Goal: Information Seeking & Learning: Learn about a topic

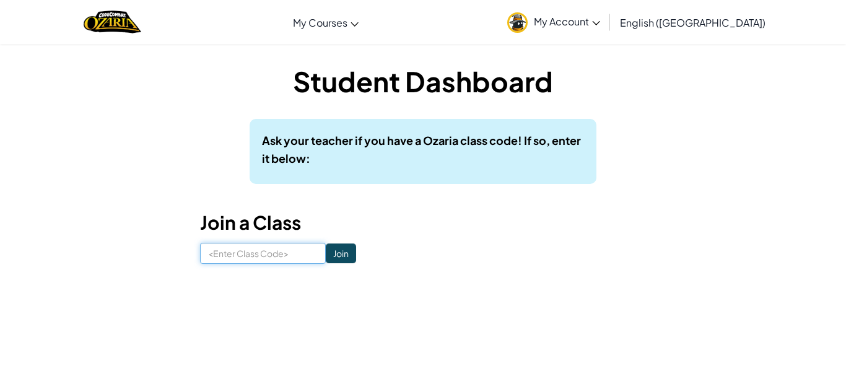
click at [300, 261] on input at bounding box center [263, 253] width 126 height 21
type input "nicerainice"
click input "Join" at bounding box center [341, 254] width 30 height 20
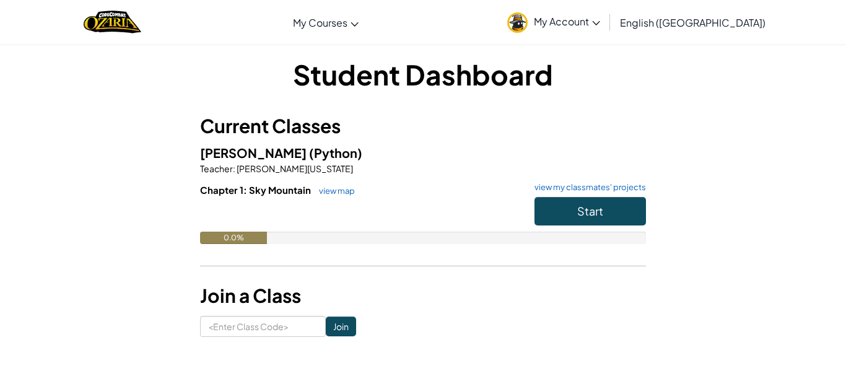
scroll to position [6, 0]
click at [581, 208] on span "Start" at bounding box center [590, 211] width 26 height 14
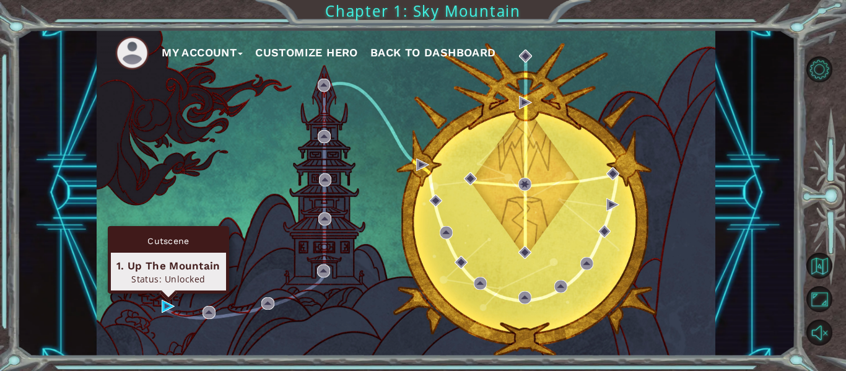
click at [168, 294] on div "Cutscene 1. Up The Mountain Status: Unlocked" at bounding box center [168, 260] width 121 height 68
click at [170, 307] on img at bounding box center [168, 306] width 13 height 13
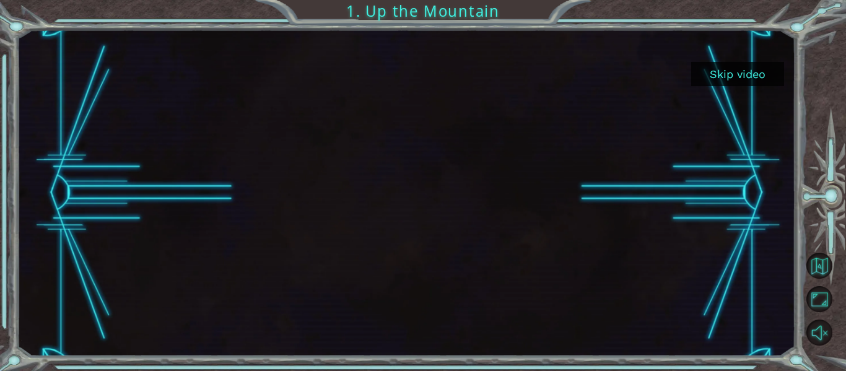
click at [752, 72] on button "Skip video" at bounding box center [737, 74] width 93 height 24
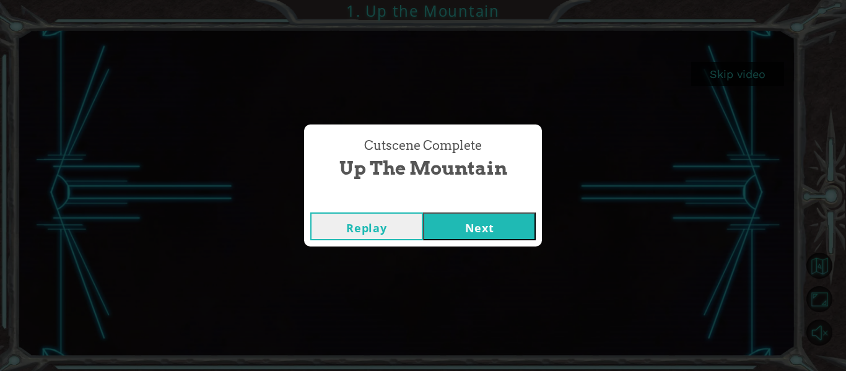
click at [457, 221] on button "Next" at bounding box center [479, 227] width 113 height 28
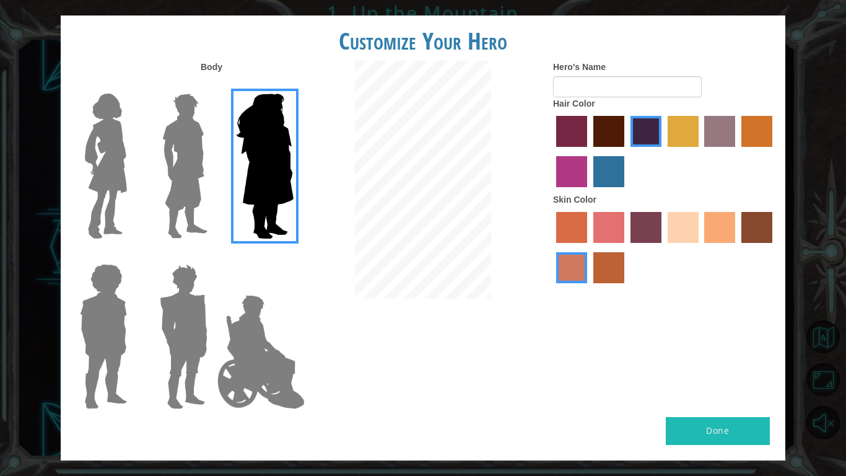
click at [276, 331] on img at bounding box center [261, 352] width 97 height 124
click at [293, 256] on input "Hero Jamie" at bounding box center [293, 256] width 0 height 0
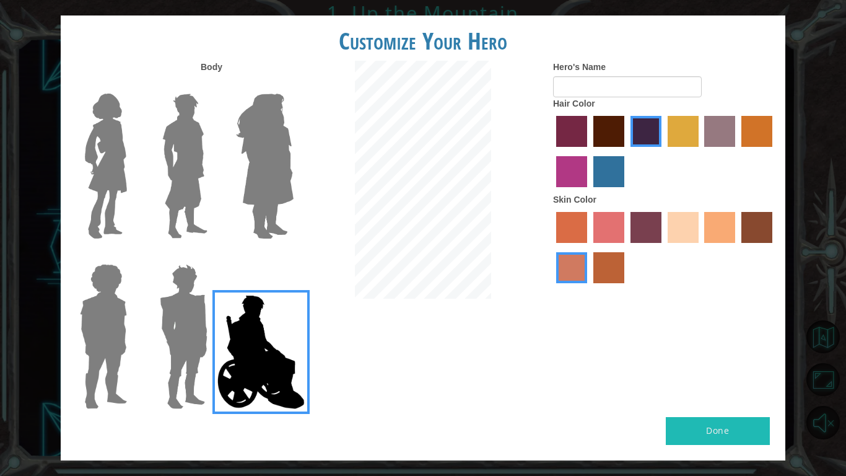
click at [201, 157] on img at bounding box center [184, 166] width 55 height 155
click at [213, 86] on input "Hero Lars" at bounding box center [213, 86] width 0 height 0
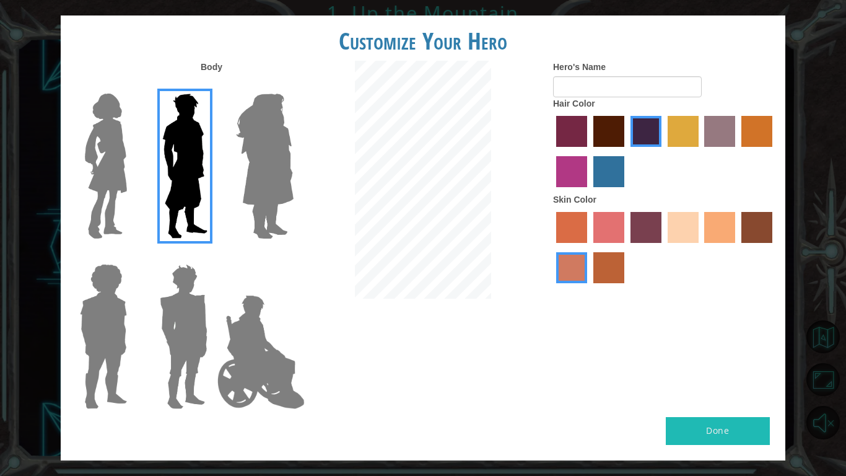
click at [177, 330] on img at bounding box center [184, 336] width 58 height 155
click at [213, 256] on input "Hero Garnet" at bounding box center [213, 256] width 0 height 0
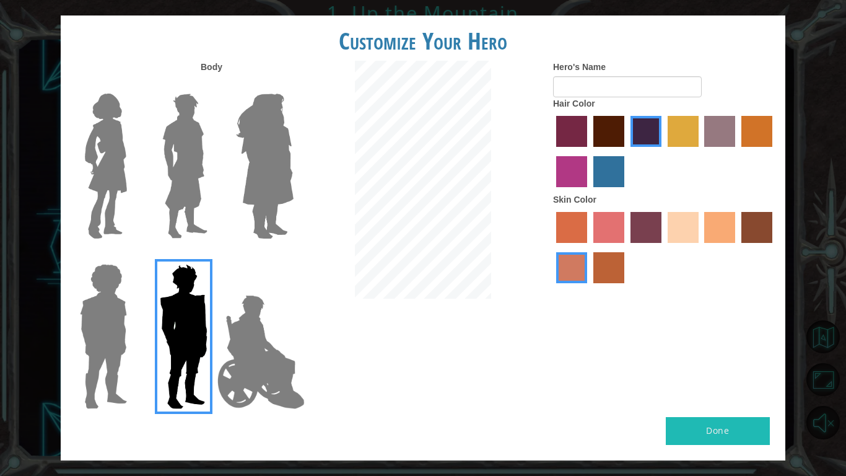
click at [179, 173] on img at bounding box center [184, 166] width 55 height 155
click at [213, 86] on input "Hero Lars" at bounding box center [213, 86] width 0 height 0
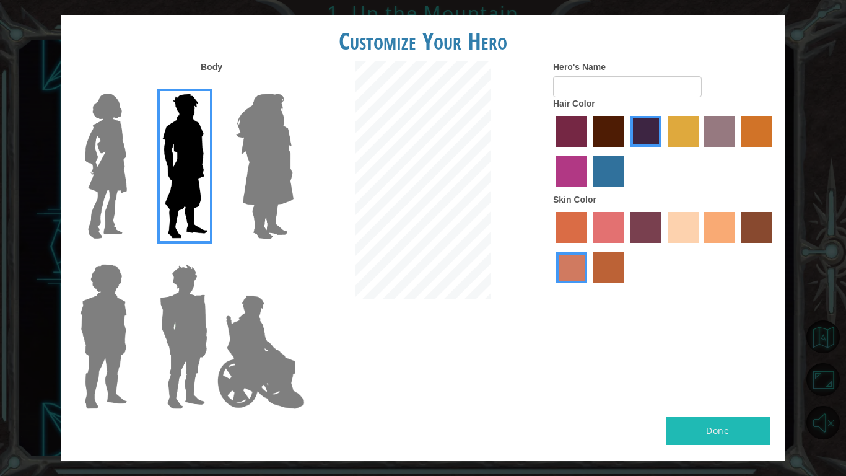
click at [712, 232] on label "tacao skin color" at bounding box center [719, 227] width 31 height 31
click at [701, 247] on input "tacao skin color" at bounding box center [701, 247] width 0 height 0
click at [638, 100] on div "Hair Color" at bounding box center [664, 145] width 223 height 96
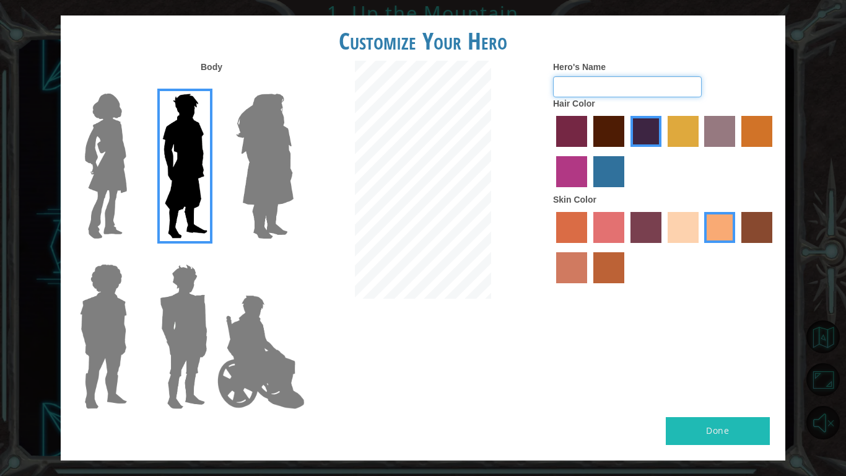
click at [631, 92] on input "Hero's Name" at bounding box center [627, 86] width 149 height 21
type input "j"
click at [579, 89] on input "custimize your hero" at bounding box center [627, 86] width 149 height 21
click at [719, 172] on div at bounding box center [664, 153] width 223 height 81
click at [724, 51] on h1 "Customize Your Hero" at bounding box center [423, 41] width 725 height 26
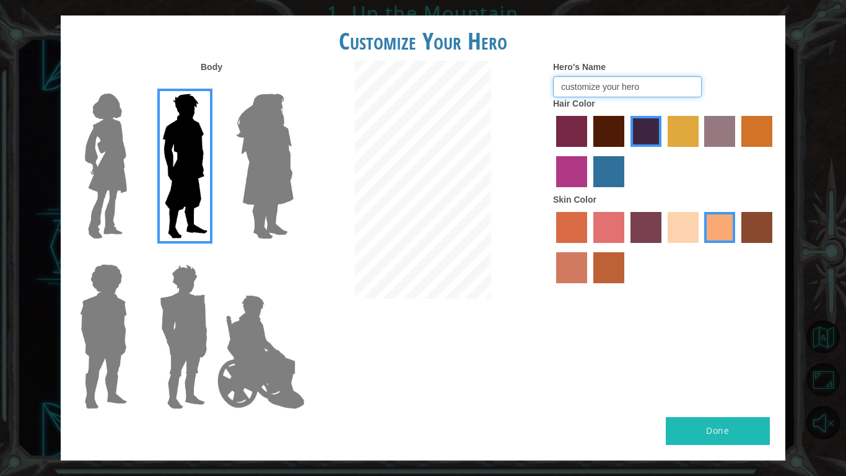
click at [683, 89] on input "customize your hero" at bounding box center [627, 86] width 149 height 21
type input "c"
type input "l"
type input "h"
type input "[PERSON_NAME]"
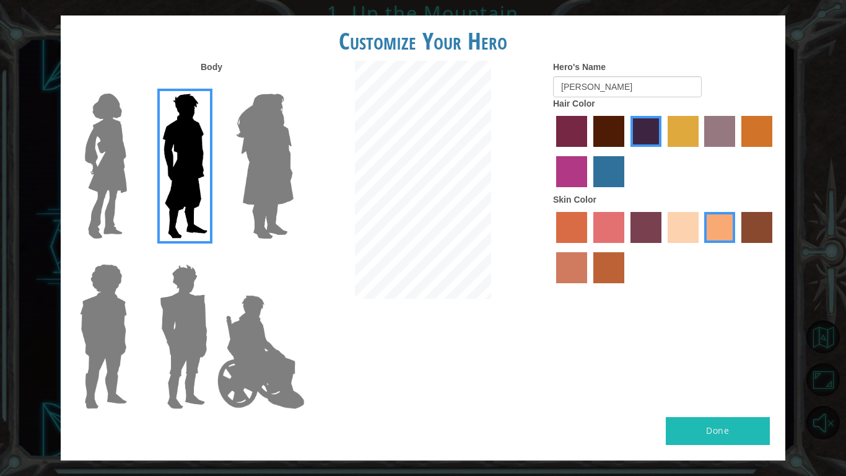
click at [747, 371] on button "Done" at bounding box center [718, 431] width 104 height 28
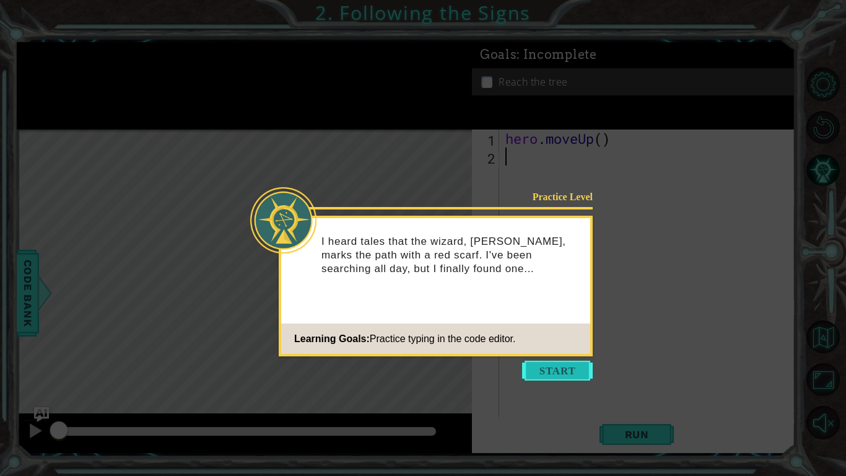
click at [566, 371] on button "Start" at bounding box center [557, 371] width 71 height 20
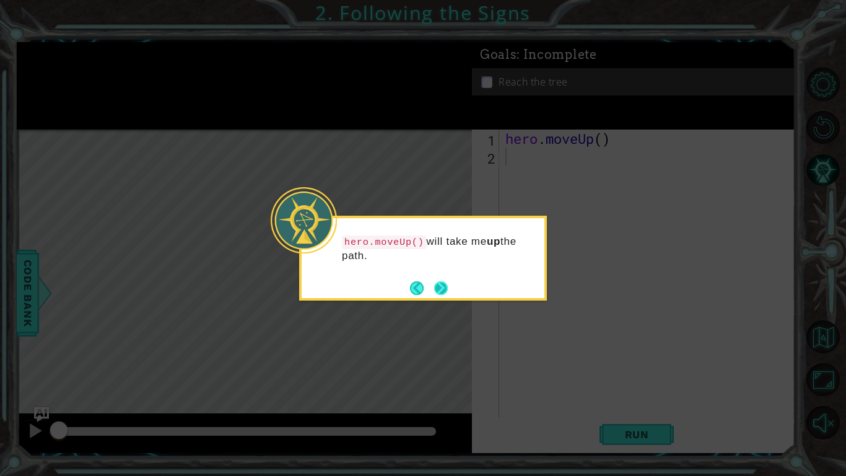
click at [442, 286] on button "Next" at bounding box center [441, 288] width 14 height 14
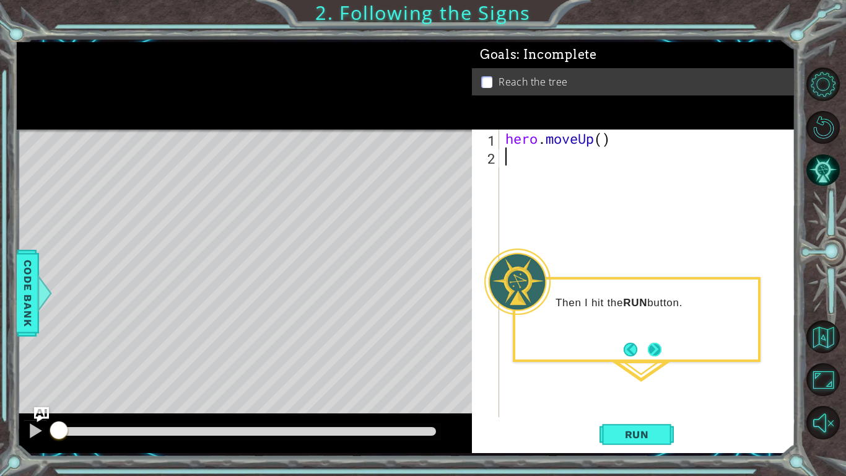
click at [654, 349] on button "Next" at bounding box center [655, 350] width 14 height 14
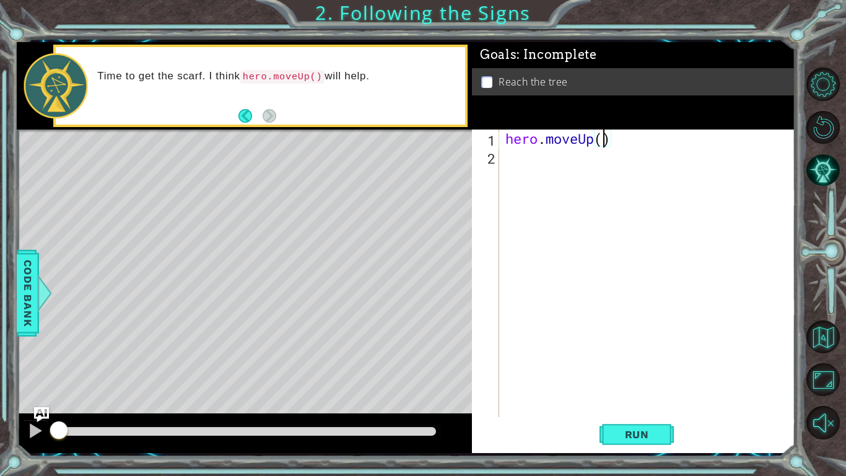
click at [607, 140] on div "hero . moveUp ( )" at bounding box center [651, 290] width 296 height 323
type textarea "hero.moveUp(2)"
click at [619, 371] on span "Run" at bounding box center [637, 434] width 49 height 12
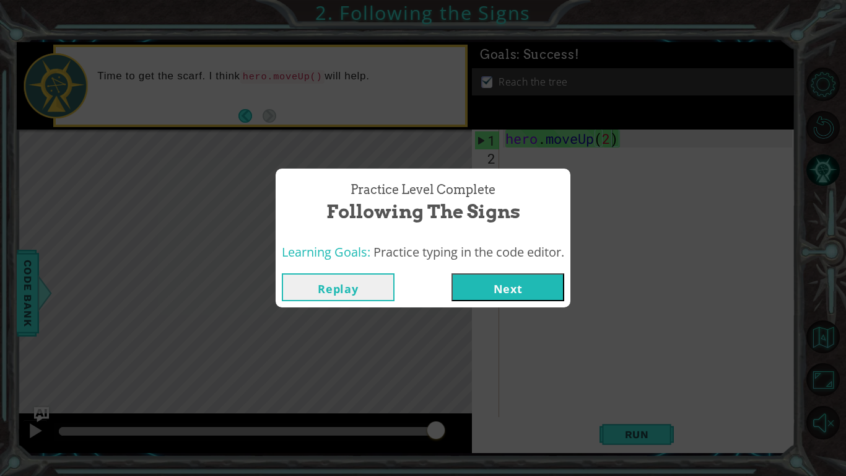
click at [540, 286] on button "Next" at bounding box center [508, 287] width 113 height 28
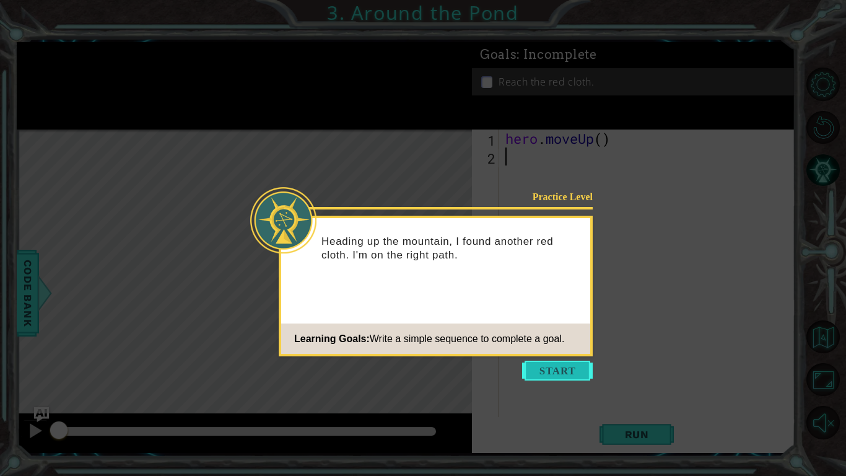
click at [553, 371] on button "Start" at bounding box center [557, 371] width 71 height 20
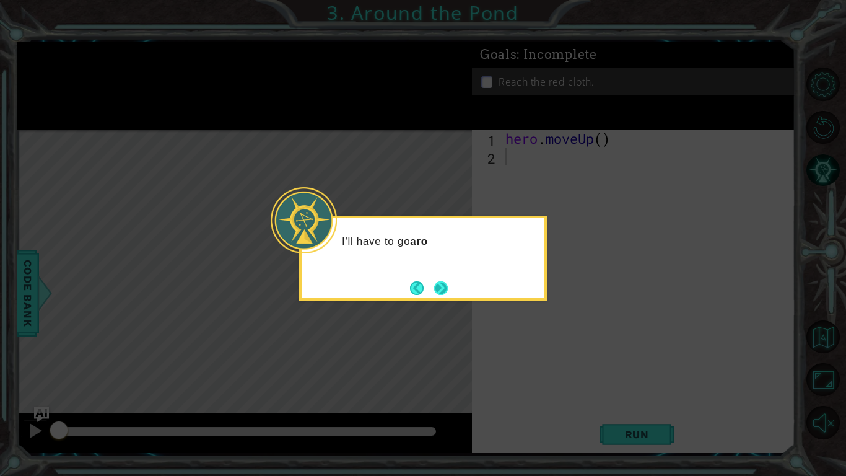
click at [443, 294] on button "Next" at bounding box center [441, 288] width 14 height 14
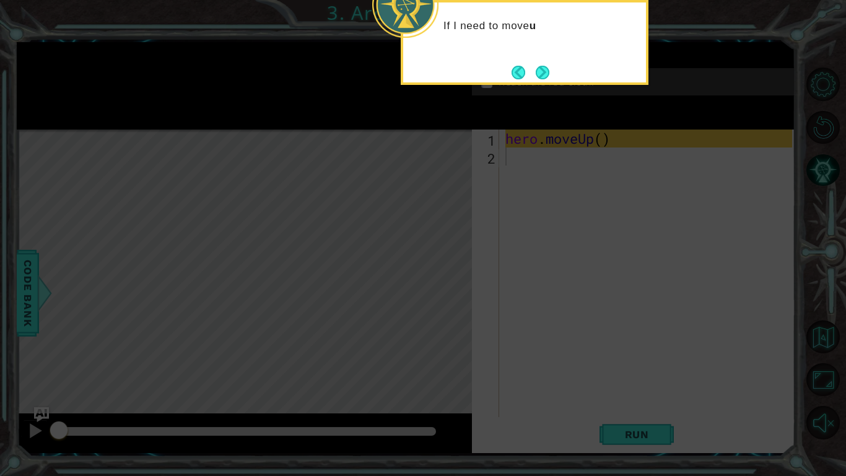
click at [600, 59] on div "If I need to move u" at bounding box center [525, 42] width 248 height 85
click at [543, 66] on button "Next" at bounding box center [543, 73] width 14 height 14
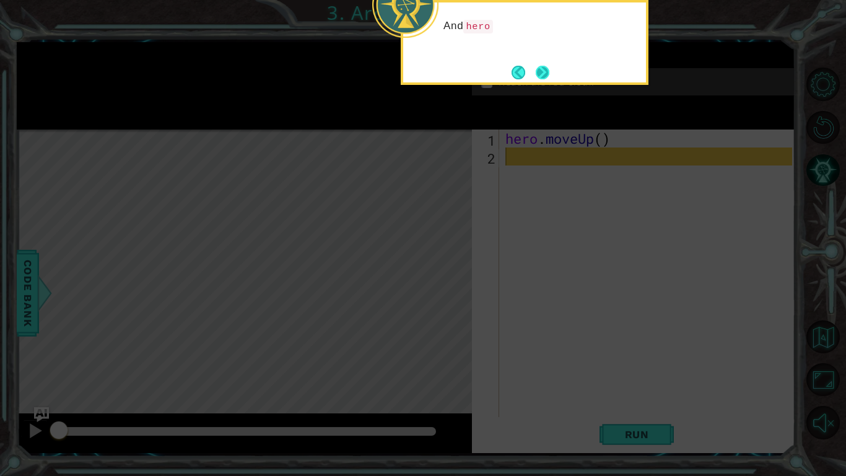
click at [543, 66] on button "Next" at bounding box center [543, 73] width 14 height 14
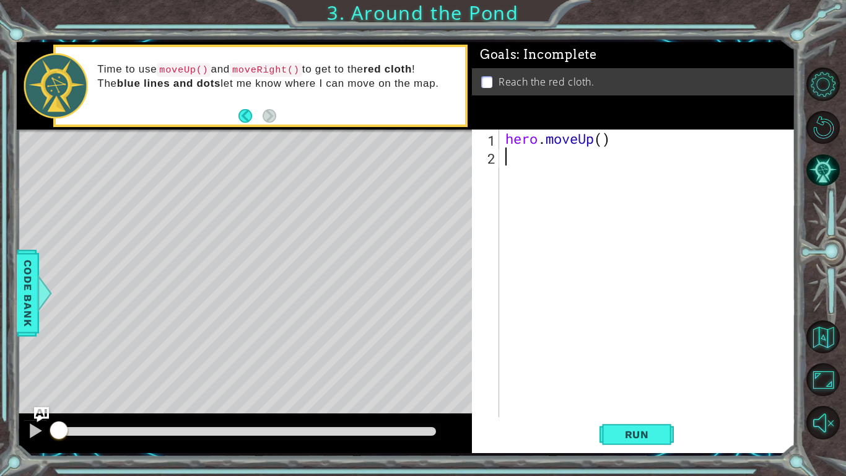
click at [603, 143] on div "hero . moveUp ( )" at bounding box center [651, 290] width 296 height 323
type textarea "hero.moveUp(2)"
click at [520, 162] on div "hero . moveUp ( 2 )" at bounding box center [651, 290] width 296 height 323
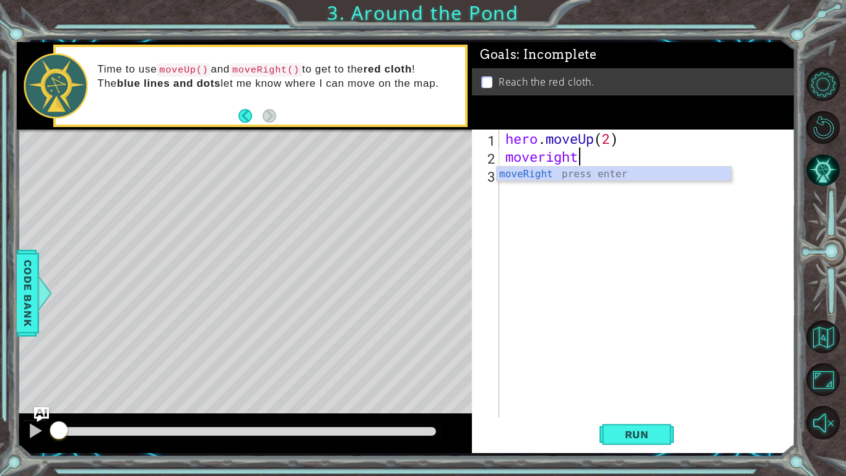
scroll to position [0, 3]
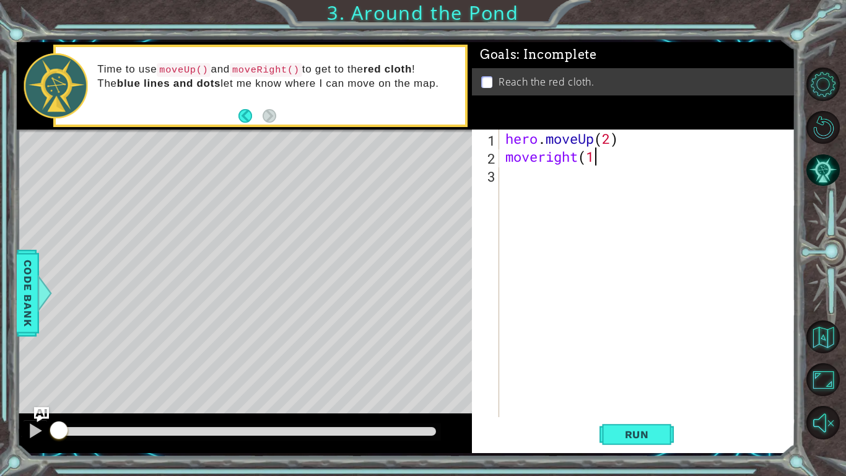
type textarea "moveright(1)"
click at [533, 177] on div "hero . moveUp ( 2 ) moveright ( 1 )" at bounding box center [651, 290] width 296 height 323
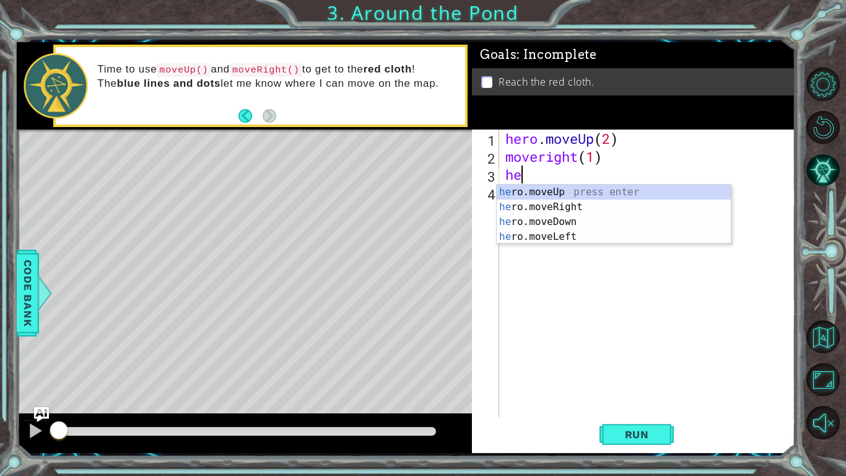
type textarea "hero"
click at [586, 189] on div "hero .moveUp press enter hero .moveRight press enter hero .moveDown press enter…" at bounding box center [614, 229] width 234 height 89
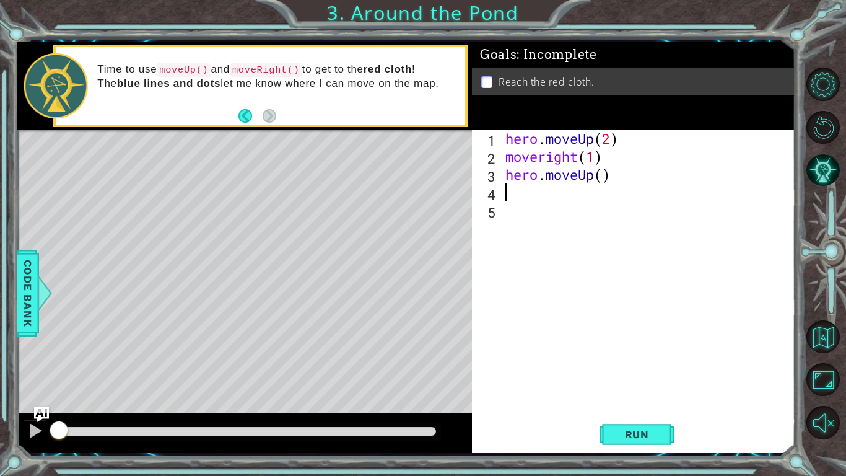
scroll to position [0, 0]
click at [603, 174] on div "hero . moveUp ( 2 ) moveright ( 1 ) hero . moveUp ( )" at bounding box center [651, 290] width 296 height 323
click at [637, 371] on span "Run" at bounding box center [637, 434] width 49 height 12
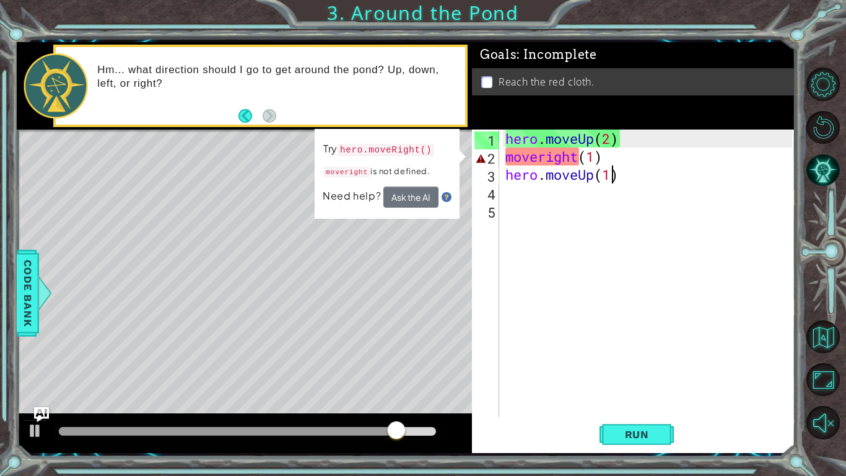
click at [514, 159] on div "hero . moveUp ( 2 ) moveright ( 1 ) hero . moveUp ( 1 )" at bounding box center [651, 290] width 296 height 323
click at [507, 159] on div "hero . moveUp ( 2 ) moveright ( 1 ) hero . moveUp ( 1 )" at bounding box center [651, 290] width 296 height 323
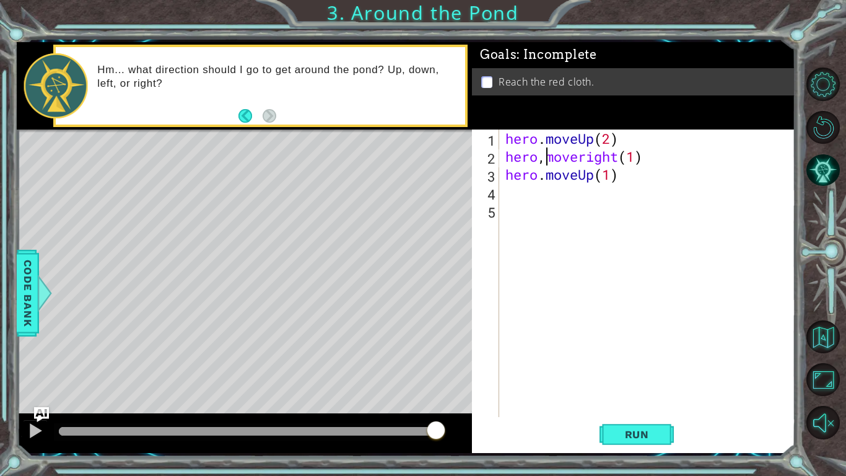
scroll to position [0, 2]
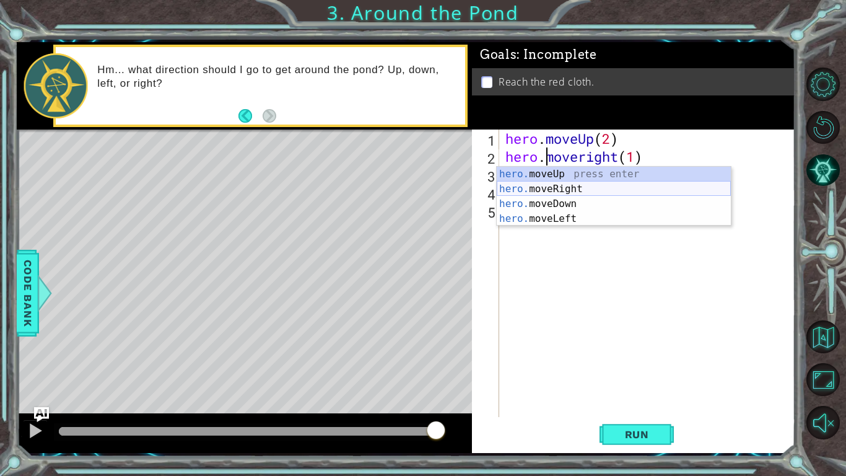
click at [577, 190] on div "hero. moveUp press enter hero. moveRight press enter hero. moveDown press enter…" at bounding box center [614, 211] width 234 height 89
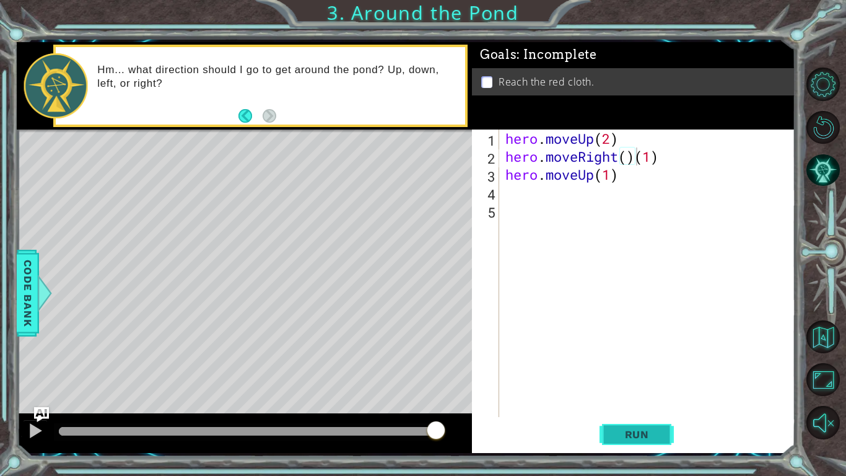
click at [653, 371] on span "Run" at bounding box center [637, 434] width 49 height 12
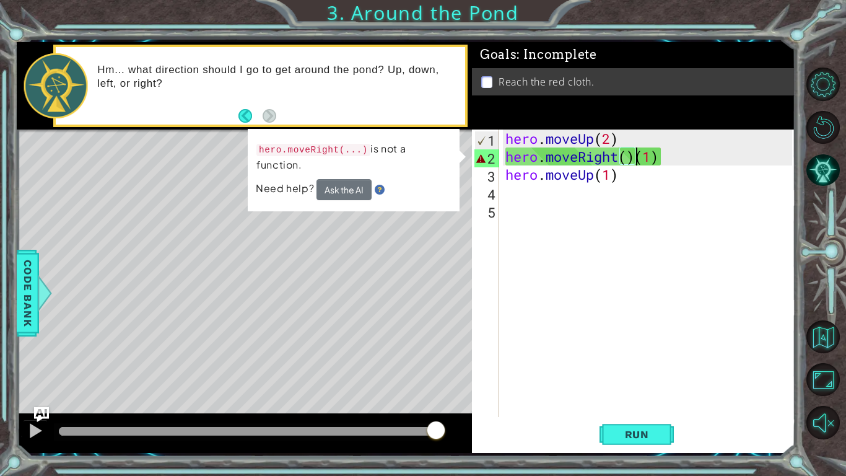
click at [635, 159] on div "hero . moveUp ( 2 ) hero . moveRight ( ) ( 1 ) hero . moveUp ( 1 )" at bounding box center [651, 290] width 296 height 323
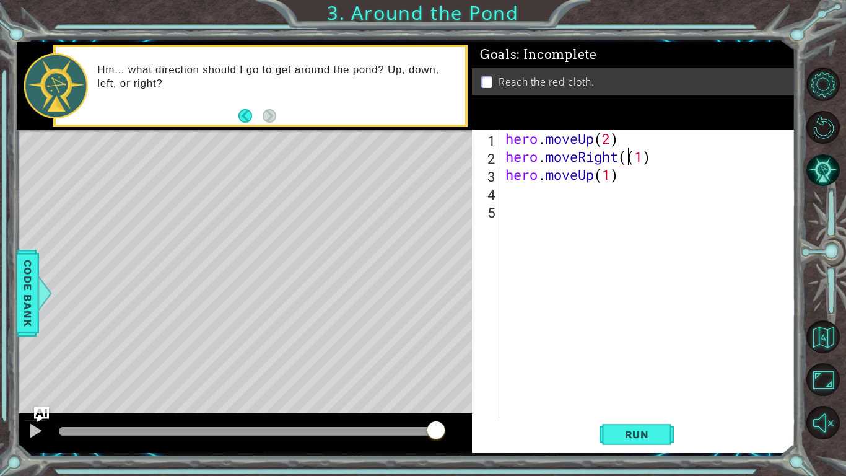
type textarea "hero.moveRight(1)"
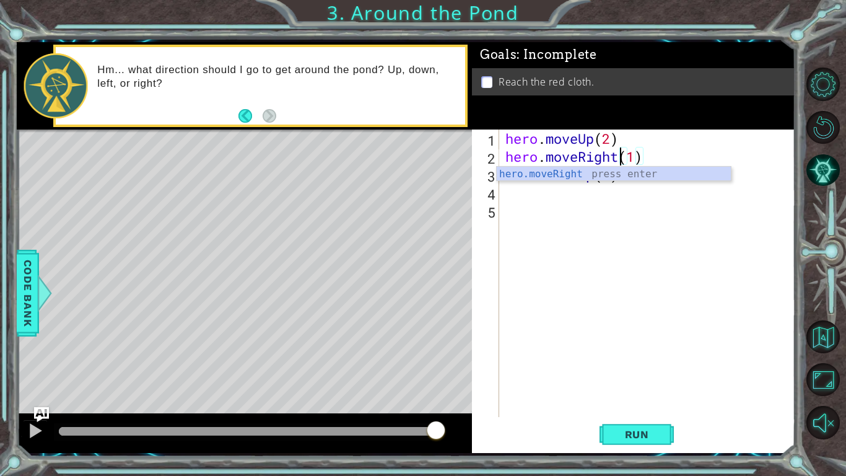
click at [635, 187] on div "hero . moveUp ( 2 ) hero . moveRight ( 1 ) hero . moveUp ( 1 )" at bounding box center [651, 290] width 296 height 323
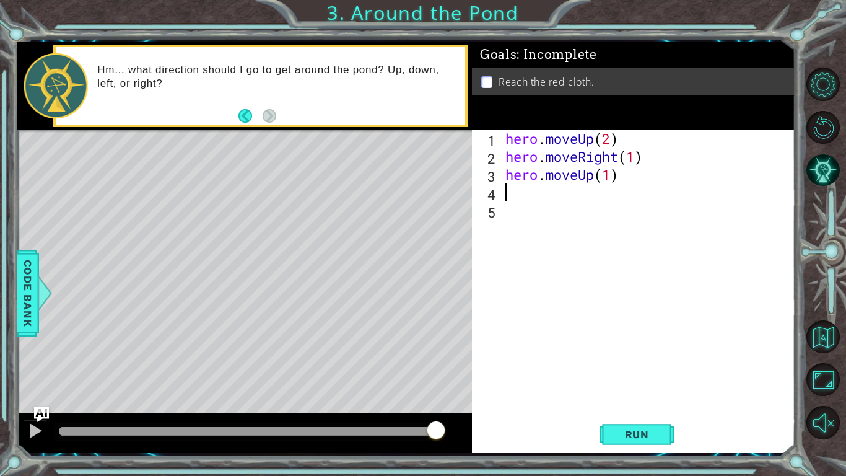
scroll to position [0, 0]
click at [652, 152] on div "hero . moveUp ( 2 ) hero . moveRight ( 1 ) hero . moveUp ( 1 )" at bounding box center [651, 290] width 296 height 323
click at [607, 158] on div "hero . moveUp ( 2 ) hero . moveRight hero . moveUp ( 1 )" at bounding box center [651, 290] width 296 height 323
click at [620, 162] on div "hero . moveUp ( 2 ) hero . moveRight hero . moveUp ( 1 )" at bounding box center [651, 290] width 296 height 323
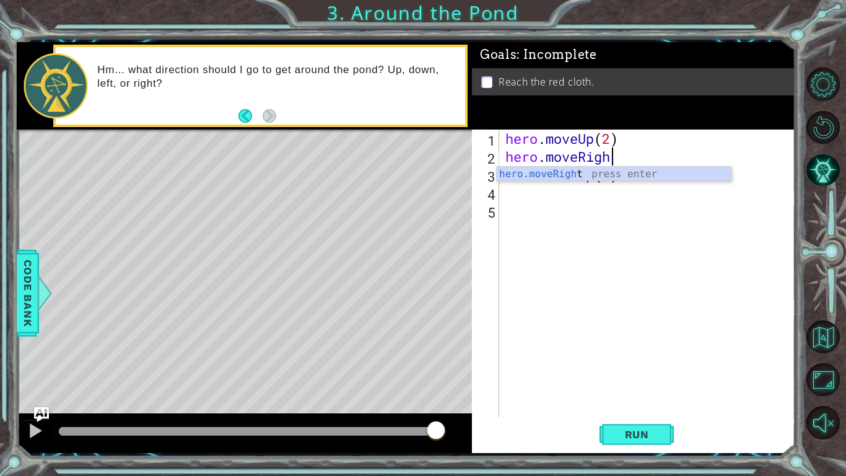
type textarea "hero.moveRight"
click at [576, 175] on div "hero.moveRight press enter" at bounding box center [614, 189] width 234 height 45
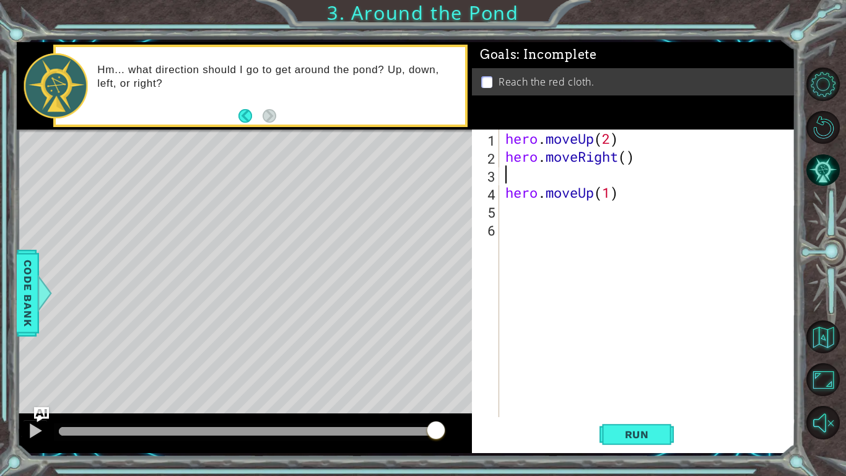
click at [627, 159] on div "hero . moveUp ( 2 ) hero . moveRight ( ) hero . moveUp ( 1 )" at bounding box center [651, 290] width 296 height 323
click at [501, 194] on div "hero.moveRight(1) 1 2 3 4 5 6 hero . moveUp ( 2 ) hero . moveRight ( 1 ) hero .…" at bounding box center [632, 272] width 320 height 287
click at [506, 193] on div "hero . moveUp ( 2 ) hero . moveRight ( 1 ) hero . moveUp ( 1 )" at bounding box center [651, 290] width 296 height 323
type textarea "hero.moveUp(1)"
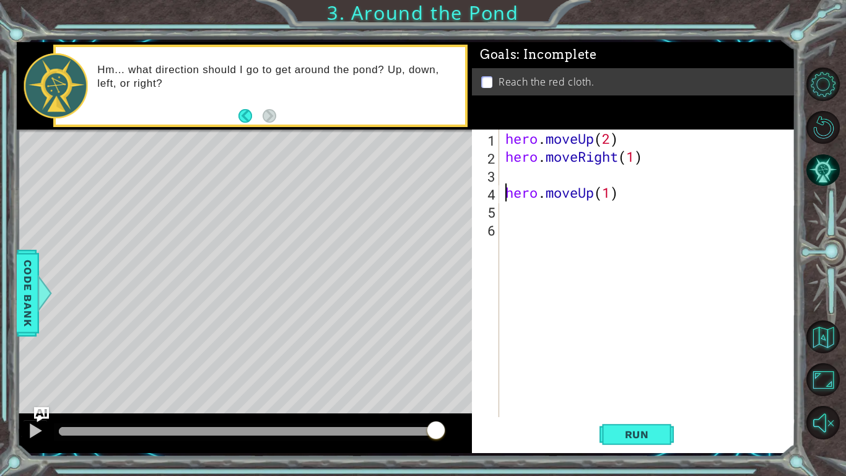
scroll to position [0, 4]
click at [513, 214] on div "hero . moveUp ( 2 ) hero . moveRight ( 1 ) hero . moveUp ( 1 )" at bounding box center [651, 290] width 296 height 323
type textarea "hero.moveUp(1)"
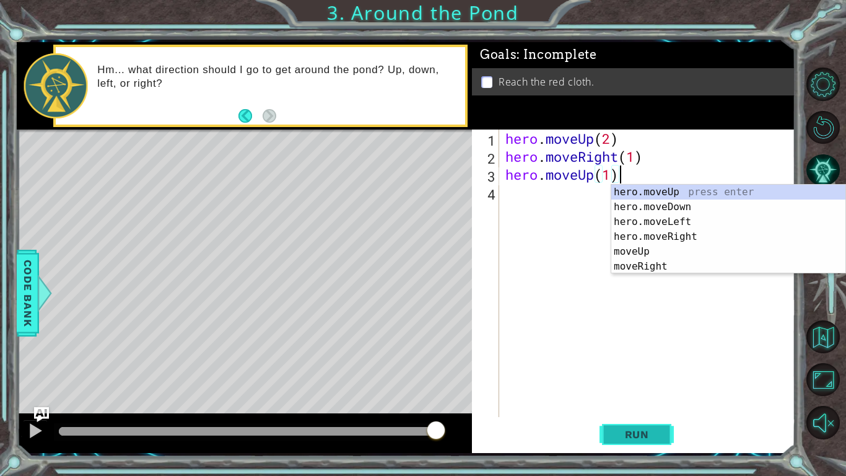
click at [662, 371] on button "Run" at bounding box center [637, 434] width 74 height 32
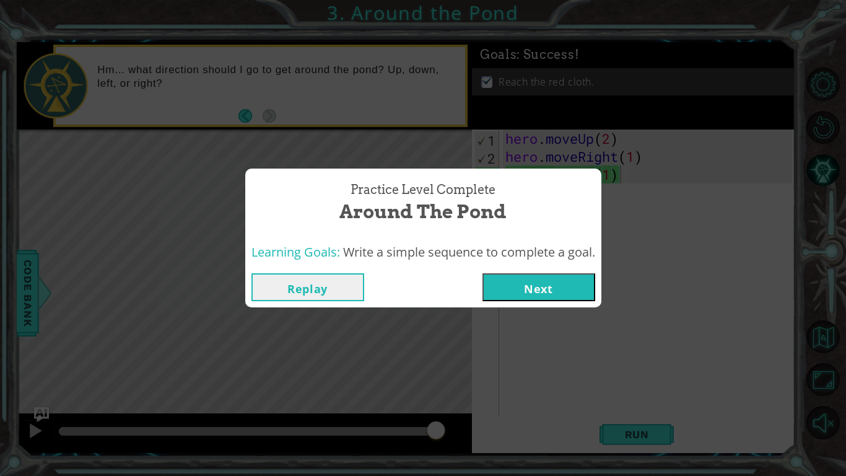
click at [534, 297] on button "Next" at bounding box center [539, 287] width 113 height 28
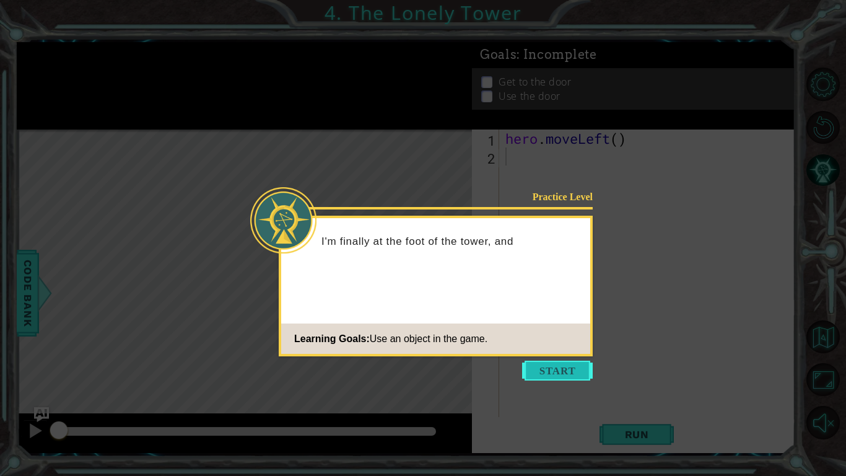
click at [567, 369] on button "Start" at bounding box center [557, 371] width 71 height 20
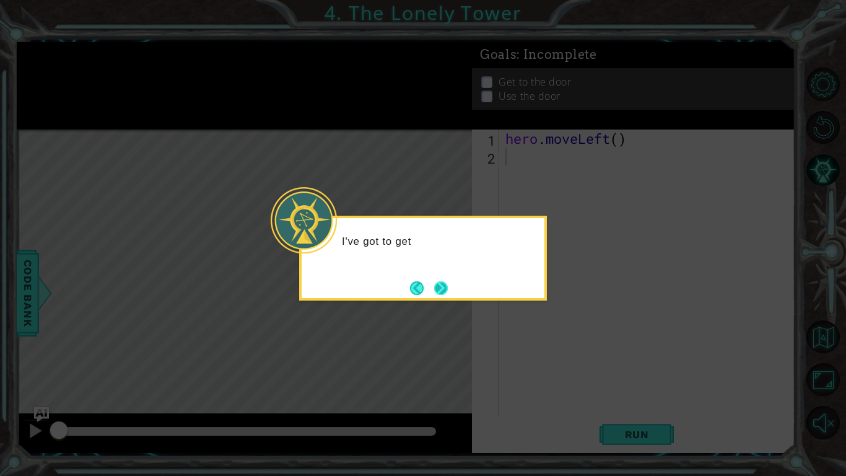
click at [444, 283] on button "Next" at bounding box center [441, 288] width 14 height 14
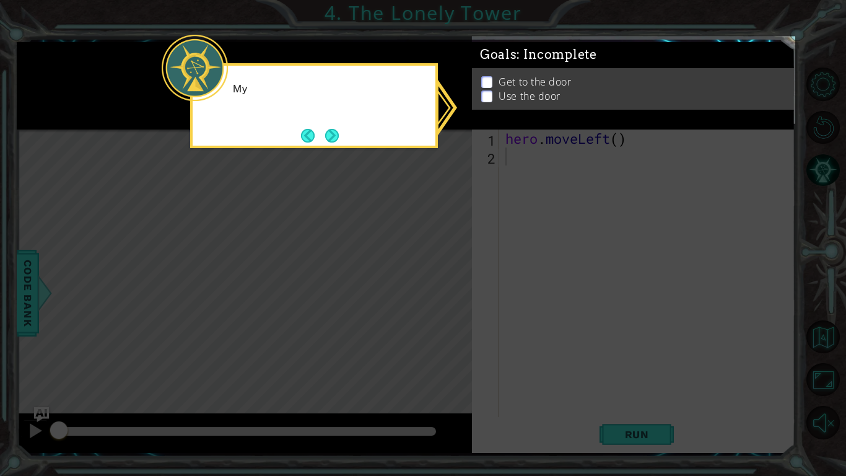
click at [444, 283] on icon at bounding box center [423, 238] width 846 height 476
click at [486, 217] on icon at bounding box center [423, 238] width 846 height 476
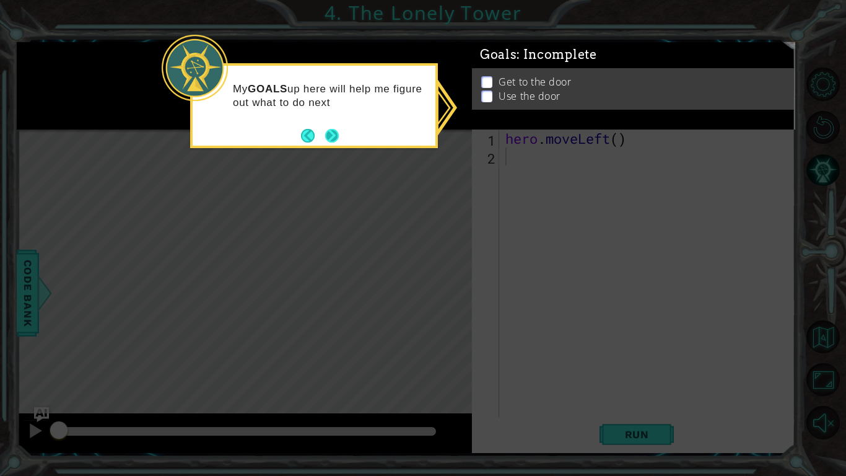
click at [337, 136] on button "Next" at bounding box center [332, 136] width 14 height 14
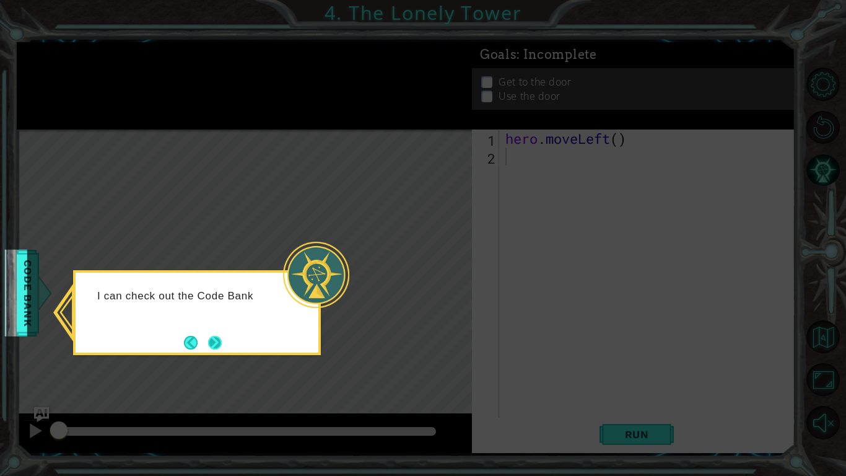
click at [214, 341] on button "Next" at bounding box center [215, 342] width 14 height 14
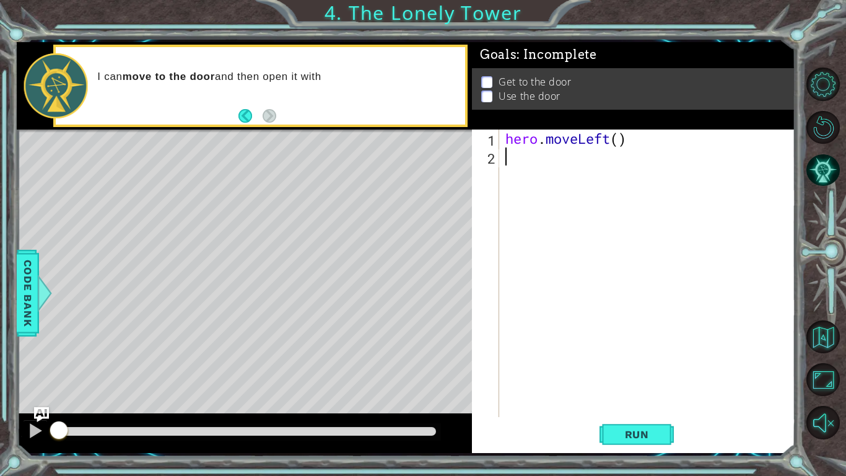
click at [621, 139] on div "hero . moveLeft ( )" at bounding box center [651, 290] width 296 height 323
type textarea "hero.moveLeft(2)"
click at [542, 165] on div "hero . moveLeft ( 2 )" at bounding box center [651, 290] width 296 height 323
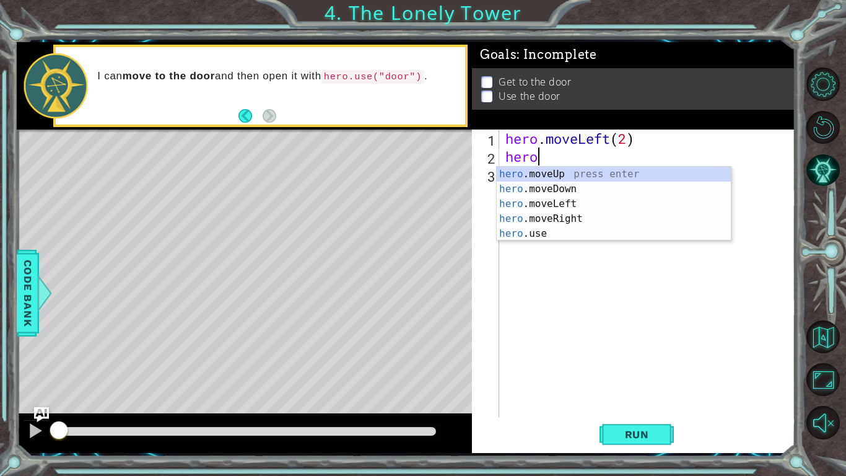
type textarea "hero."
click at [556, 173] on div "hero. moveUp press enter hero. moveDown press enter hero. moveLeft press enter …" at bounding box center [614, 219] width 234 height 104
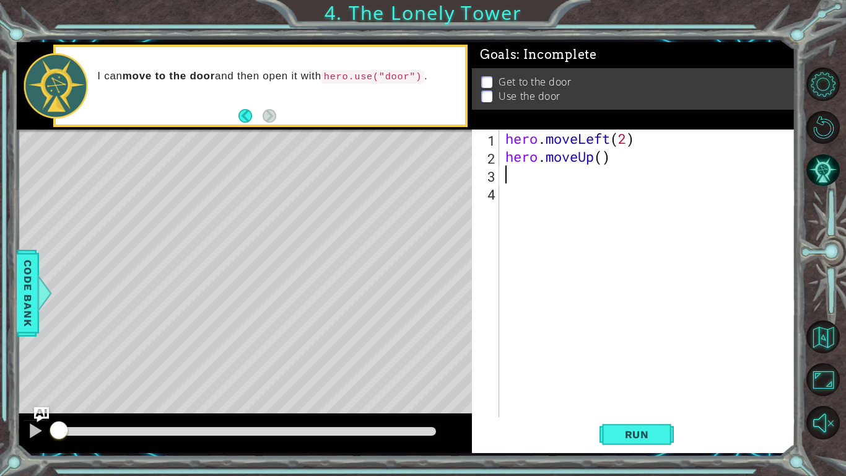
scroll to position [0, 0]
click at [603, 159] on div "hero . moveLeft ( 2 ) hero . moveUp ( )" at bounding box center [651, 290] width 296 height 323
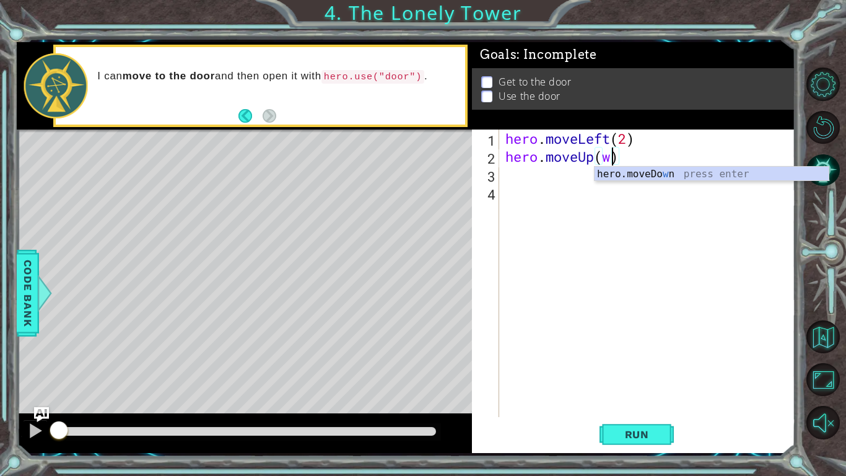
click at [846, 294] on div at bounding box center [828, 253] width 38 height 124
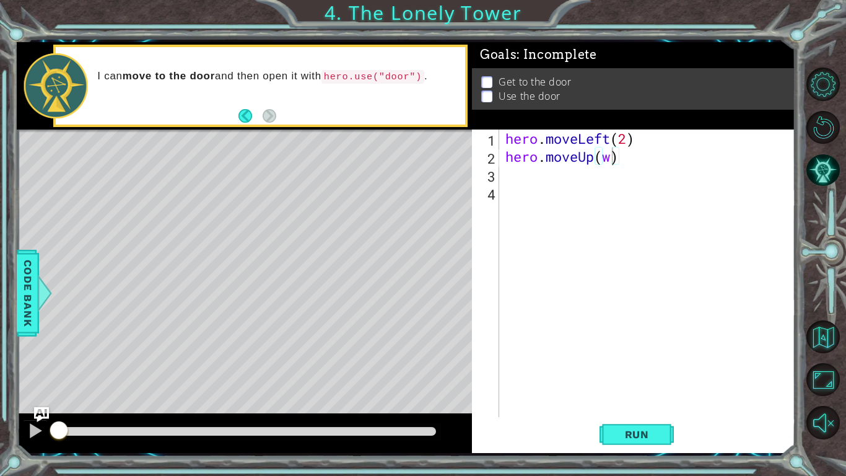
click at [613, 158] on div "hero . moveLeft ( 2 ) hero . moveUp ( w )" at bounding box center [651, 290] width 296 height 323
type textarea "hero.moveUp(2)"
click at [517, 177] on div "hero . moveLeft ( 2 ) hero . moveUp ( 2 )" at bounding box center [651, 290] width 296 height 323
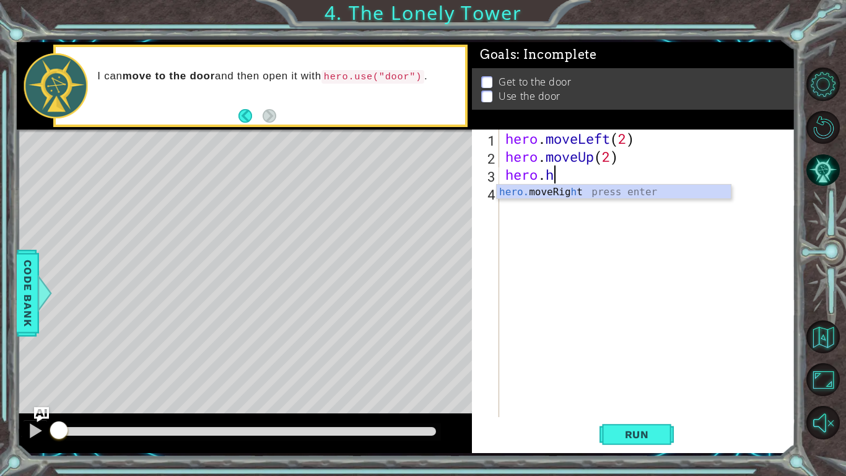
type textarea "hero."
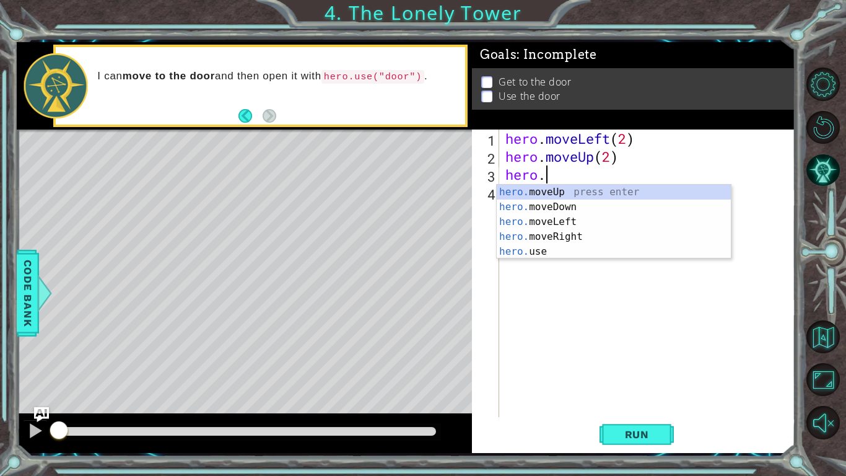
scroll to position [0, 1]
click at [566, 242] on div "hero. moveUp press enter hero. moveDown press enter hero. moveLeft press enter …" at bounding box center [614, 237] width 234 height 104
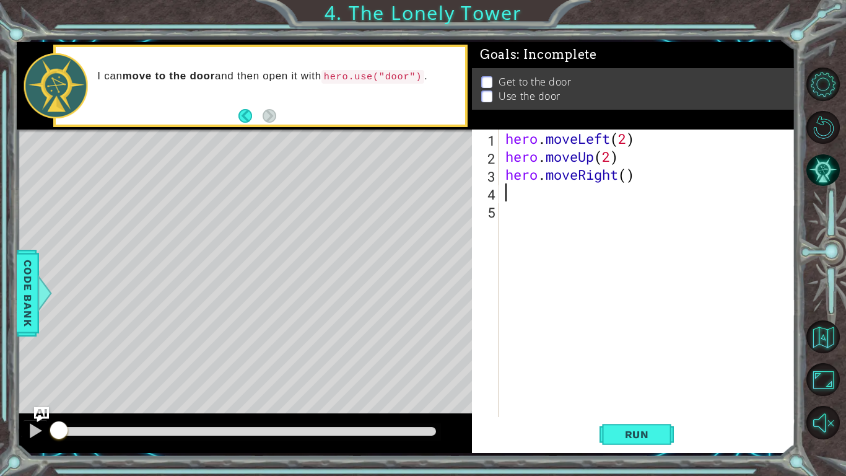
scroll to position [0, 0]
click at [627, 175] on div "hero . moveLeft ( 2 ) hero . moveUp ( 2 ) hero . moveRight ( )" at bounding box center [651, 290] width 296 height 323
type textarea "hero.moveRight(3)"
click at [516, 214] on div "hero . moveLeft ( 2 ) hero . moveUp ( 2 ) hero . moveRight ( 3 )" at bounding box center [651, 290] width 296 height 323
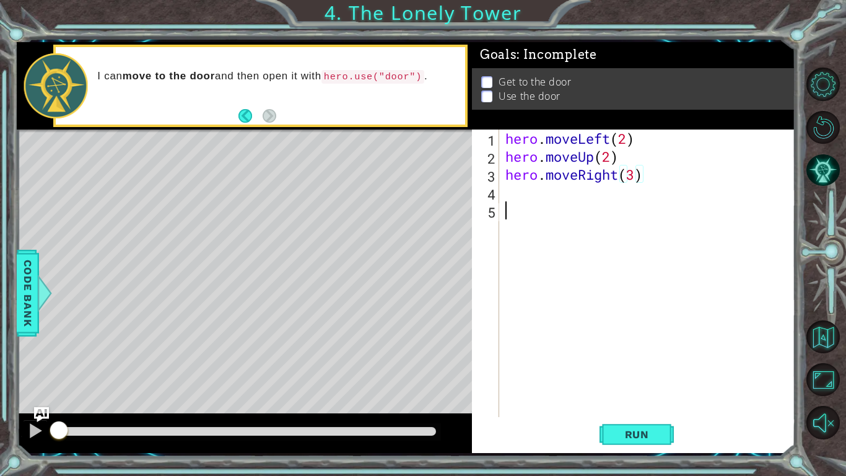
scroll to position [0, 0]
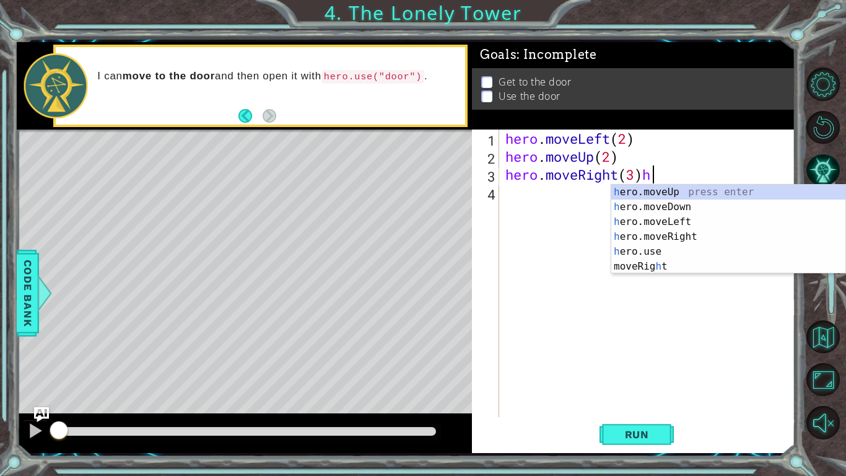
type textarea "hero.moveRight(3)"
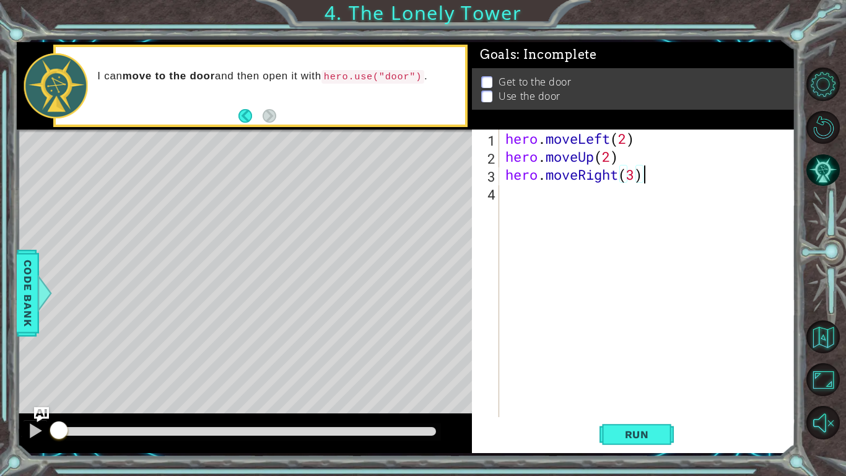
click at [517, 200] on div "hero . moveLeft ( 2 ) hero . moveUp ( 2 ) hero . moveRight ( 3 )" at bounding box center [651, 290] width 296 height 323
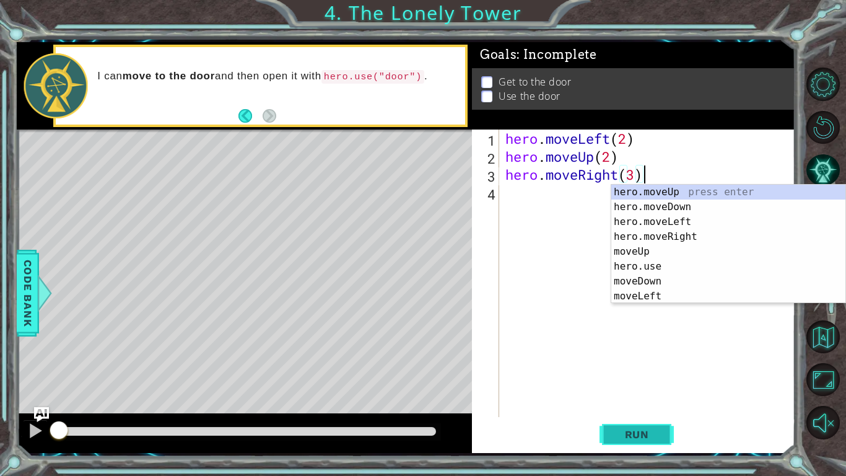
type textarea "hero.moveRight(3)"
click at [614, 371] on button "Run" at bounding box center [637, 434] width 74 height 32
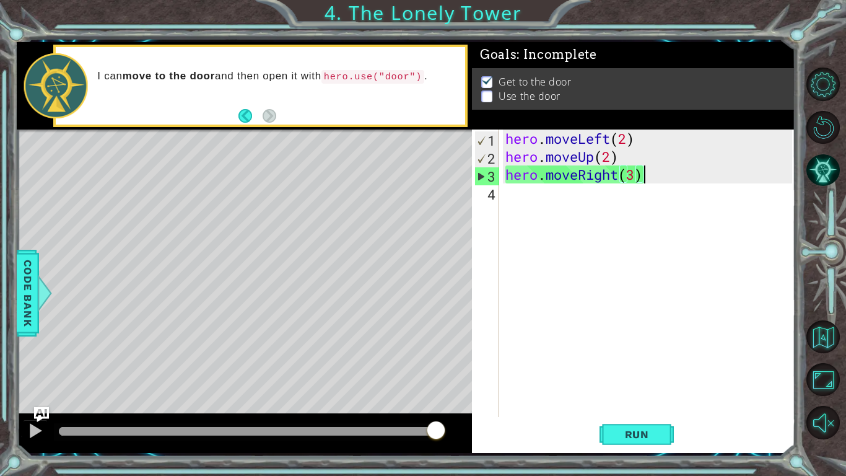
drag, startPoint x: 311, startPoint y: 434, endPoint x: 700, endPoint y: 473, distance: 390.4
click at [700, 371] on div "1 ההההההההההההההההההההההההההההההההההההההההההההההההההההההההההההההההההההההההההההה…" at bounding box center [423, 238] width 846 height 476
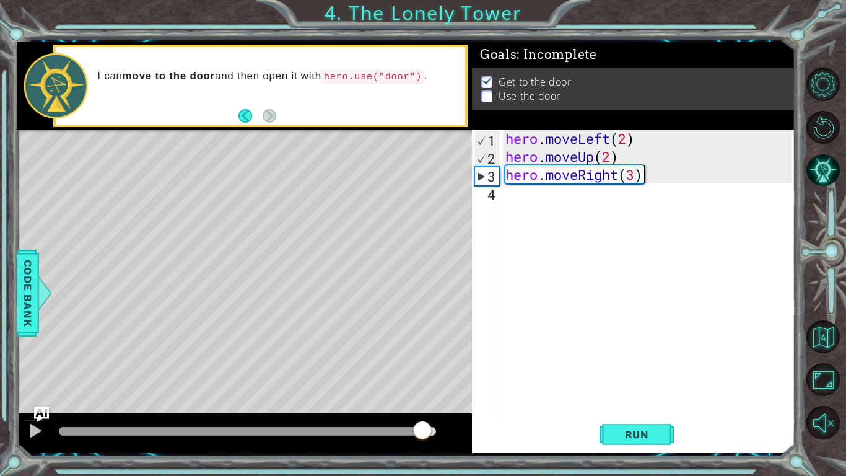
drag, startPoint x: 97, startPoint y: 433, endPoint x: 420, endPoint y: 442, distance: 322.9
click at [420, 371] on div at bounding box center [244, 433] width 455 height 40
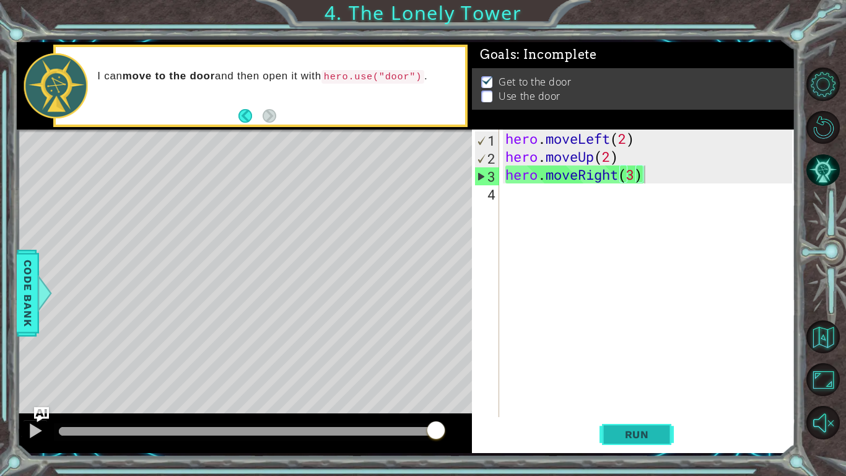
click at [636, 371] on span "Run" at bounding box center [637, 434] width 49 height 12
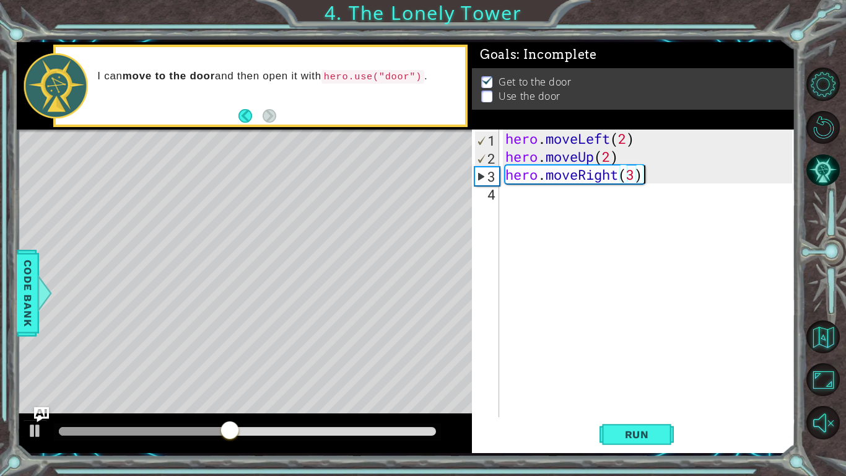
click at [512, 199] on div "hero . moveLeft ( 2 ) hero . moveUp ( 2 ) hero . moveRight ( 3 )" at bounding box center [651, 290] width 296 height 323
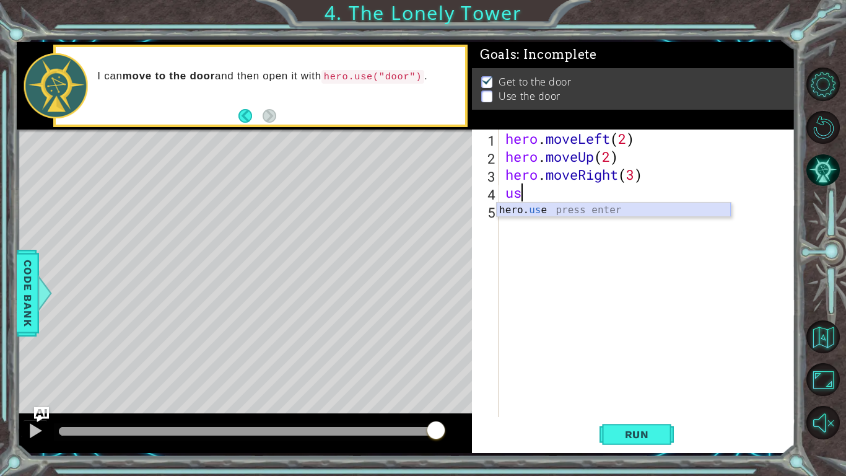
click at [550, 207] on div "hero. us e press enter" at bounding box center [614, 225] width 234 height 45
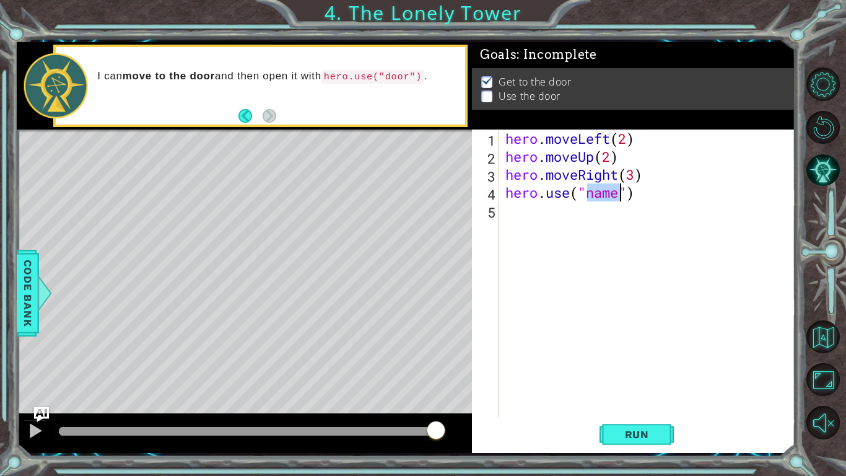
click at [619, 197] on div "hero . moveLeft ( 2 ) hero . moveUp ( 2 ) hero . moveRight ( 3 ) hero . use ( "…" at bounding box center [647, 272] width 289 height 287
type textarea "hero.use("door")"
click at [619, 371] on span "Run" at bounding box center [637, 434] width 49 height 12
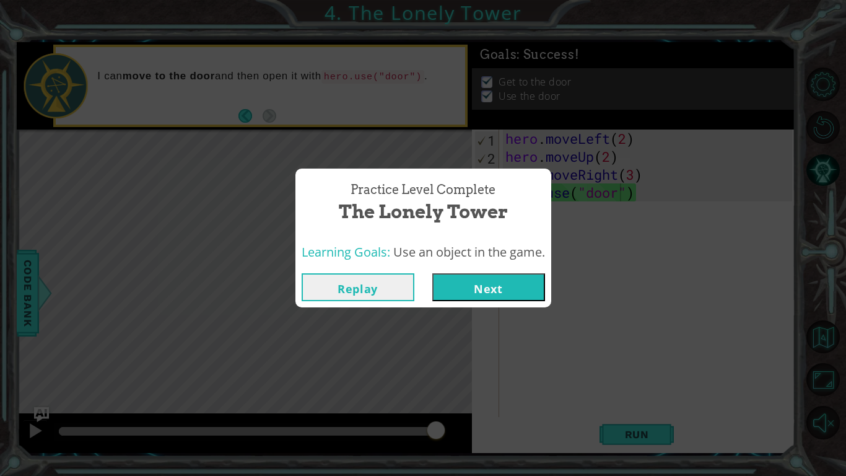
click at [402, 287] on button "Replay" at bounding box center [358, 287] width 113 height 28
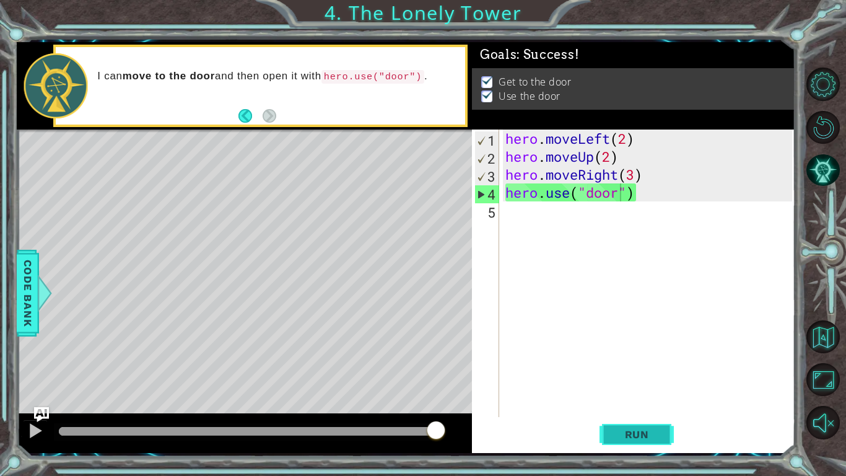
click at [636, 371] on button "Run" at bounding box center [637, 434] width 74 height 32
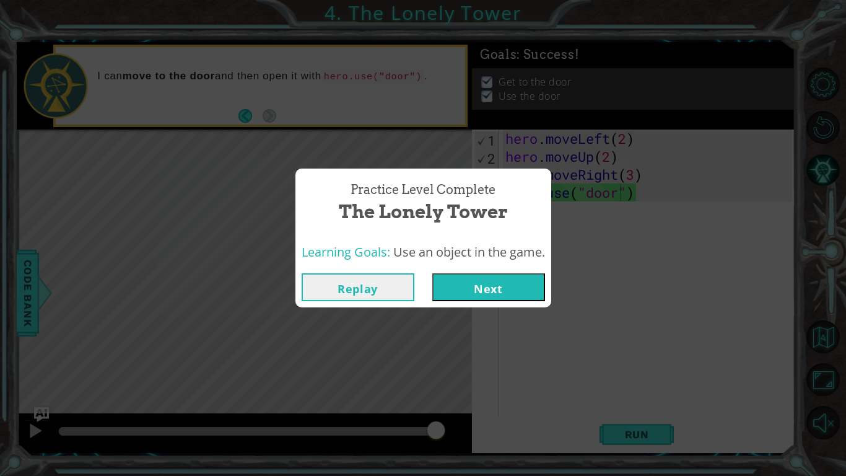
click at [511, 287] on button "Next" at bounding box center [488, 287] width 113 height 28
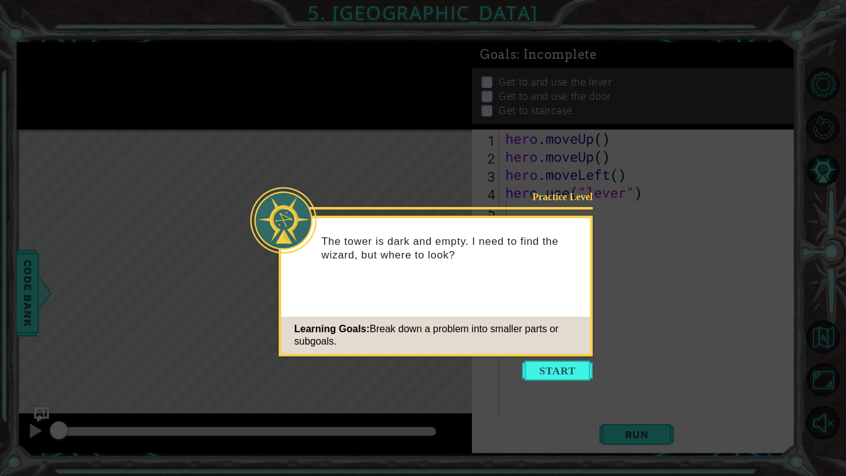
click at [535, 371] on icon at bounding box center [423, 238] width 846 height 476
click at [536, 371] on icon at bounding box center [423, 238] width 846 height 476
click at [541, 364] on button "Start" at bounding box center [557, 371] width 71 height 20
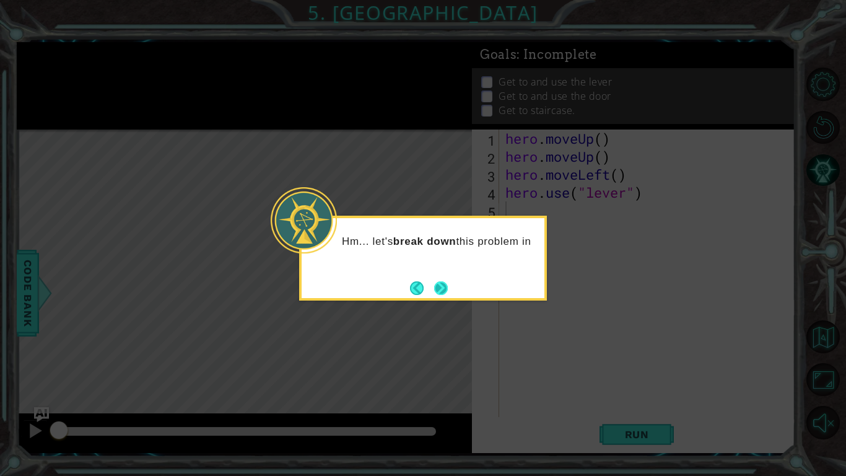
click at [434, 287] on button "Next" at bounding box center [441, 288] width 14 height 14
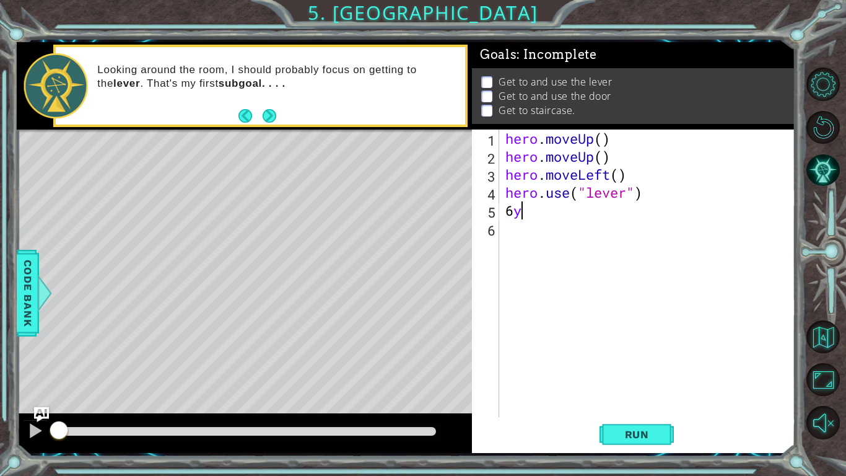
type textarea "6"
type textarea "t"
type textarea "4"
click at [534, 230] on div "hero . moveUp ( ) hero . moveUp ( ) hero . moveLeft ( ) hero . use ( "lever" )" at bounding box center [651, 290] width 296 height 323
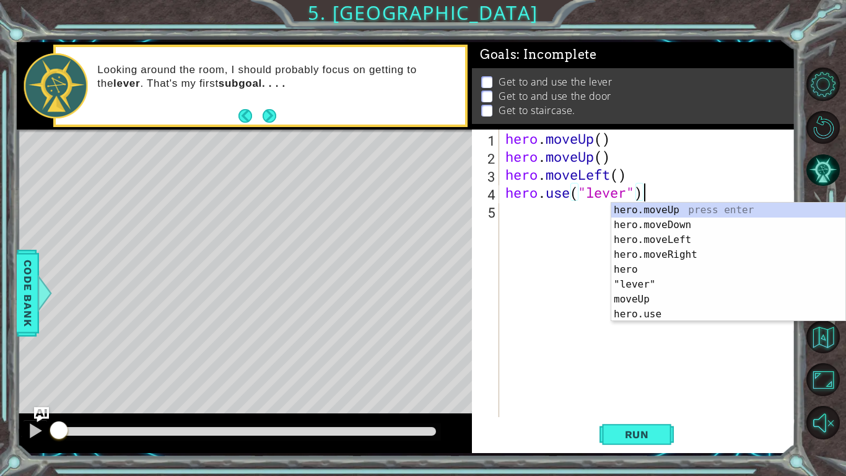
click at [606, 139] on div "hero . moveUp ( ) hero . moveUp ( ) hero . moveLeft ( ) hero . use ( "lever" )" at bounding box center [651, 290] width 296 height 323
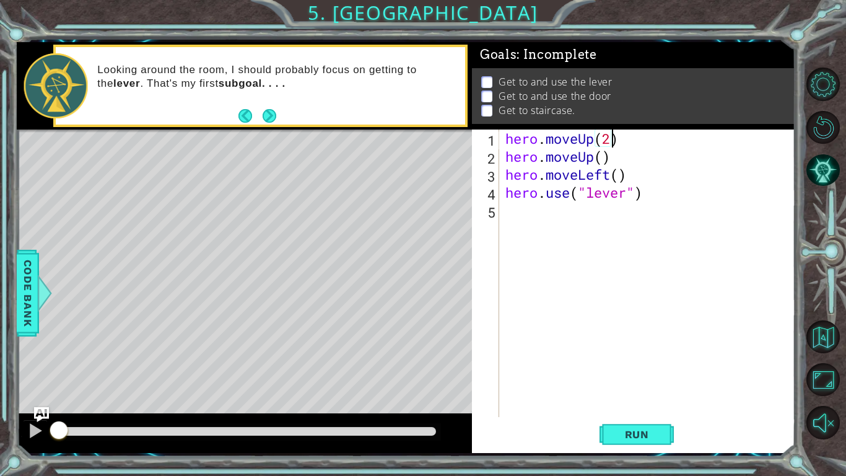
scroll to position [0, 4]
click at [610, 157] on div "hero . moveUp ( 2 ) hero . moveUp ( ) hero . moveLeft ( ) hero . use ( "lever" )" at bounding box center [651, 290] width 296 height 323
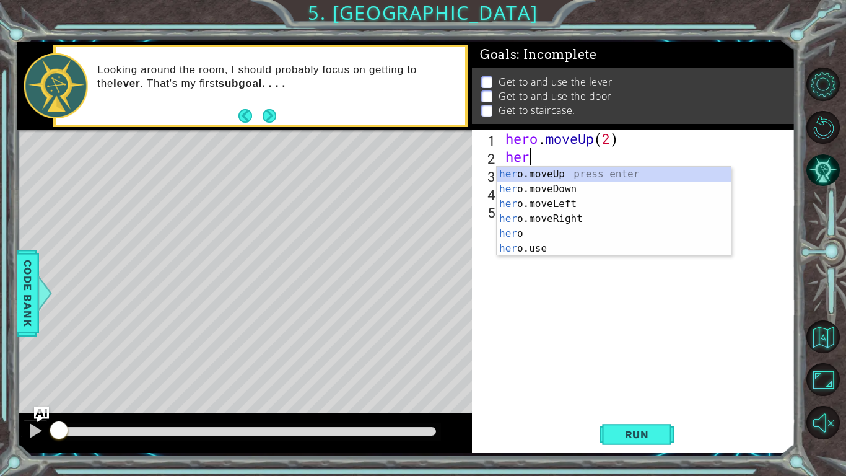
scroll to position [0, 0]
type textarea "h"
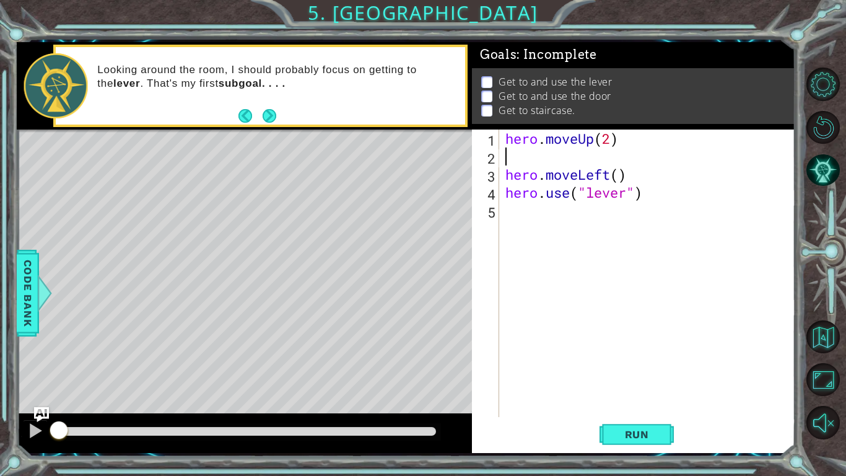
type textarea "hero.moveUp(2)"
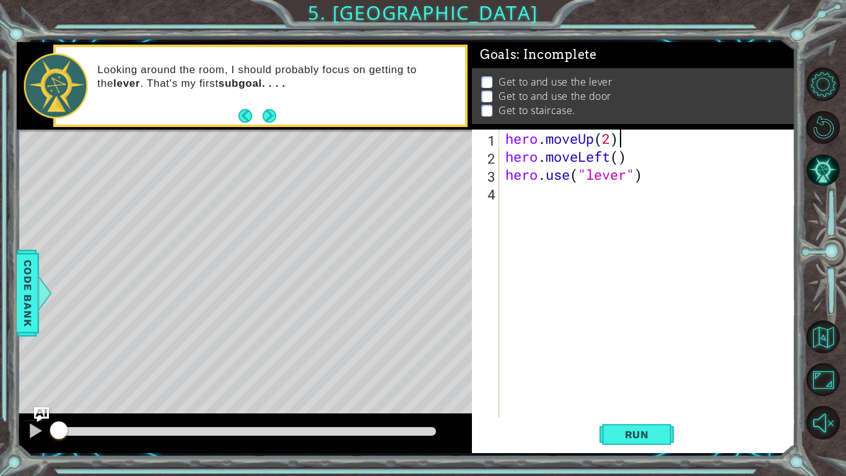
click at [511, 193] on div "hero . moveUp ( 2 ) hero . moveLeft ( ) hero . use ( "lever" )" at bounding box center [651, 290] width 296 height 323
type textarea "hero.use("lever")"
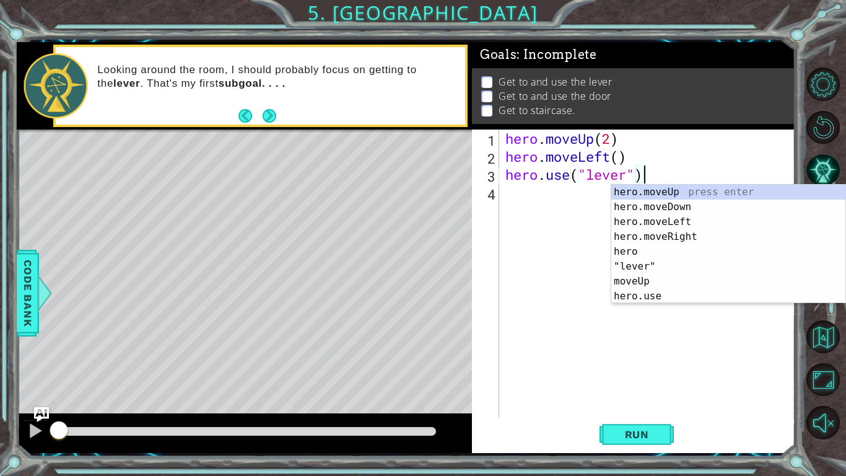
click at [526, 199] on div "hero . moveUp ( 2 ) hero . moveLeft ( ) hero . use ( "lever" )" at bounding box center [651, 290] width 296 height 323
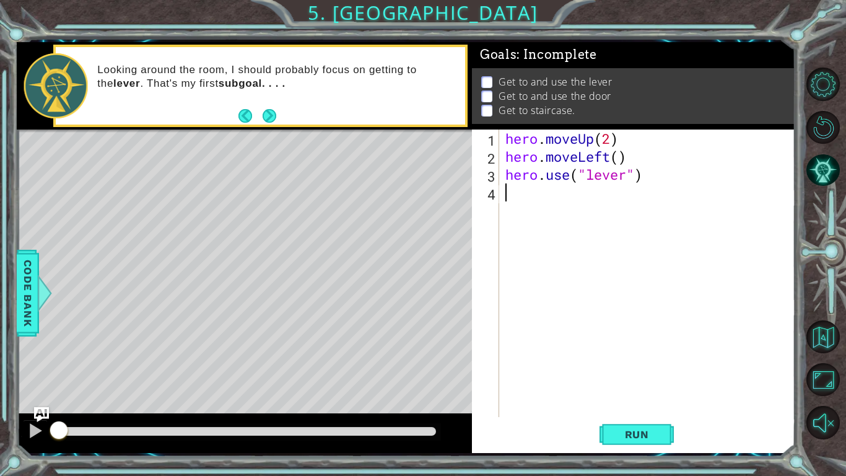
click at [621, 160] on div "hero . moveUp ( 2 ) hero . moveLeft ( ) hero . use ( "lever" )" at bounding box center [651, 290] width 296 height 323
type textarea "hero.moveLeft(1)"
click at [531, 193] on div "hero . moveUp ( 2 ) hero . moveLeft ( 1 ) hero . use ( "lever" )" at bounding box center [651, 290] width 296 height 323
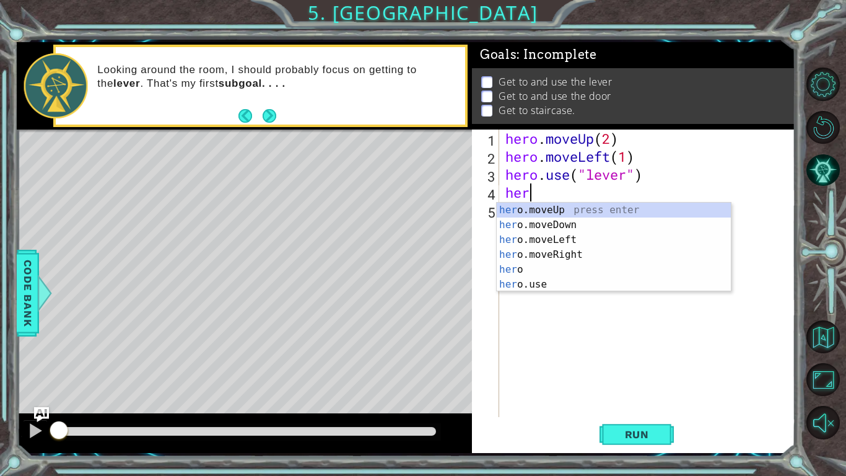
type textarea "hero"
click at [575, 270] on div "hero press enter hero .moveUp press enter hero .moveDown press enter hero .move…" at bounding box center [614, 262] width 234 height 119
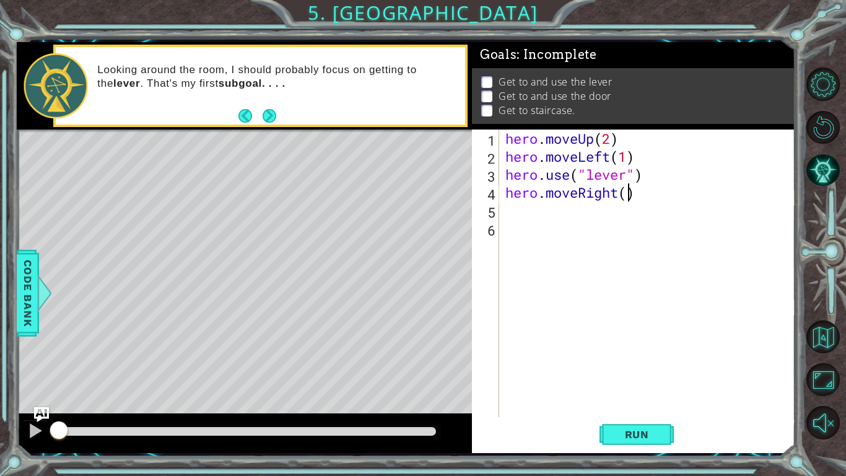
click at [626, 195] on div "hero . moveUp ( 2 ) hero . moveLeft ( 1 ) hero . use ( "lever" ) hero . moveRig…" at bounding box center [651, 290] width 296 height 323
type textarea "hero.moveRight(3)"
click at [506, 230] on div "hero . moveUp ( 2 ) hero . moveLeft ( 1 ) hero . use ( "lever" ) hero . moveRig…" at bounding box center [651, 290] width 296 height 323
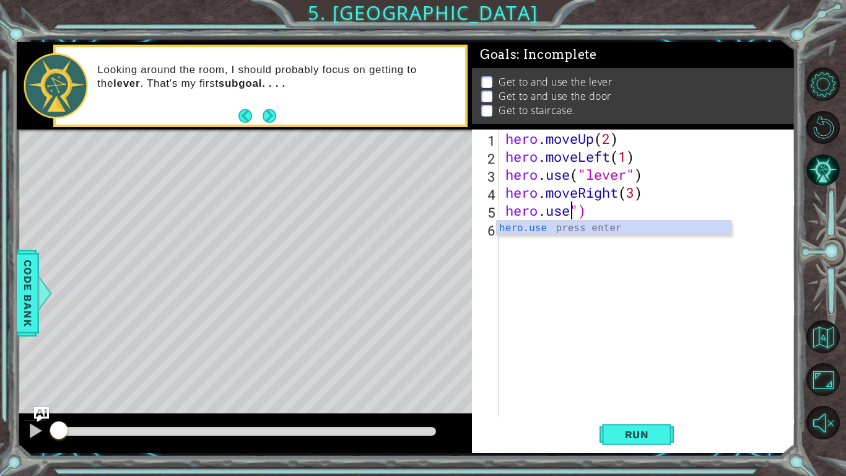
scroll to position [0, 3]
click at [589, 207] on div "hero . moveUp ( 2 ) hero . moveLeft ( 1 ) hero . use ( "lever" ) hero . moveRig…" at bounding box center [651, 290] width 296 height 323
click at [589, 227] on div "[DOMAIN_NAME] e press enter" at bounding box center [614, 243] width 234 height 45
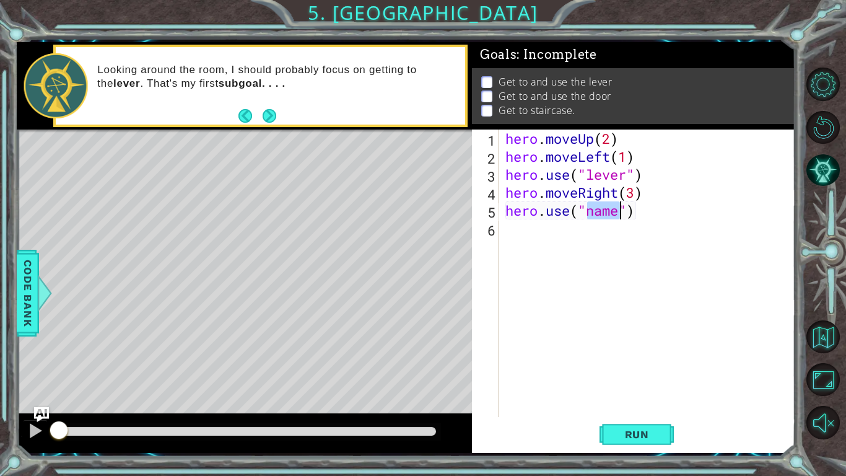
click at [620, 213] on div "hero . moveUp ( 2 ) hero . moveLeft ( 1 ) hero . use ( "lever" ) hero . moveRig…" at bounding box center [647, 272] width 289 height 287
type textarea "hero.use("door")"
click at [518, 237] on div "hero . moveUp ( 2 ) hero . moveLeft ( 1 ) hero . use ( "lever" ) hero . moveRig…" at bounding box center [651, 290] width 296 height 323
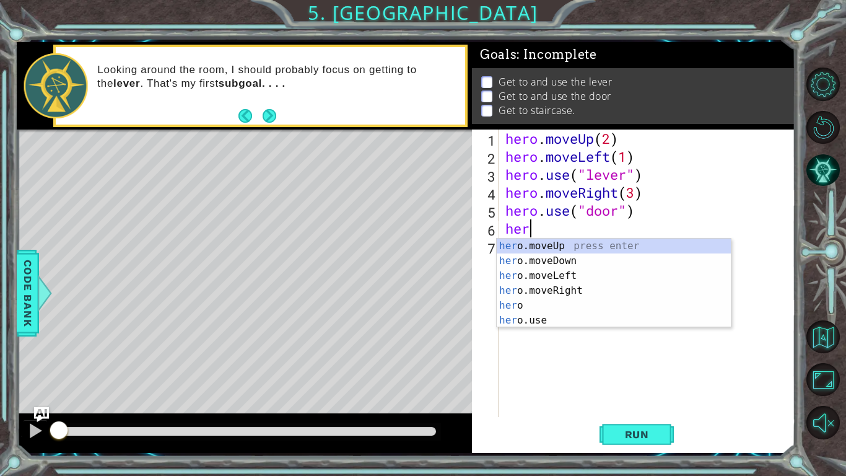
type textarea "hero"
click at [562, 259] on div "hero press enter hero .moveUp press enter hero .moveDown press enter hero .move…" at bounding box center [614, 298] width 234 height 119
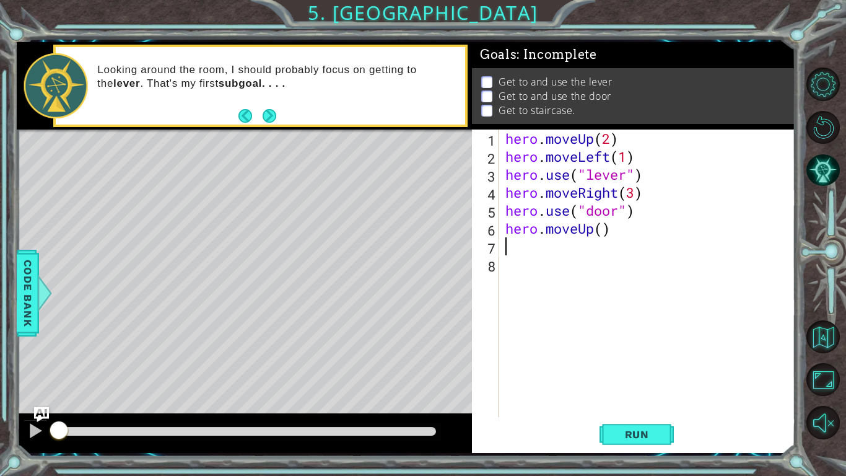
click at [603, 235] on div "hero . moveUp ( 2 ) hero . moveLeft ( 1 ) hero . use ( "lever" ) hero . moveRig…" at bounding box center [651, 290] width 296 height 323
type textarea "hero.moveUp(1)"
click at [533, 269] on div "hero . moveUp ( 2 ) hero . moveLeft ( 1 ) hero . use ( "lever" ) hero . moveRig…" at bounding box center [651, 290] width 296 height 323
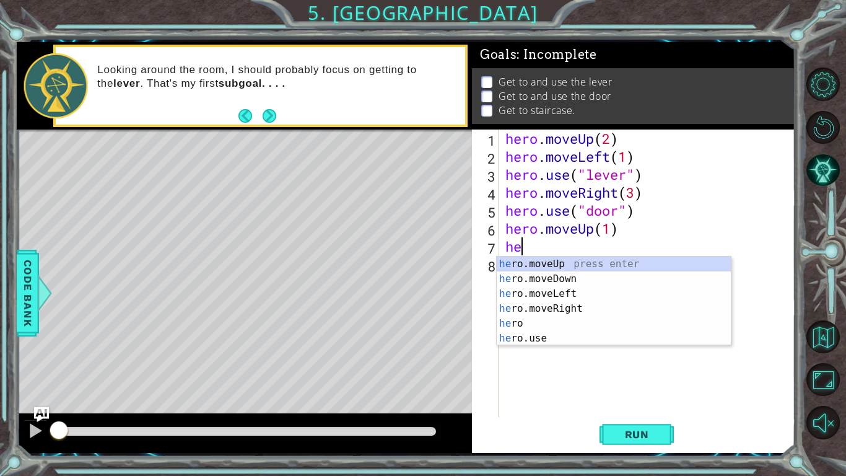
type textarea "hero"
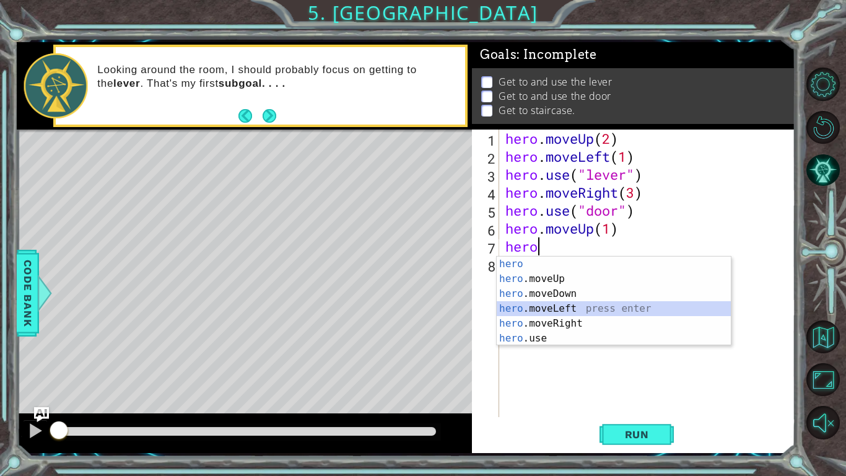
click at [569, 308] on div "hero press enter hero .moveUp press enter hero .moveDown press enter hero .move…" at bounding box center [614, 316] width 234 height 119
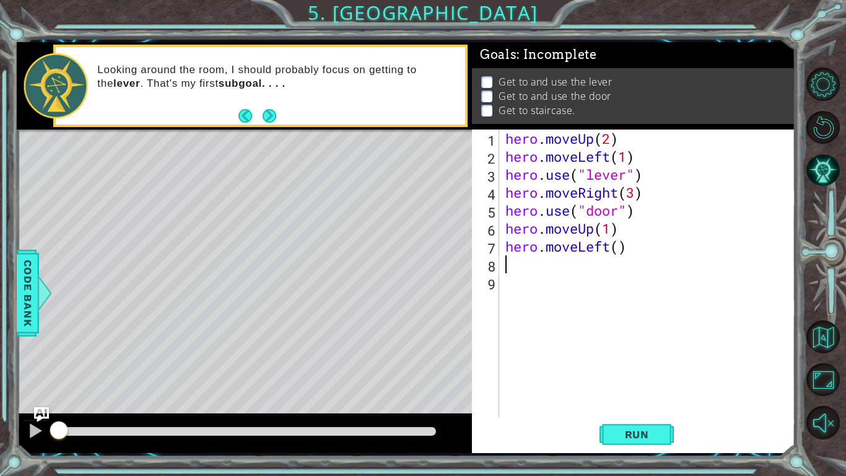
click at [621, 248] on div "hero . moveUp ( 2 ) hero . moveLeft ( 1 ) hero . use ( "lever" ) hero . moveRig…" at bounding box center [651, 290] width 296 height 323
type textarea "hero.moveLeft(3)"
click at [552, 287] on div "hero . moveUp ( 2 ) hero . moveLeft ( 1 ) hero . use ( "lever" ) hero . moveRig…" at bounding box center [651, 290] width 296 height 323
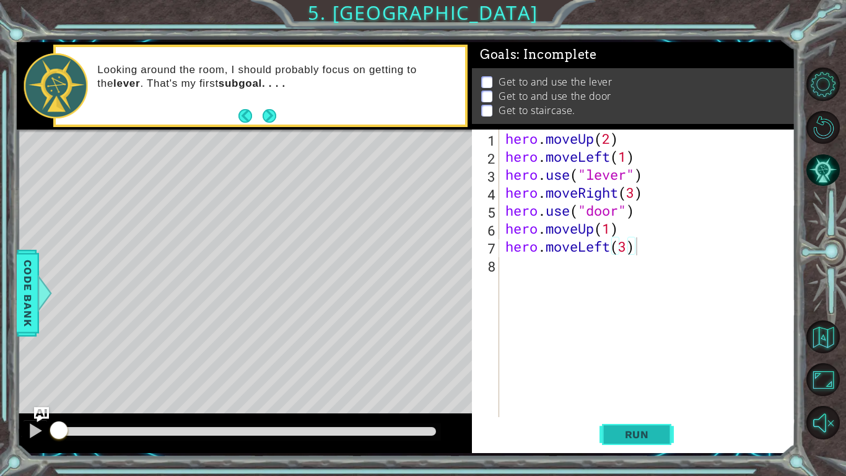
click at [639, 371] on span "Run" at bounding box center [637, 434] width 49 height 12
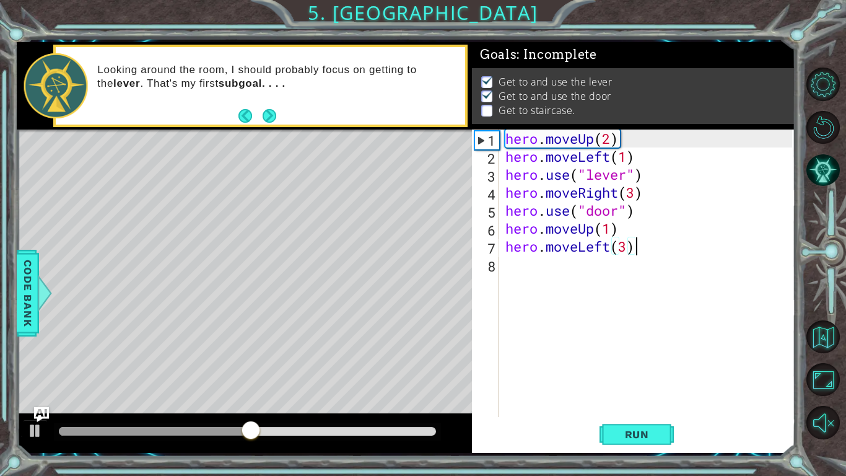
click at [610, 224] on div "hero . moveUp ( 2 ) hero . moveLeft ( 1 ) hero . use ( "lever" ) hero . moveRig…" at bounding box center [651, 290] width 296 height 323
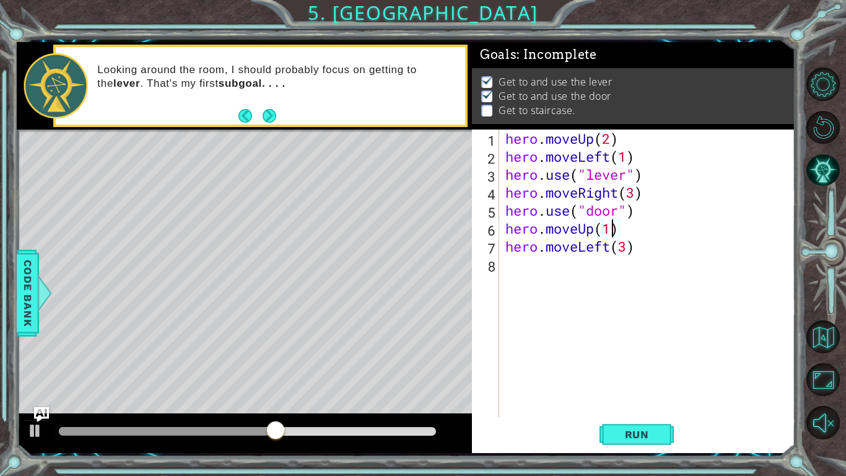
scroll to position [0, 4]
type textarea "hero.moveUp(2)"
click at [646, 371] on span "Run" at bounding box center [637, 434] width 49 height 12
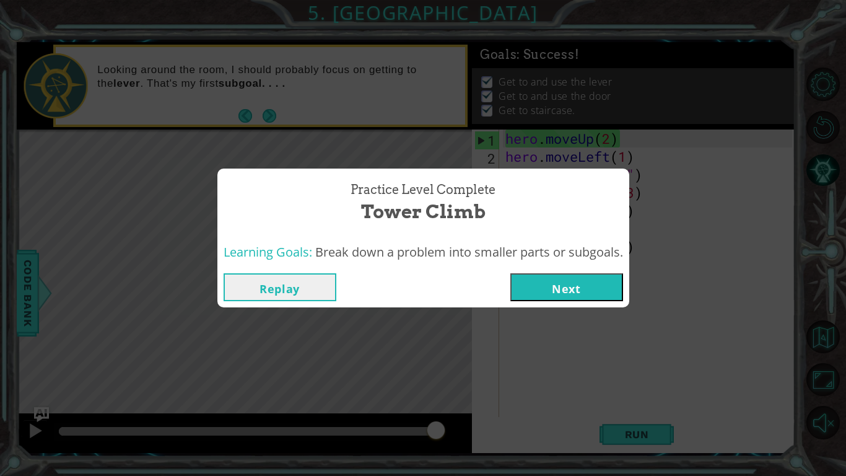
click at [305, 276] on button "Replay" at bounding box center [280, 287] width 113 height 28
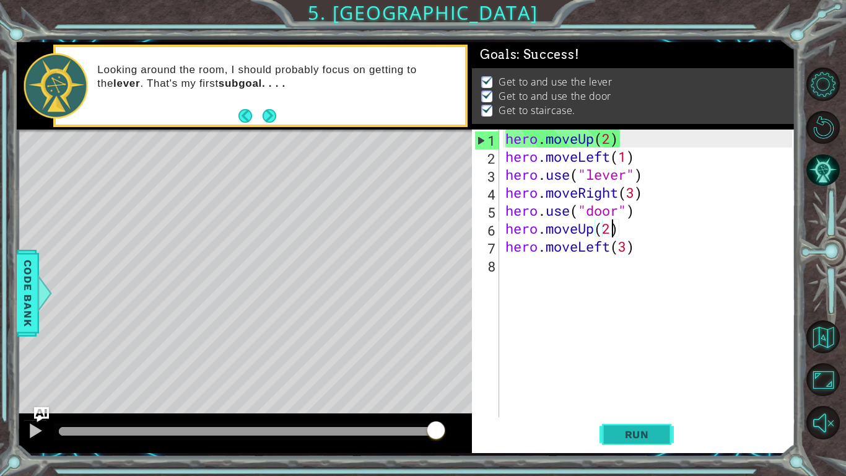
click at [616, 371] on span "Run" at bounding box center [637, 434] width 49 height 12
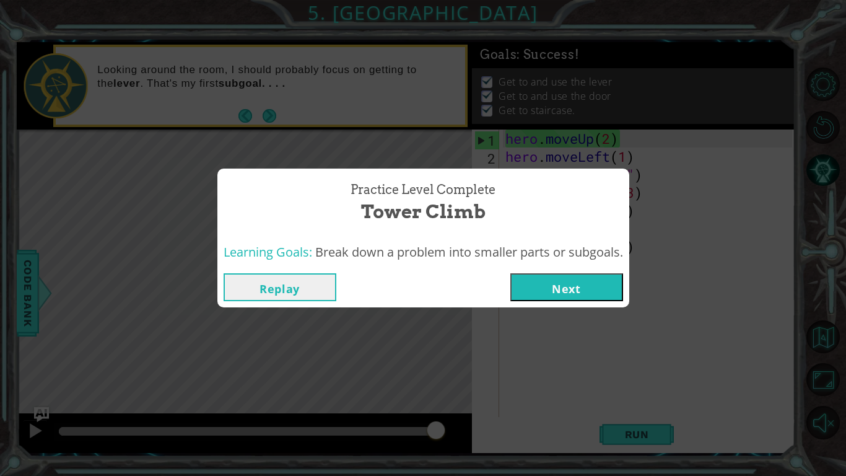
click at [603, 290] on button "Next" at bounding box center [567, 287] width 113 height 28
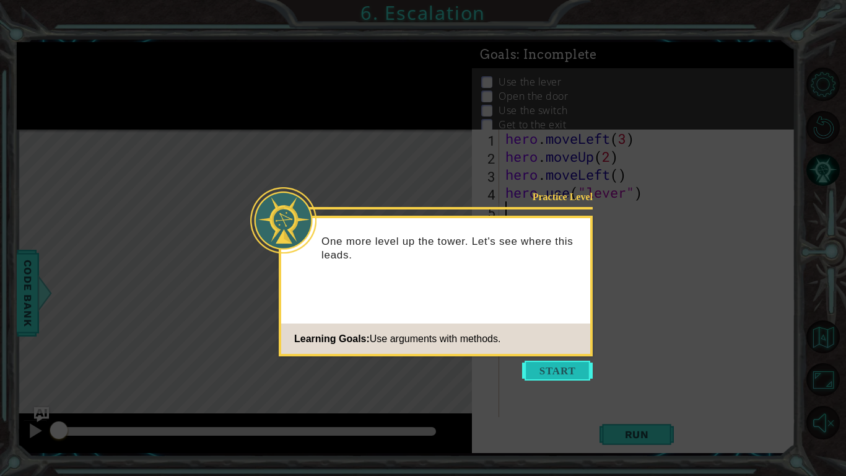
click at [565, 367] on button "Start" at bounding box center [557, 371] width 71 height 20
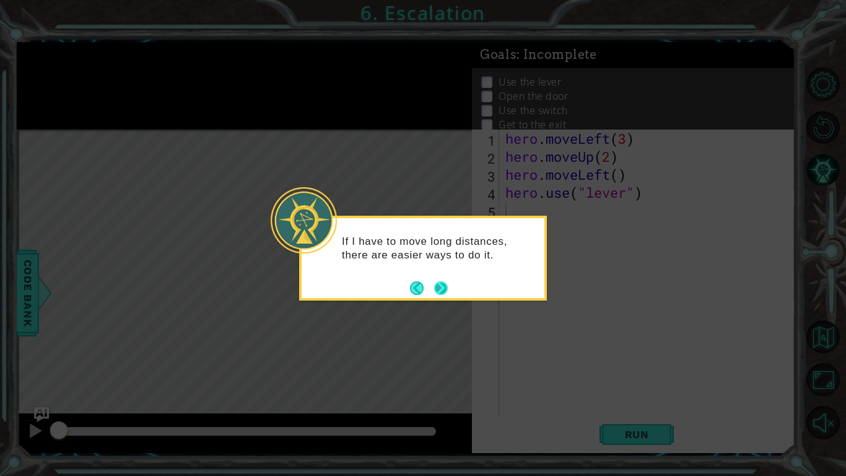
click at [436, 286] on button "Next" at bounding box center [441, 288] width 14 height 14
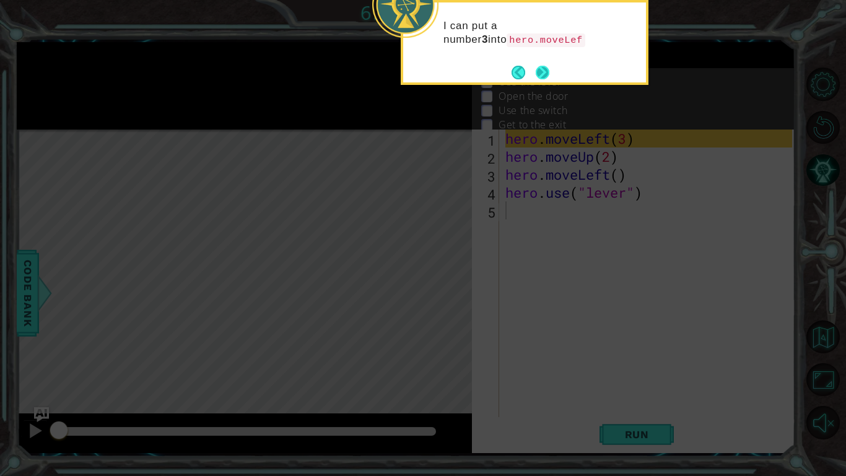
click at [540, 72] on button "Next" at bounding box center [543, 73] width 14 height 14
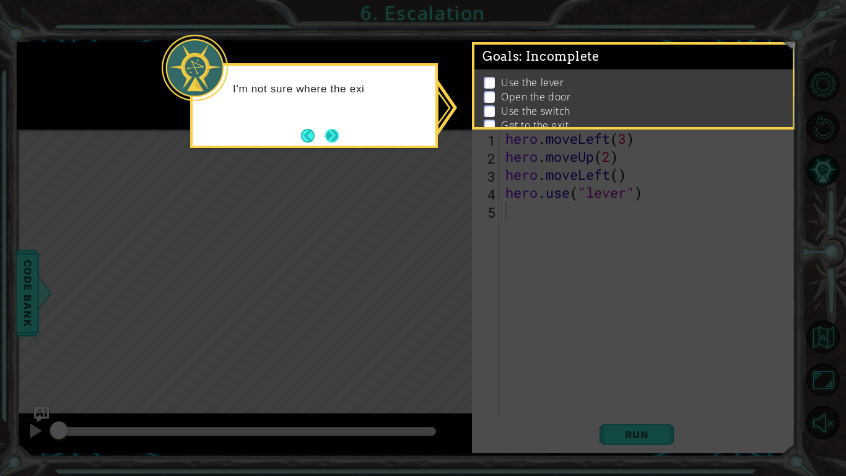
click at [333, 136] on button "Next" at bounding box center [332, 135] width 14 height 14
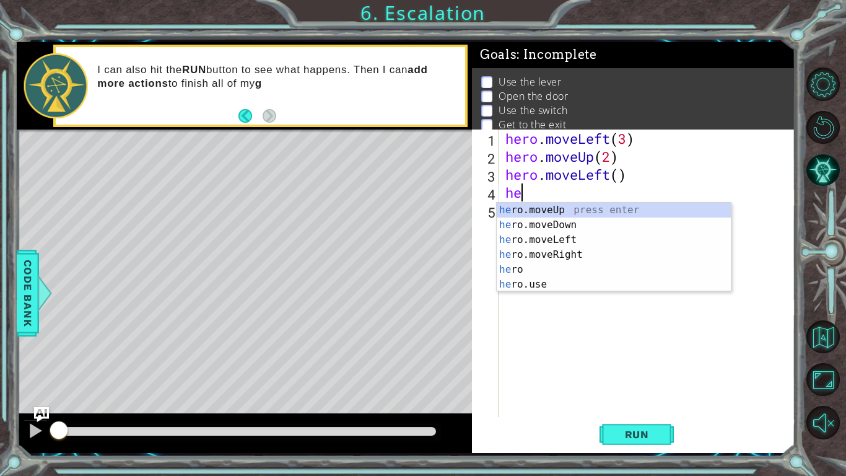
type textarea "h"
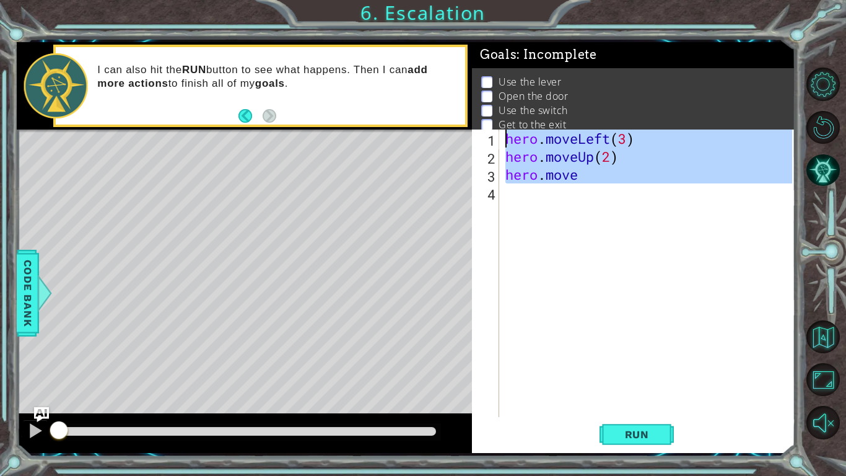
drag, startPoint x: 584, startPoint y: 279, endPoint x: 452, endPoint y: 108, distance: 216.4
click at [452, 108] on div "1 ההההההההההההההההההההההההההההההההההההההההההההההההההההההההההההההההההההההההההההה…" at bounding box center [406, 247] width 779 height 411
type textarea "hero.moveLeft(3) hero.moveUp(2)"
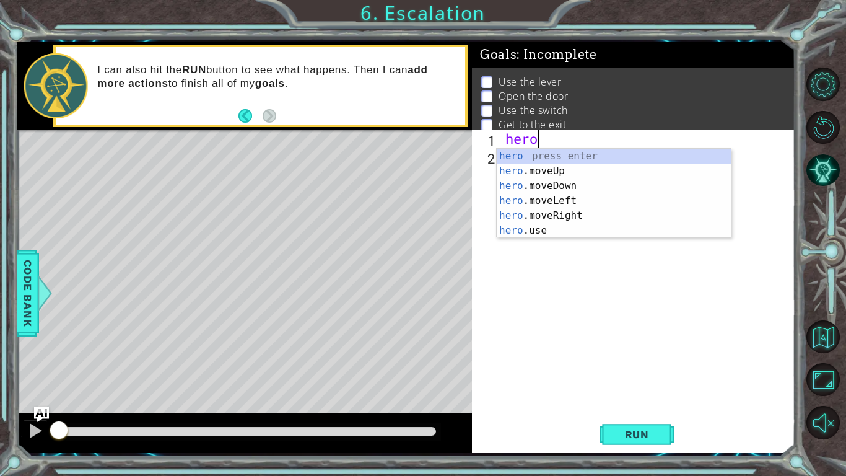
scroll to position [0, 1]
click at [576, 198] on div "hero press enter hero .moveUp press enter hero .moveDown press enter hero .move…" at bounding box center [614, 208] width 234 height 119
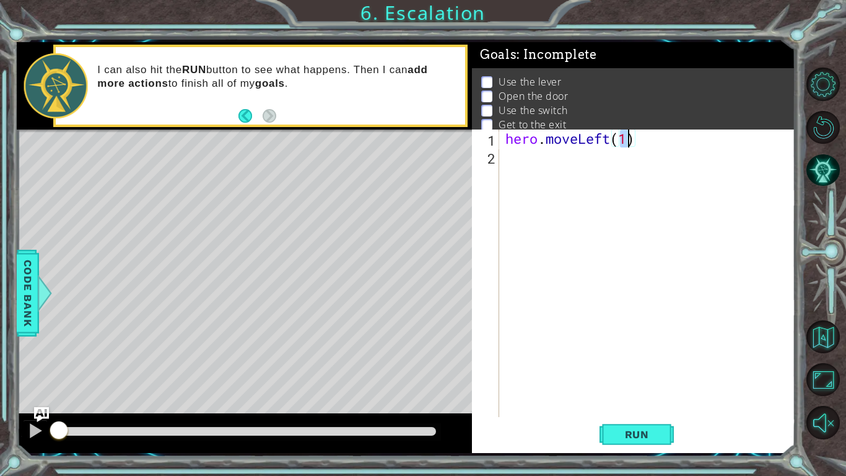
click at [629, 139] on div "hero . moveLeft ( 1 )" at bounding box center [647, 272] width 289 height 287
type textarea "hero.moveLeft(3)"
click at [520, 161] on div "hero . moveLeft ( 3 )" at bounding box center [651, 290] width 296 height 323
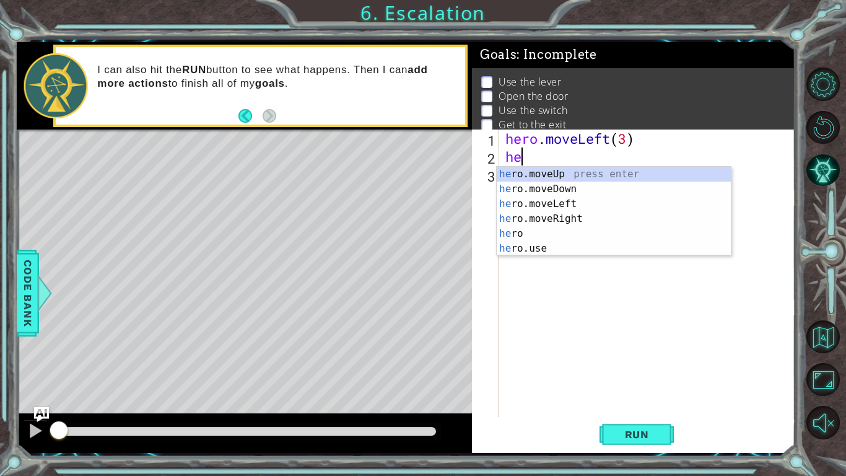
scroll to position [0, 1]
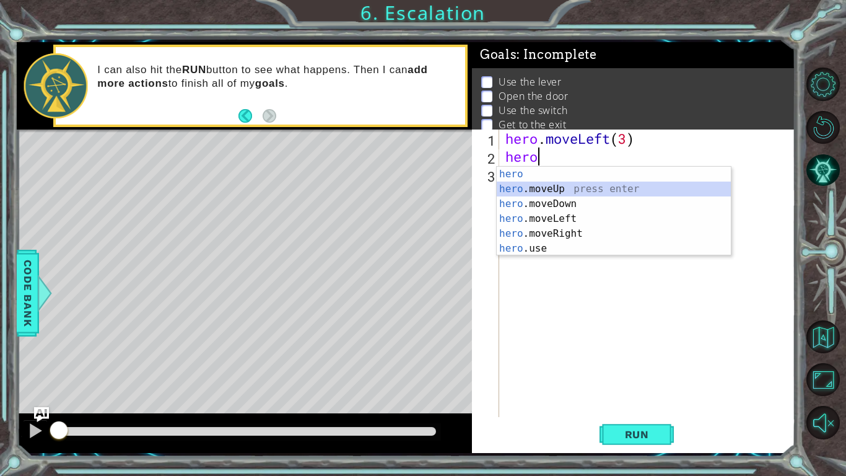
click at [565, 188] on div "hero press enter hero .moveUp press enter hero .moveDown press enter hero .move…" at bounding box center [614, 226] width 234 height 119
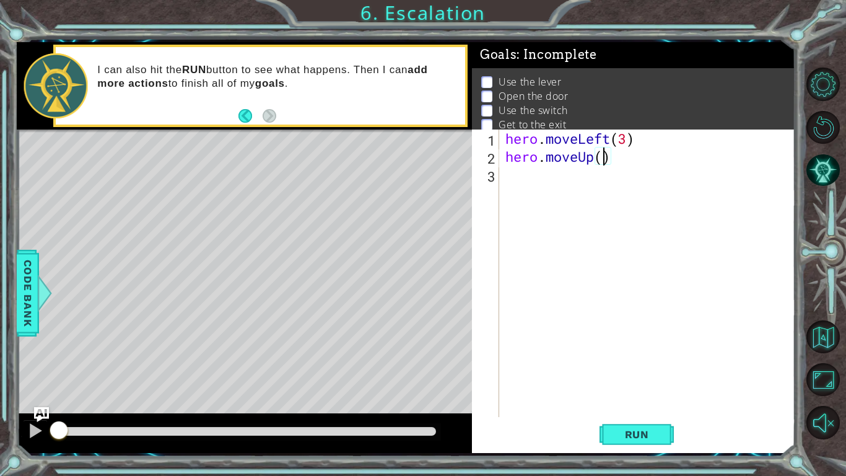
type textarea "hero.moveUp(2)"
click at [552, 179] on div "hero . moveLeft ( 3 ) hero . moveUp ( 2 )" at bounding box center [651, 290] width 296 height 323
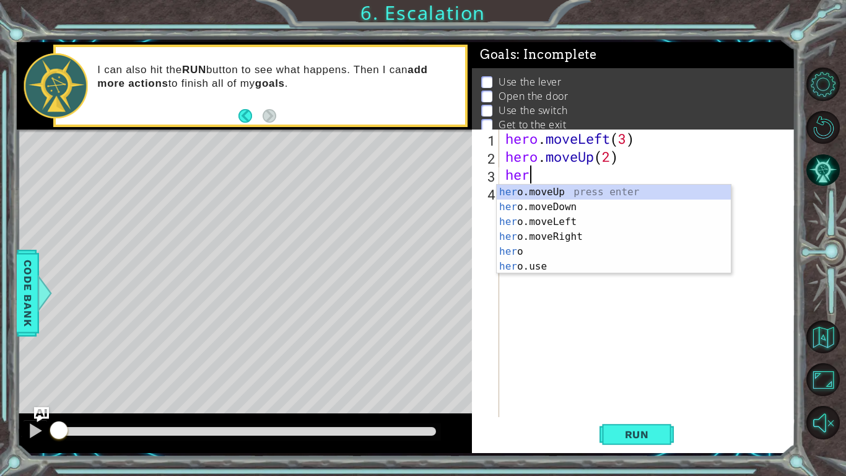
scroll to position [0, 1]
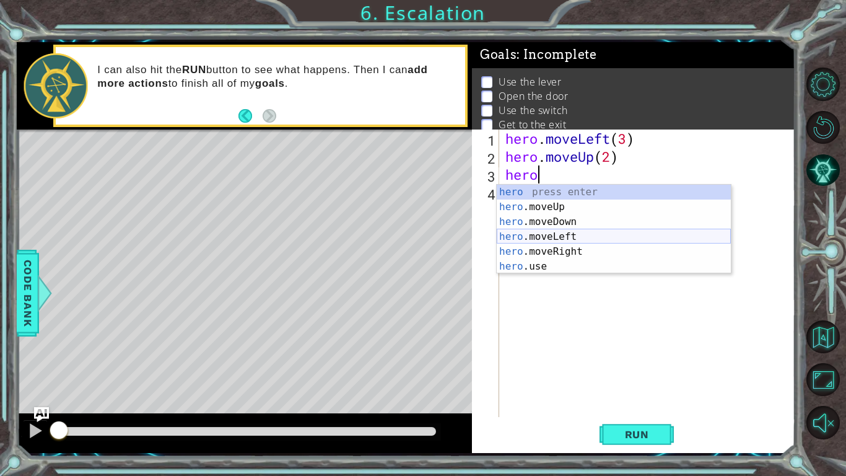
click at [575, 240] on div "hero press enter hero .moveUp press enter hero .moveDown press enter hero .move…" at bounding box center [614, 244] width 234 height 119
type textarea "hero.moveLeft(1)"
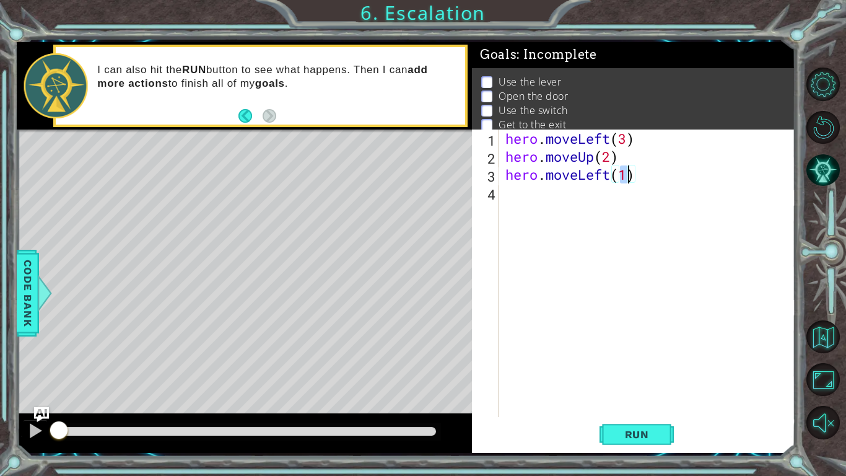
click at [524, 215] on div "hero . moveLeft ( 3 ) hero . moveUp ( 2 ) hero . moveLeft ( 1 )" at bounding box center [651, 290] width 296 height 323
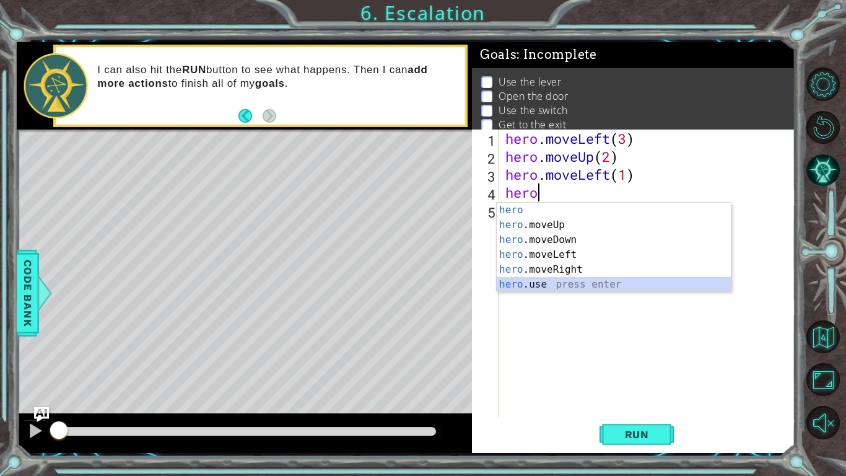
click at [545, 284] on div "hero press enter hero .moveUp press enter hero .moveDown press enter hero .move…" at bounding box center [614, 262] width 234 height 119
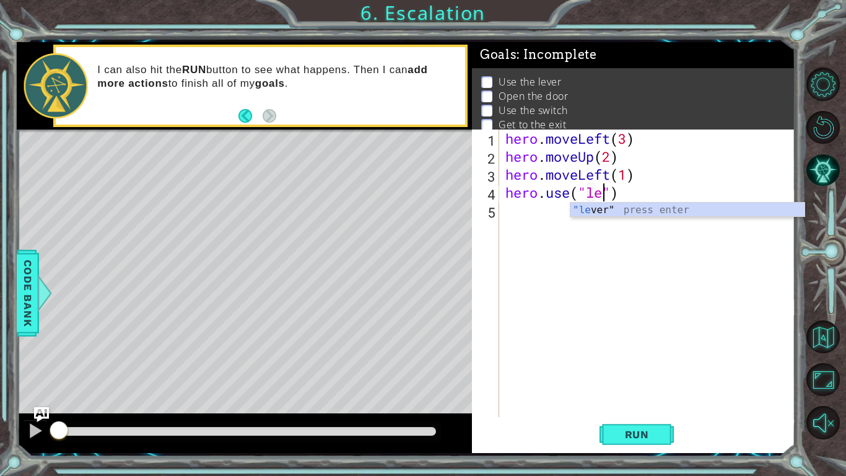
scroll to position [0, 4]
type textarea "hero.use("lever")"
click at [512, 211] on div "hero . moveLeft ( 3 ) hero . moveUp ( 2 ) hero . moveLeft ( 1 ) hero . use ( "l…" at bounding box center [651, 290] width 296 height 323
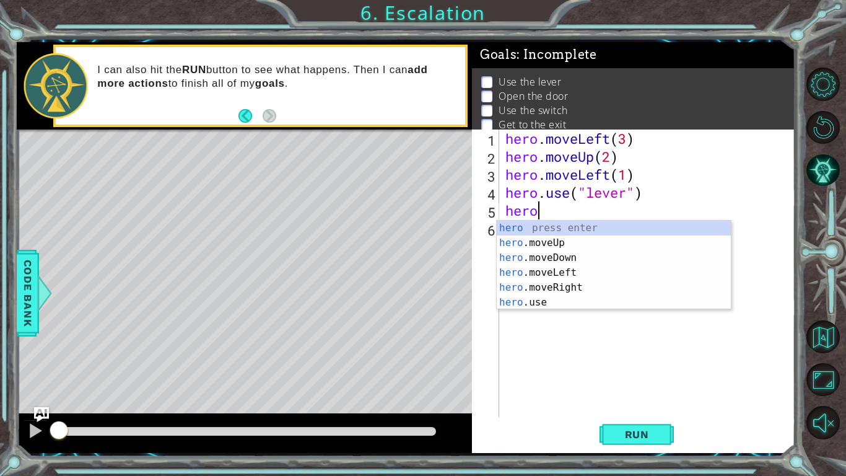
scroll to position [0, 1]
click at [573, 270] on div "hero press enter hero .moveUp press enter hero .moveDown press enter hero .move…" at bounding box center [614, 280] width 234 height 119
type textarea "hero.moveLeft(1)"
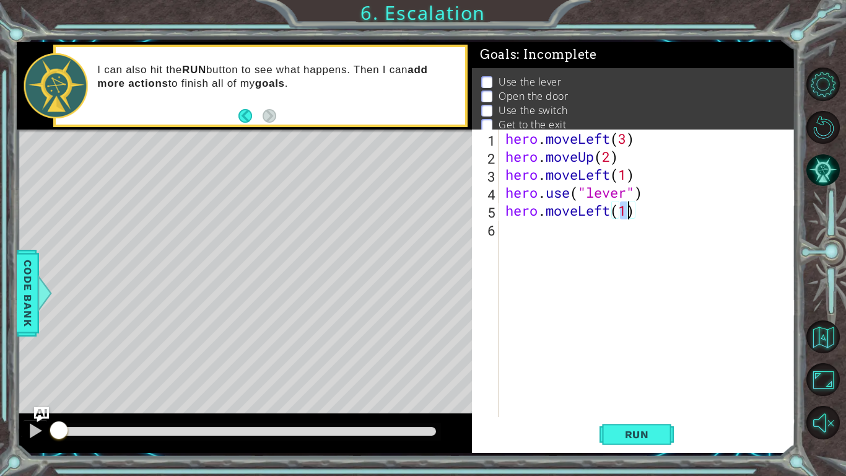
click at [543, 237] on div "hero . moveLeft ( 3 ) hero . moveUp ( 2 ) hero . moveLeft ( 1 ) hero . use ( "l…" at bounding box center [651, 290] width 296 height 323
type textarea "e"
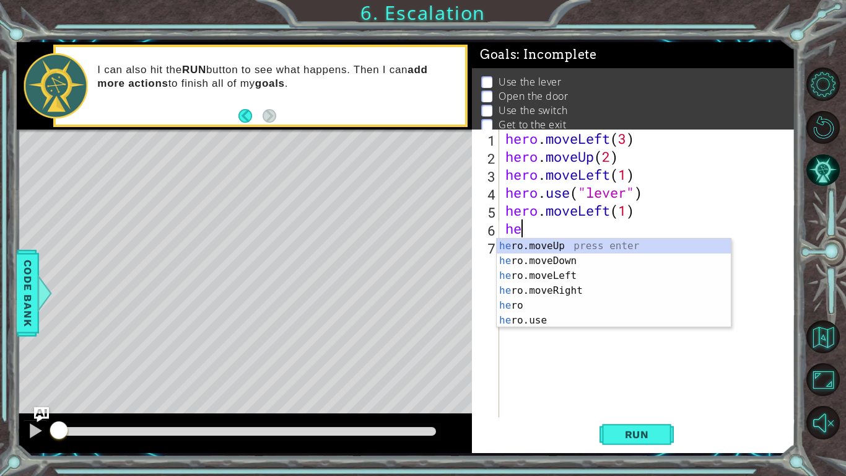
type textarea "h"
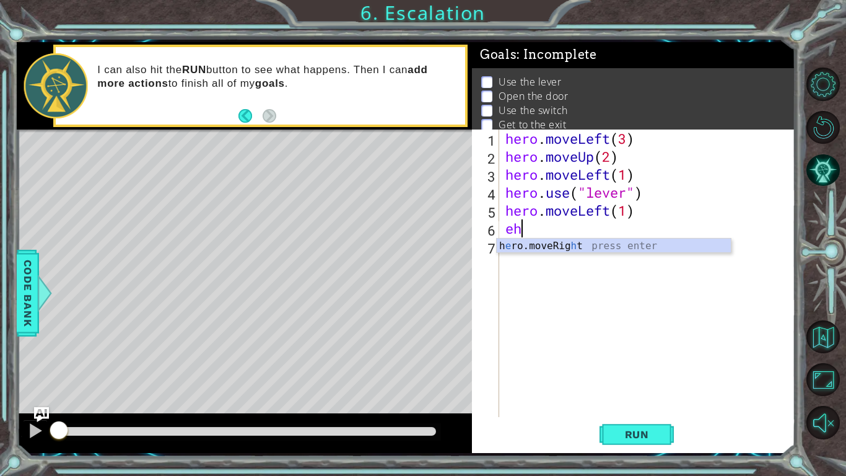
type textarea "e"
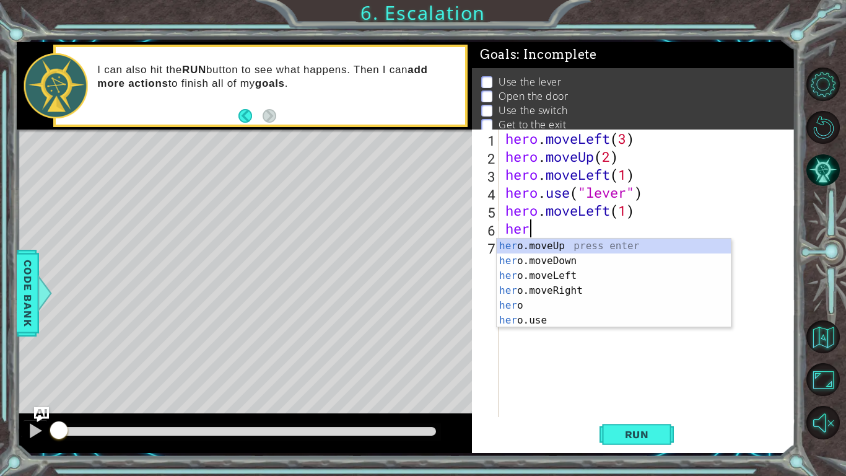
scroll to position [0, 1]
click at [560, 323] on div "hero press enter hero .moveUp press enter hero .moveDown press enter hero .move…" at bounding box center [614, 298] width 234 height 119
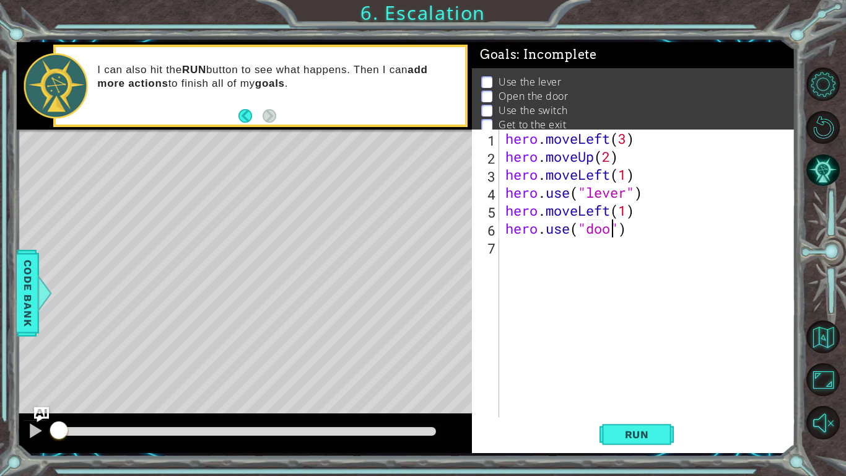
type textarea "hero.use("door")"
click at [524, 252] on div "hero . moveLeft ( 3 ) hero . moveUp ( 2 ) hero . moveLeft ( 1 ) hero . use ( "l…" at bounding box center [651, 290] width 296 height 323
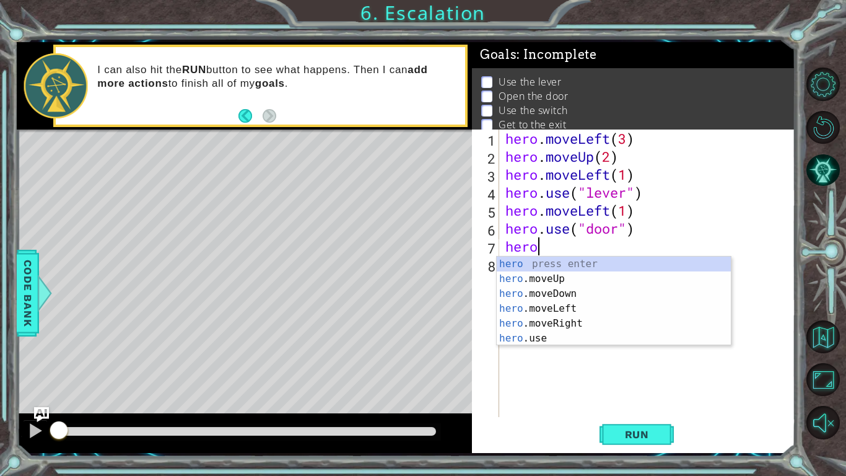
scroll to position [0, 1]
click at [554, 281] on div "hero press enter hero .moveUp press enter hero .moveDown press enter hero .move…" at bounding box center [614, 316] width 234 height 119
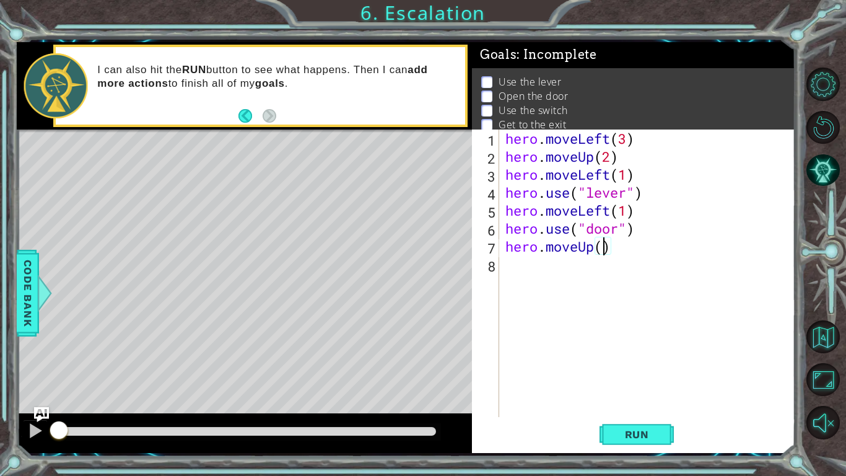
type textarea "hero.moveUp(2)"
click at [513, 266] on div "hero . moveLeft ( 3 ) hero . moveUp ( 2 ) hero . moveLeft ( 1 ) hero . use ( "l…" at bounding box center [651, 290] width 296 height 323
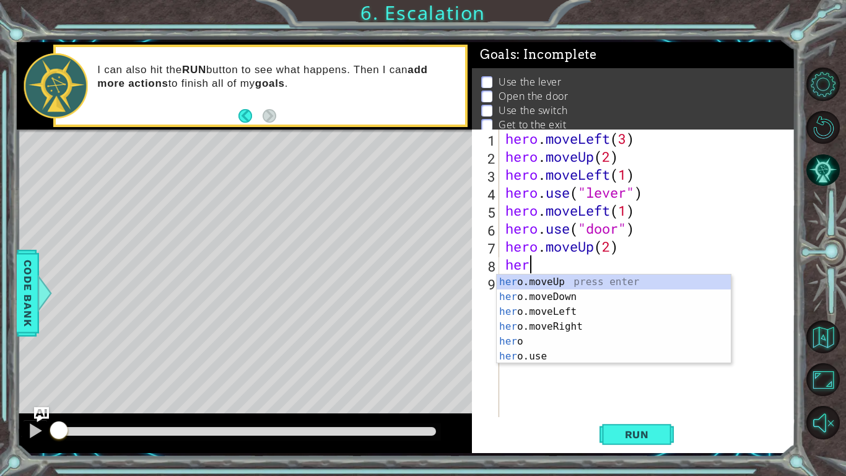
scroll to position [0, 1]
click at [562, 342] on div "hero press enter hero .moveUp press enter hero .moveDown press enter hero .move…" at bounding box center [614, 333] width 234 height 119
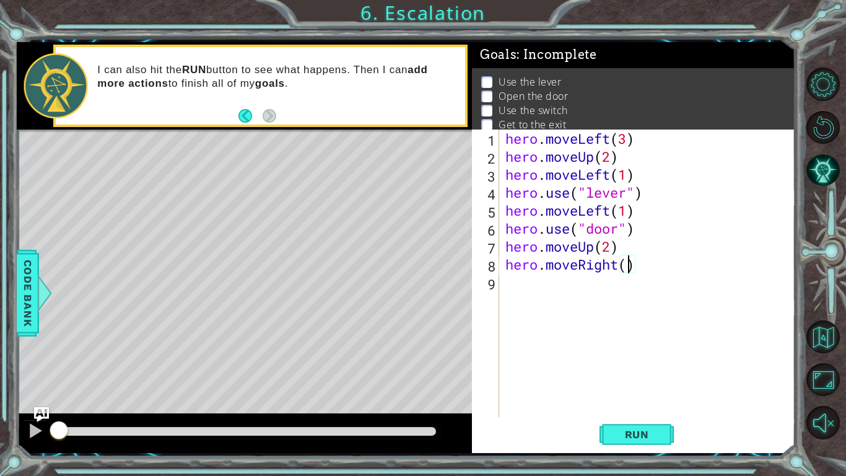
type textarea "hero.moveRight(2)"
click at [518, 296] on div "hero . moveLeft ( 3 ) hero . moveUp ( 2 ) hero . moveLeft ( 1 ) hero . use ( "l…" at bounding box center [651, 290] width 296 height 323
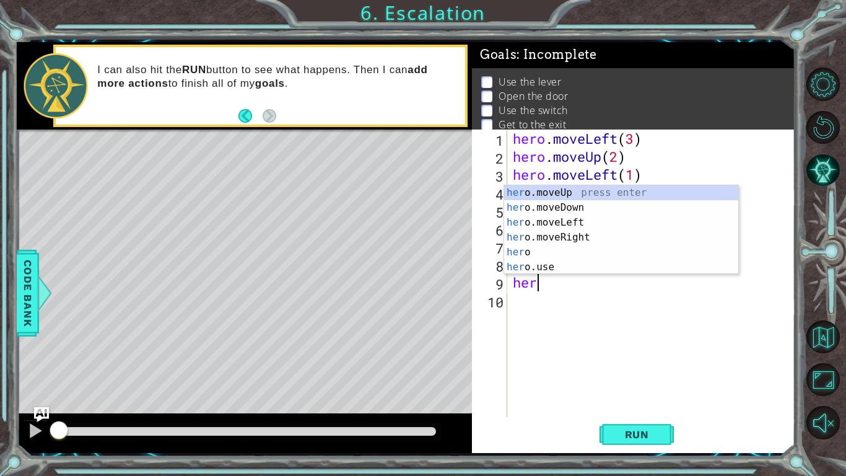
scroll to position [0, 1]
click at [560, 266] on div "hero press enter hero .moveUp press enter hero .moveDown press enter hero .move…" at bounding box center [621, 244] width 234 height 119
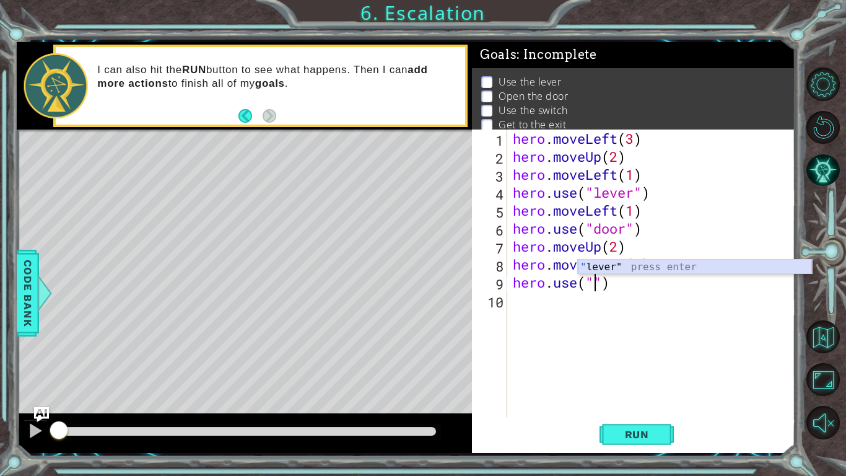
click at [644, 267] on div "" lever" press enter" at bounding box center [695, 282] width 234 height 45
type textarea "hero.use("lever")"
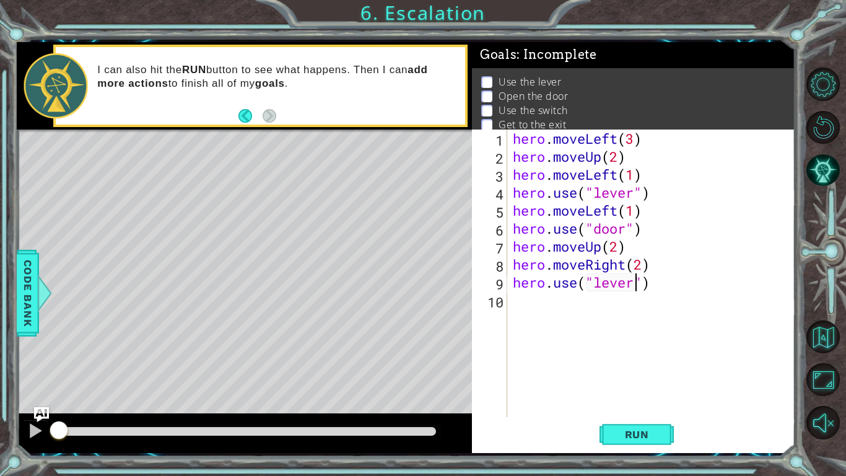
click at [532, 304] on div "hero . moveLeft ( 3 ) hero . moveUp ( 2 ) hero . moveLeft ( 1 ) hero . use ( "l…" at bounding box center [655, 290] width 288 height 323
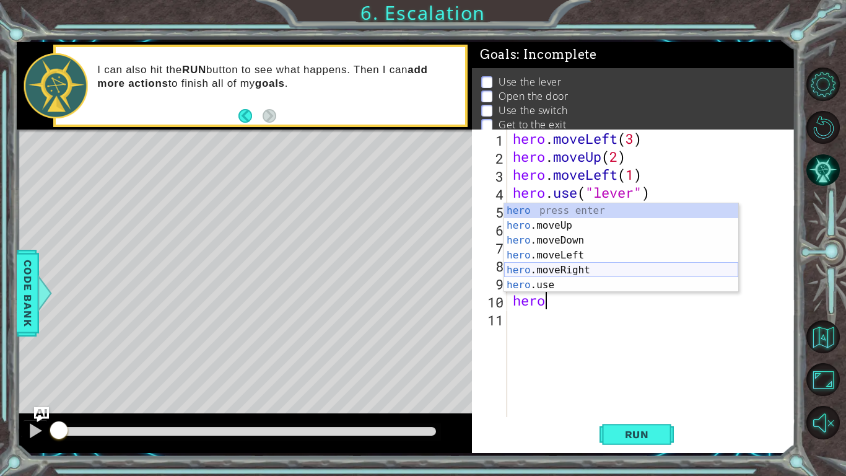
click at [578, 266] on div "hero press enter hero .moveUp press enter hero .moveDown press enter hero .move…" at bounding box center [621, 262] width 234 height 119
type textarea "hero.moveRight(1)"
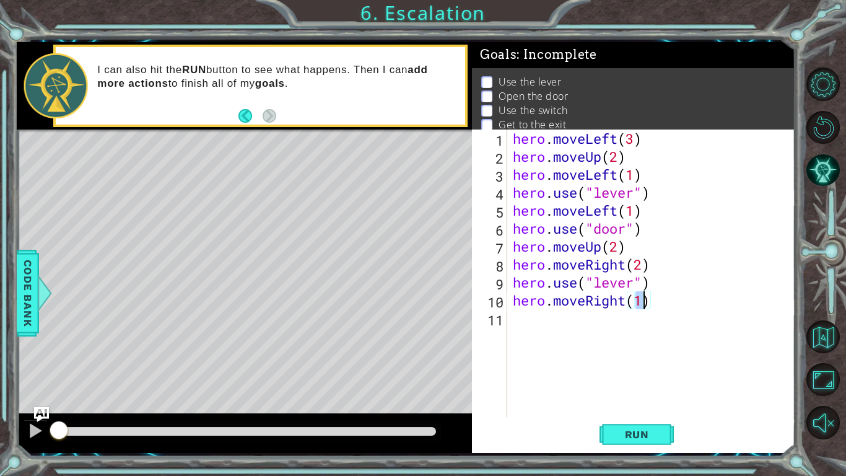
click at [579, 324] on div "hero . moveLeft ( 3 ) hero . moveUp ( 2 ) hero . moveLeft ( 1 ) hero . use ( "l…" at bounding box center [655, 290] width 288 height 323
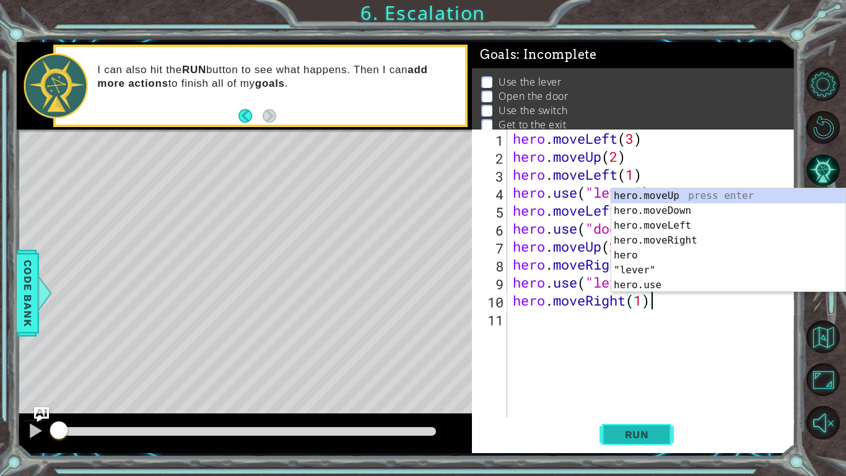
click at [659, 371] on span "Run" at bounding box center [637, 434] width 49 height 12
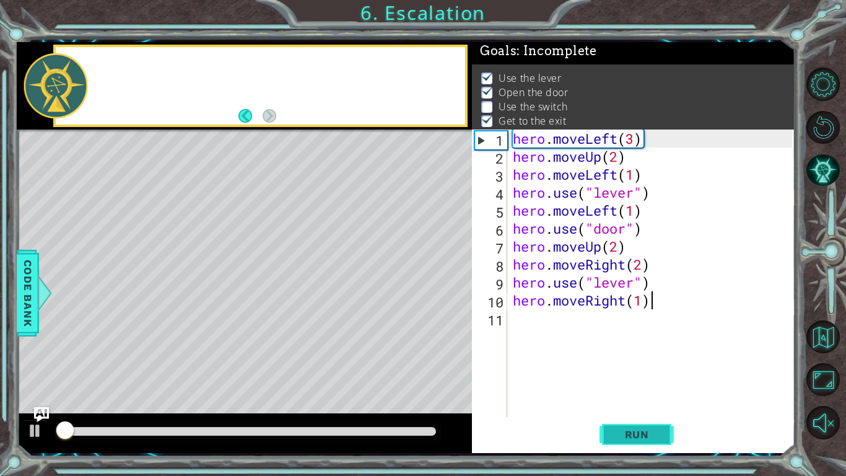
scroll to position [4, 0]
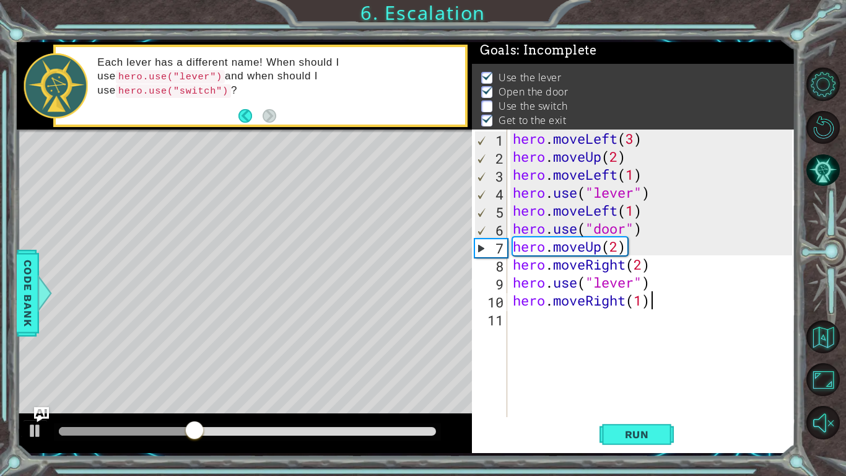
click at [635, 284] on div "hero . moveLeft ( 3 ) hero . moveUp ( 2 ) hero . moveLeft ( 1 ) hero . use ( "l…" at bounding box center [655, 290] width 288 height 323
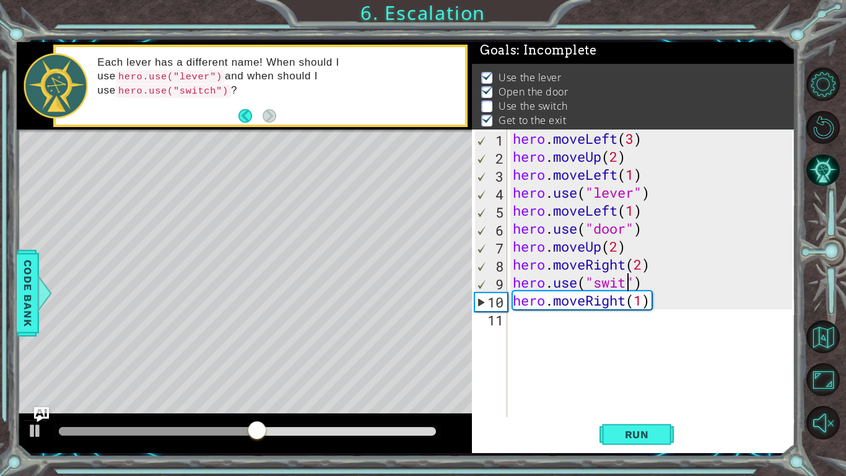
scroll to position [0, 6]
type textarea "hero.use("switch")"
click at [636, 371] on span "Run" at bounding box center [637, 434] width 49 height 12
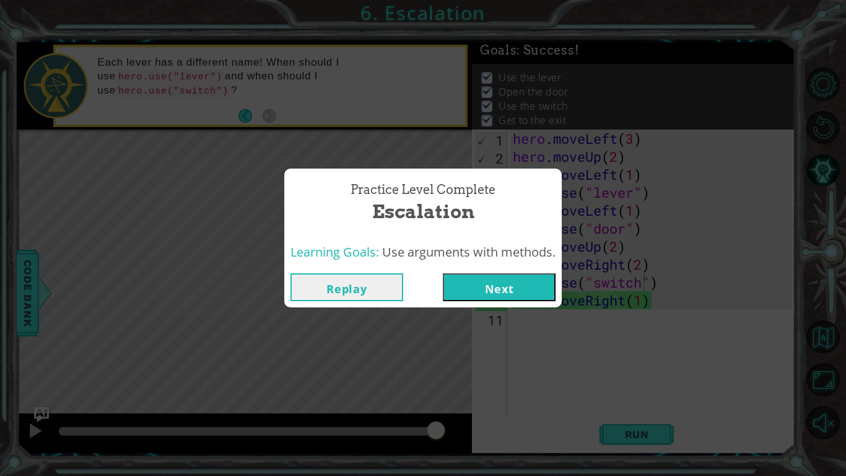
click at [374, 290] on button "Replay" at bounding box center [347, 287] width 113 height 28
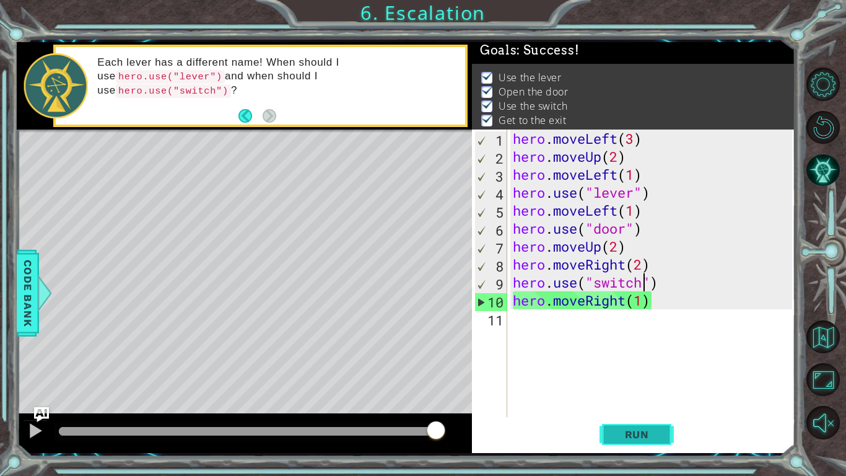
click at [660, 371] on span "Run" at bounding box center [637, 434] width 49 height 12
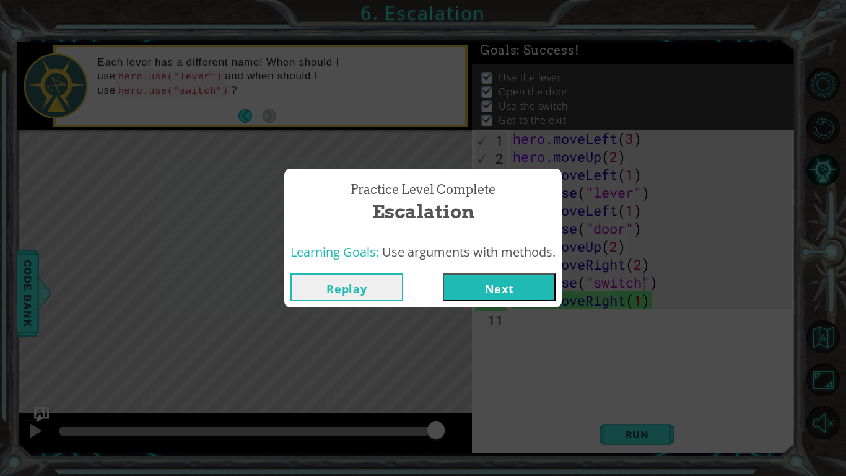
click at [484, 289] on button "Next" at bounding box center [499, 287] width 113 height 28
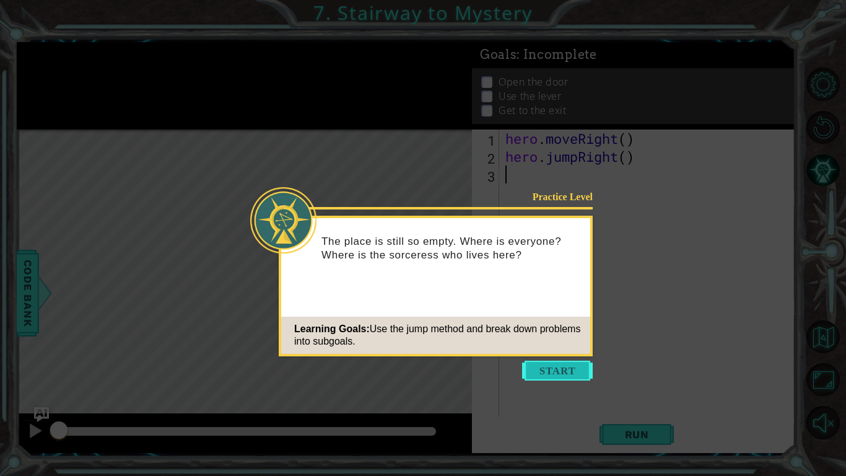
click at [565, 371] on button "Start" at bounding box center [557, 371] width 71 height 20
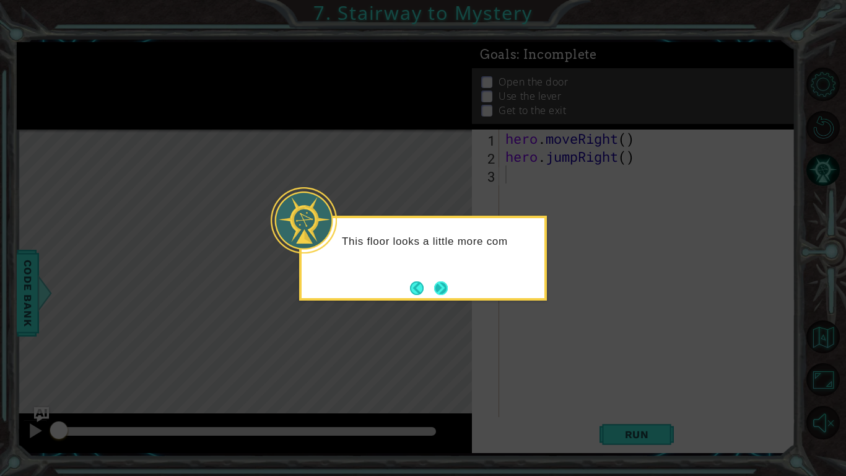
click at [442, 295] on button "Next" at bounding box center [441, 288] width 14 height 14
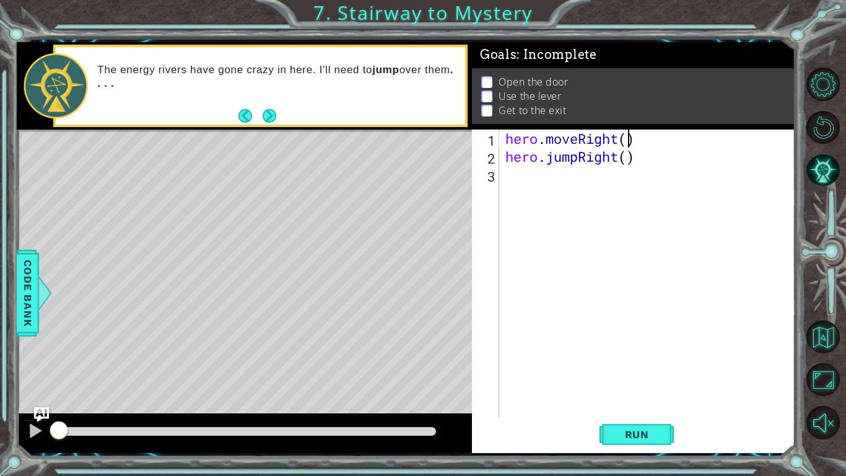
click at [629, 140] on div "hero . moveRight ( ) hero . jumpRight ( )" at bounding box center [651, 290] width 296 height 323
click at [628, 164] on div "hero . moveRight ( 1 ) hero . jumpRight ( )" at bounding box center [651, 290] width 296 height 323
type textarea "hero.jumpRight(1)"
click at [560, 178] on div "hero . moveRight ( 1 ) hero . jumpRight ( 1 )" at bounding box center [651, 290] width 296 height 323
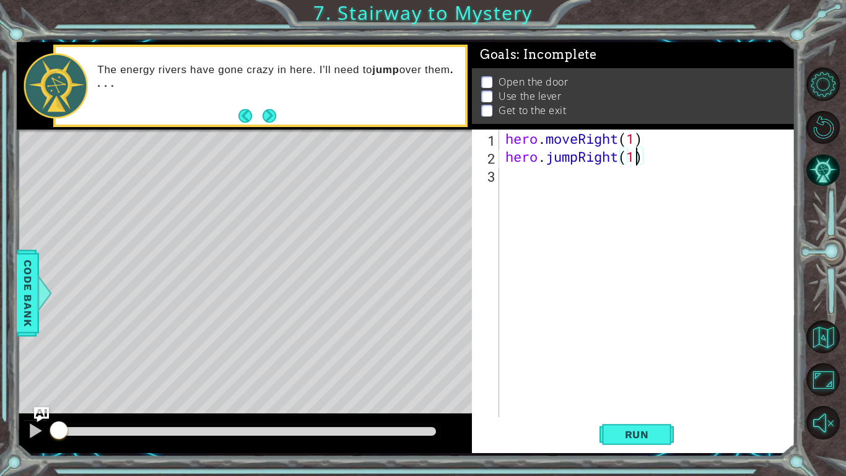
scroll to position [0, 0]
click at [560, 178] on div "hero . moveRight ( 1 ) hero . jumpRight ( 1 )" at bounding box center [651, 290] width 296 height 323
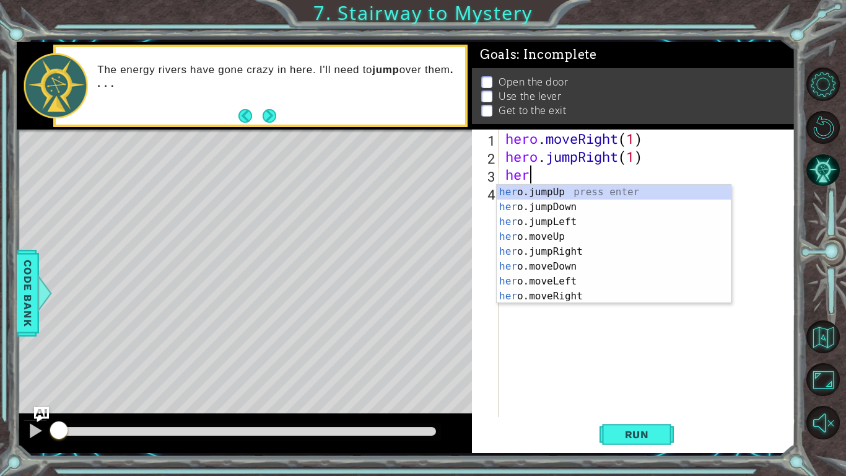
type textarea "hero"
click at [590, 239] on div "hero .jumpUp press enter hero .jumpDown press enter hero .jumpLeft press enter …" at bounding box center [614, 259] width 234 height 149
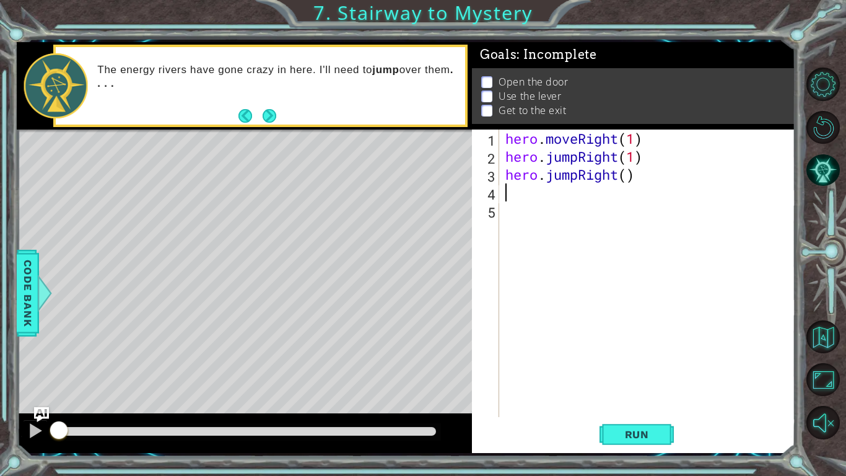
scroll to position [0, 0]
click at [579, 173] on div "hero . moveRight ( 1 ) hero . jumpRight ( 1 ) hero . jumpRight ( )" at bounding box center [651, 290] width 296 height 323
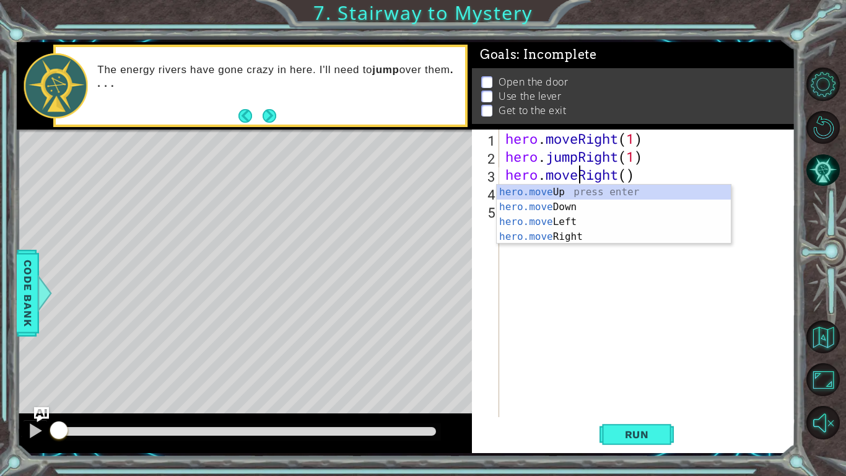
scroll to position [0, 3]
click at [629, 173] on div "hero . moveRight ( 1 ) hero . jumpRight ( 1 ) hero . moveRight ( )" at bounding box center [651, 290] width 296 height 323
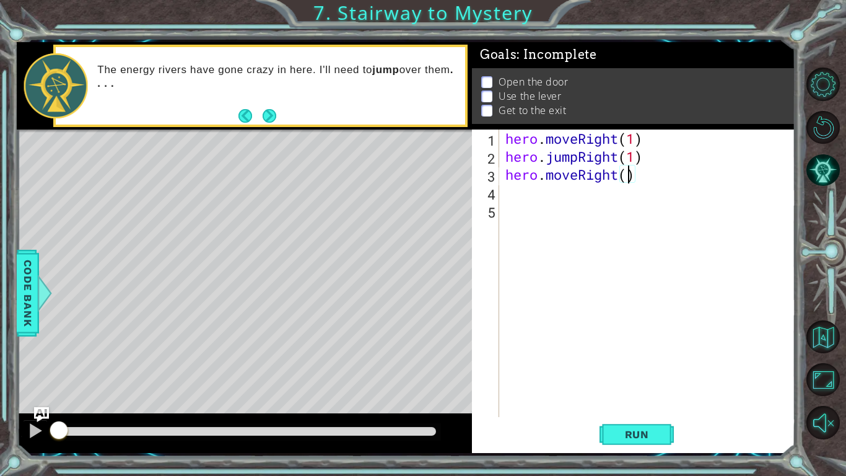
type textarea "hero.moveRight(1)"
click at [550, 192] on div "hero . moveRight ( 1 ) hero . jumpRight ( 1 ) hero . moveRight ( 1 )" at bounding box center [651, 290] width 296 height 323
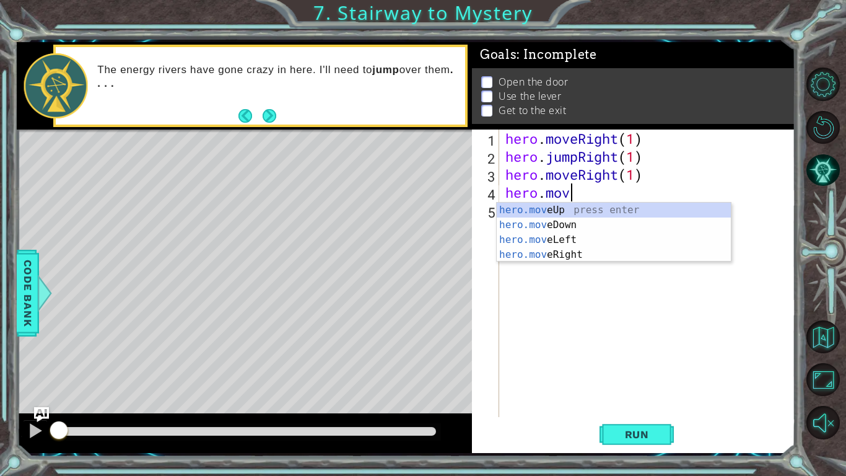
scroll to position [0, 2]
click at [566, 210] on div "hero.move Up press enter hero.move Down press enter hero.move Left press enter …" at bounding box center [614, 247] width 234 height 89
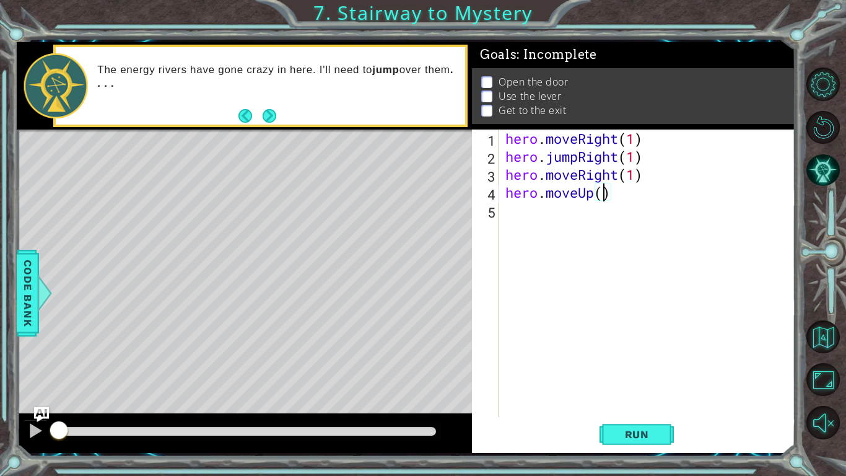
type textarea "hero.moveUp(1)"
click at [543, 218] on div "hero . moveRight ( 1 ) hero . jumpRight ( 1 ) hero . moveRight ( 1 ) hero . mov…" at bounding box center [651, 290] width 296 height 323
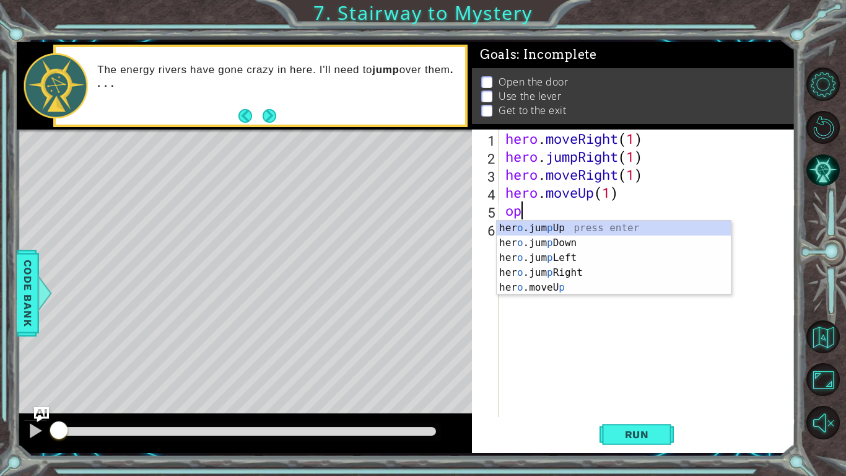
type textarea "o"
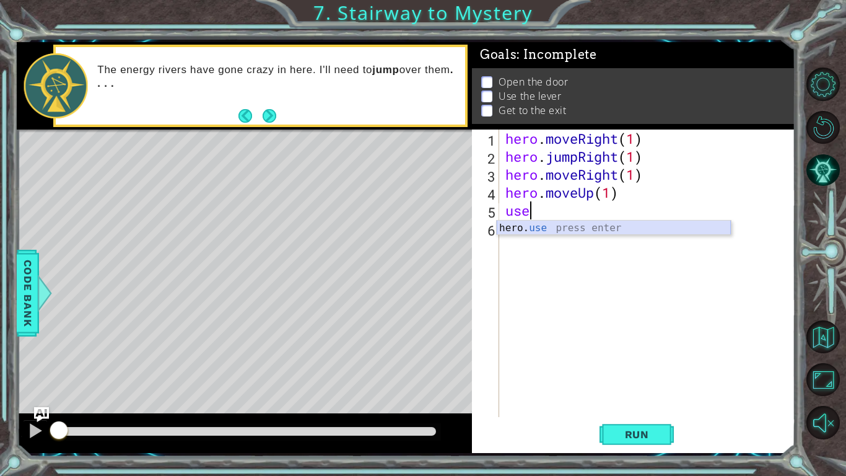
click at [534, 226] on div "hero. use press enter" at bounding box center [614, 243] width 234 height 45
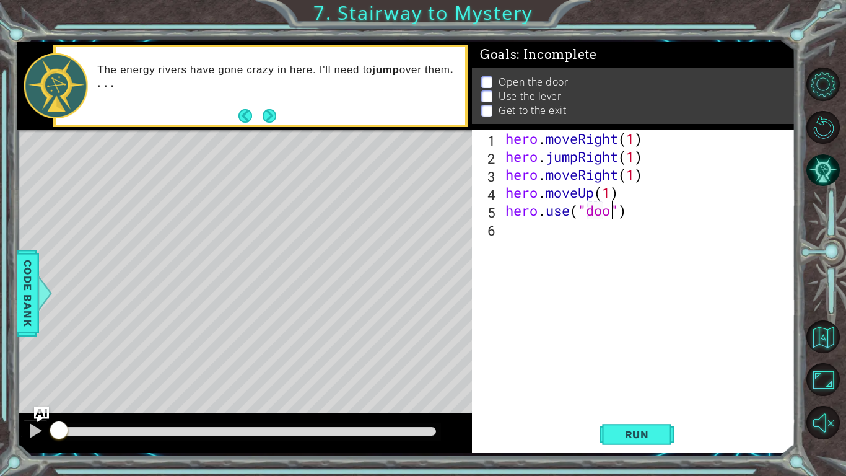
type textarea "hero.use("door")"
click at [568, 224] on div "hero . moveRight ( 1 ) hero . jumpRight ( 1 ) hero . moveRight ( 1 ) hero . mov…" at bounding box center [651, 290] width 296 height 323
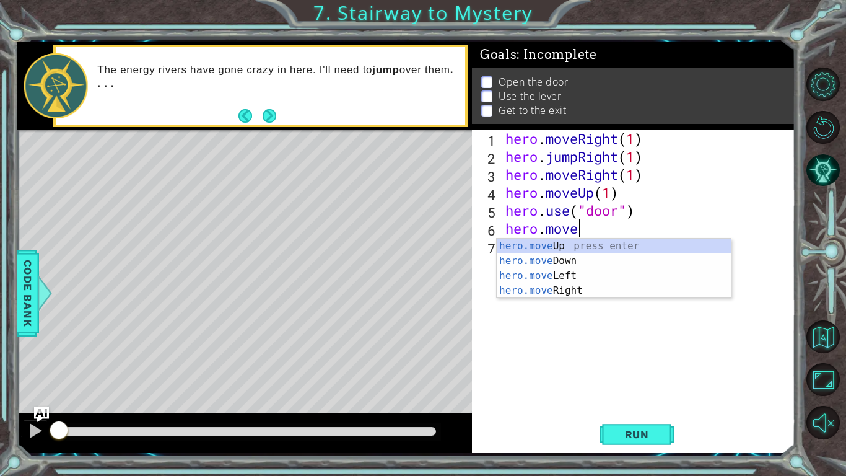
scroll to position [0, 3]
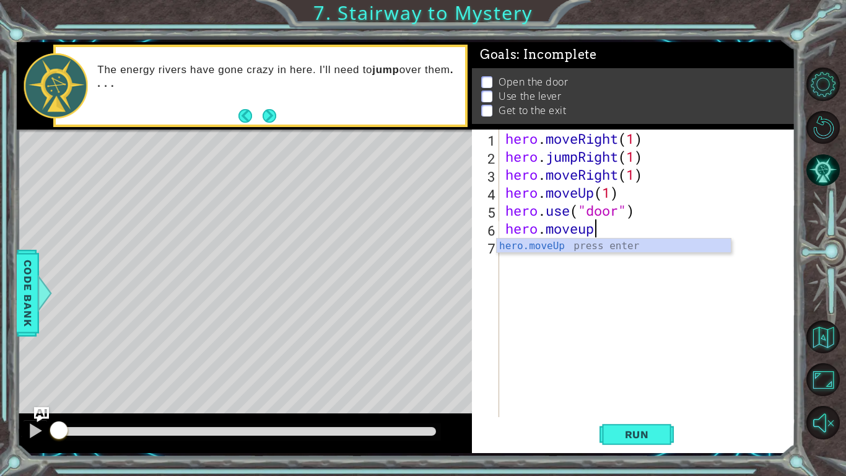
click at [620, 252] on body "1 ההההההההההההההההההההההההההההההההההההההההההההההההההההההההההההההההההההההההההההה…" at bounding box center [423, 238] width 846 height 476
click at [608, 230] on div "hero . moveRight ( 1 ) hero . jumpRight ( 1 ) hero . moveRight ( 1 ) hero . mov…" at bounding box center [651, 290] width 296 height 323
click at [564, 227] on div "hero . moveRight ( 1 ) hero . jumpRight ( 1 ) hero . moveRight ( 1 ) hero . mov…" at bounding box center [651, 290] width 296 height 323
click at [603, 230] on div "hero . moveRight ( 1 ) hero . jumpRight ( 1 ) hero . moveRight ( 1 ) hero . mov…" at bounding box center [651, 290] width 296 height 323
click at [607, 247] on div "hero.moveUp press enter" at bounding box center [614, 261] width 234 height 45
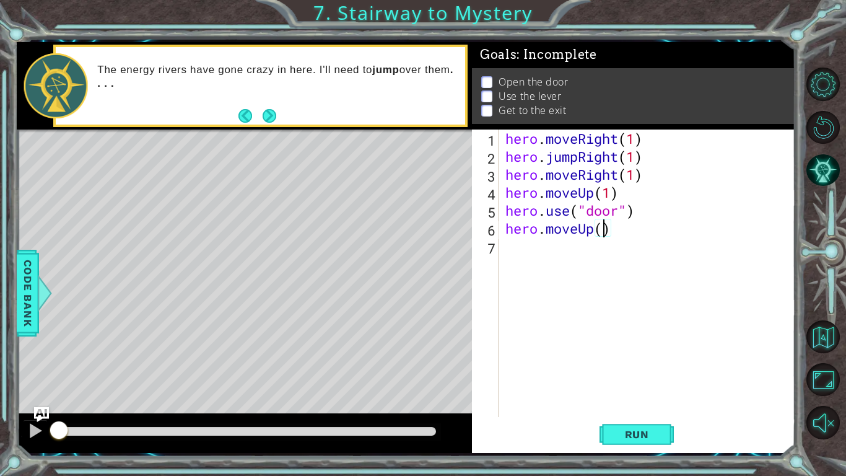
type textarea "hero.moveUp(2)"
click at [561, 244] on div "hero . moveRight ( 1 ) hero . jumpRight ( 1 ) hero . moveRight ( 1 ) hero . mov…" at bounding box center [651, 290] width 296 height 323
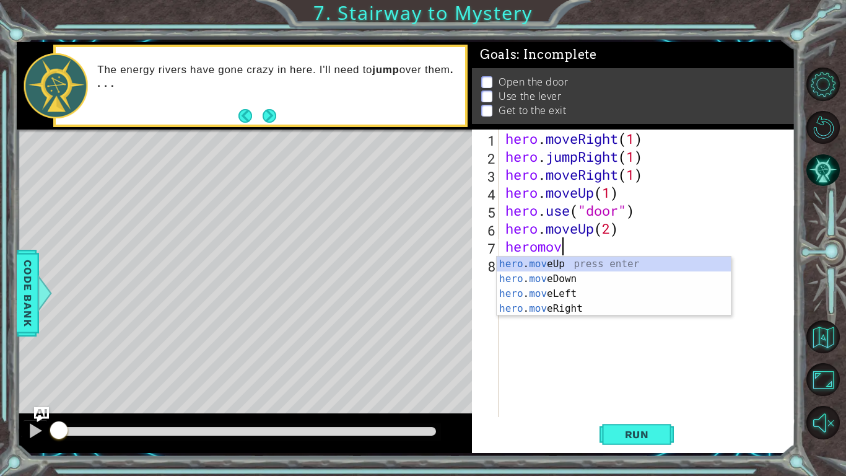
scroll to position [0, 2]
click at [567, 295] on div "hero . move Up press enter hero . move Down press enter hero . move Left press …" at bounding box center [614, 301] width 234 height 89
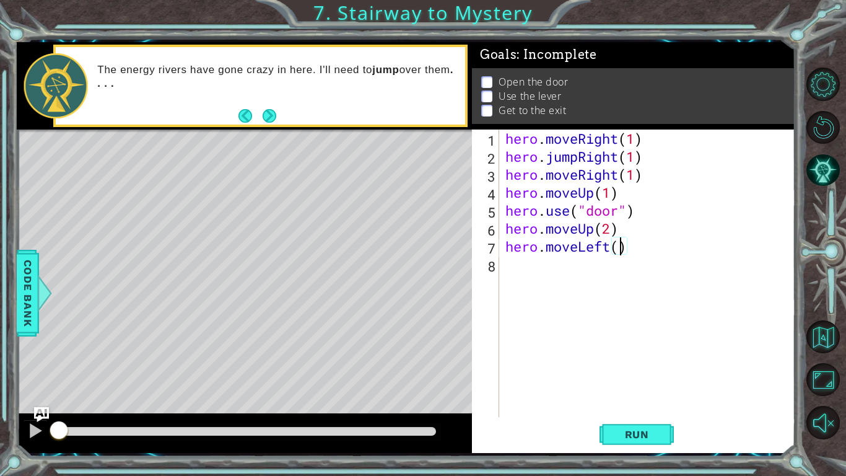
type textarea "hero.moveLeft(1)"
click at [511, 263] on div "hero . moveRight ( 1 ) hero . jumpRight ( 1 ) hero . moveRight ( 1 ) hero . mov…" at bounding box center [651, 290] width 296 height 323
type textarea "e"
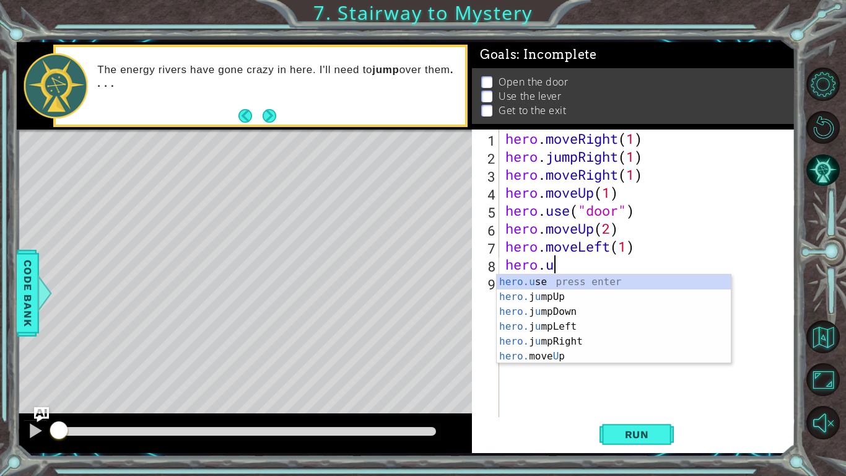
scroll to position [0, 2]
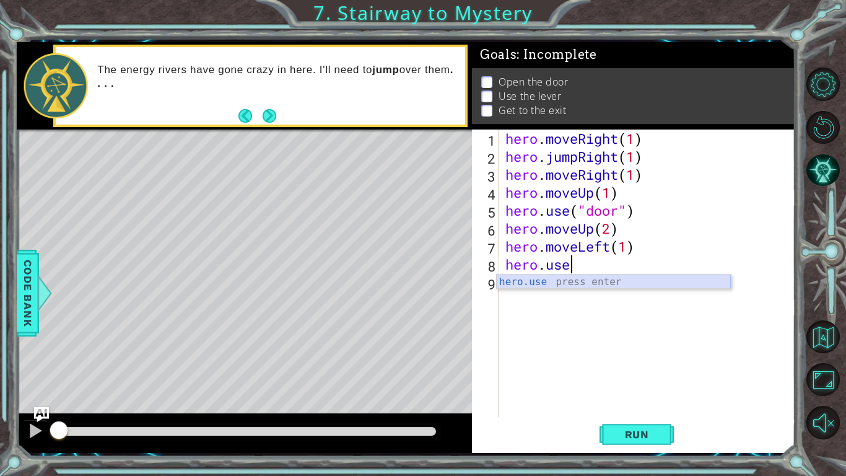
click at [529, 283] on div "hero.use press enter" at bounding box center [614, 296] width 234 height 45
type textarea "hero.use("switch")"
click at [532, 288] on div "hero . moveRight ( 1 ) hero . jumpRight ( 1 ) hero . moveRight ( 1 ) hero . mov…" at bounding box center [651, 290] width 296 height 323
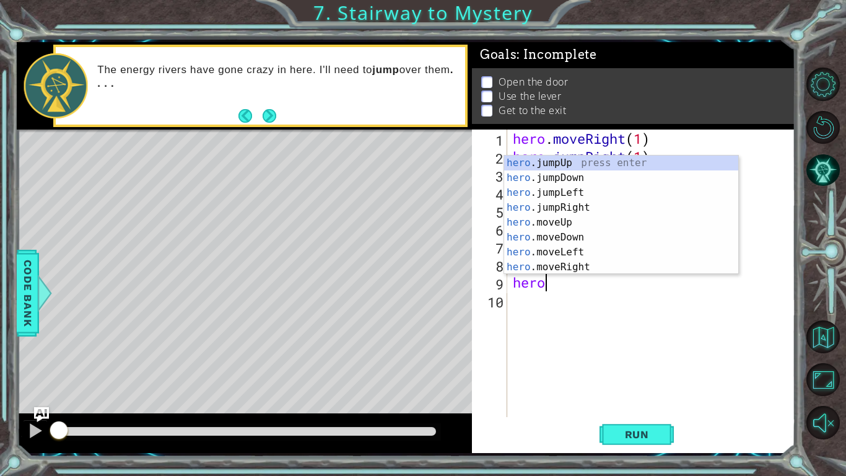
scroll to position [0, 1]
type textarea "hero."
click at [588, 195] on div "hero. jumpUp press enter hero. jumpDown press enter hero. jumpLeft press enter …" at bounding box center [621, 230] width 234 height 149
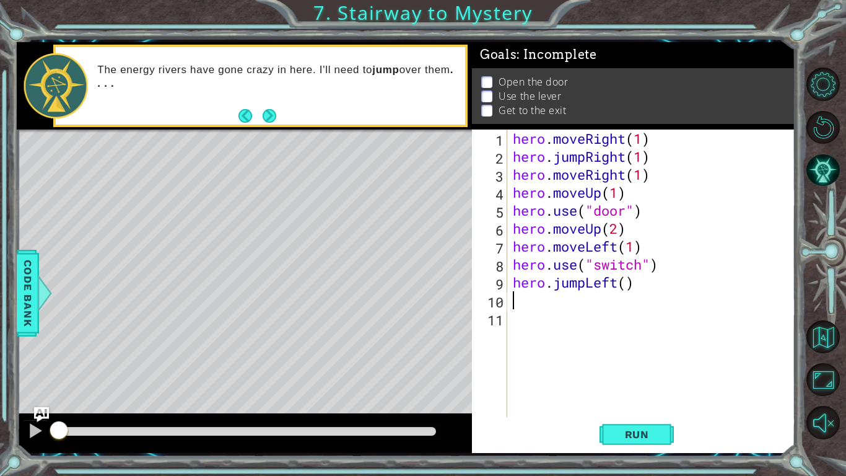
scroll to position [0, 0]
click at [631, 291] on div "hero . moveRight ( 1 ) hero . jumpRight ( 1 ) hero . moveRight ( 1 ) hero . mov…" at bounding box center [655, 290] width 288 height 323
type textarea "hero.jumpLeft(2)"
click at [580, 294] on div "hero . moveRight ( 1 ) hero . jumpRight ( 1 ) hero . moveRight ( 1 ) hero . mov…" at bounding box center [655, 290] width 288 height 323
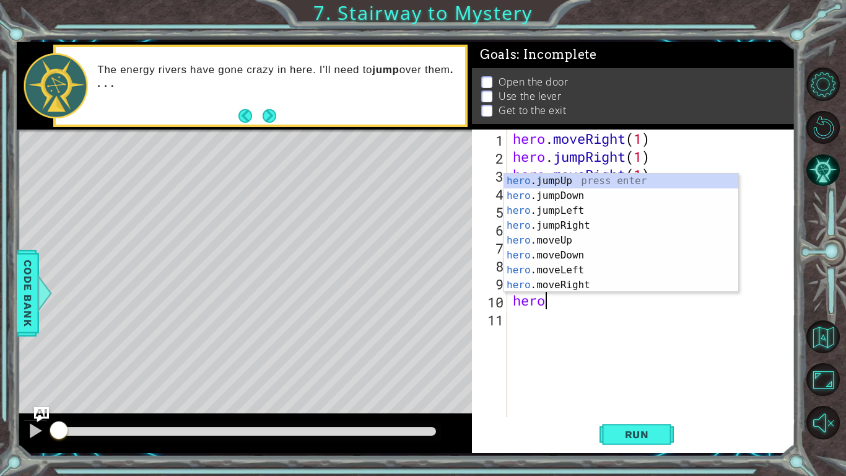
scroll to position [0, 1]
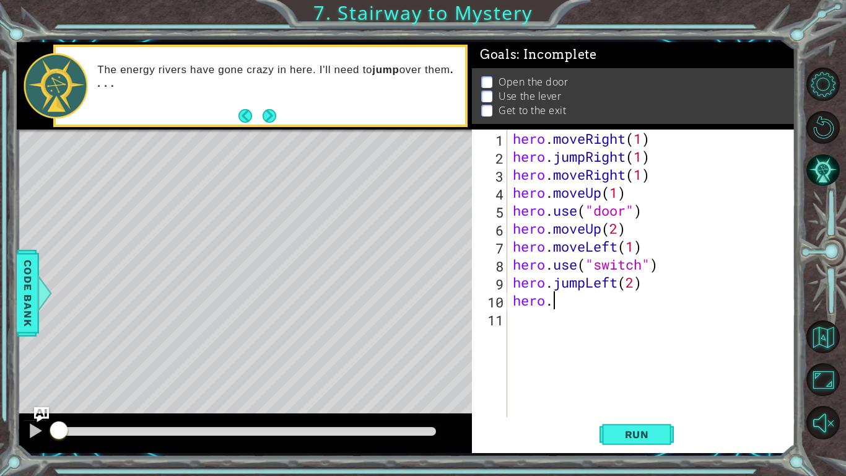
click at [591, 309] on div "hero . moveRight ( 1 ) hero . jumpRight ( 1 ) hero . moveRight ( 1 ) hero . mov…" at bounding box center [655, 290] width 288 height 323
type textarea "hero"
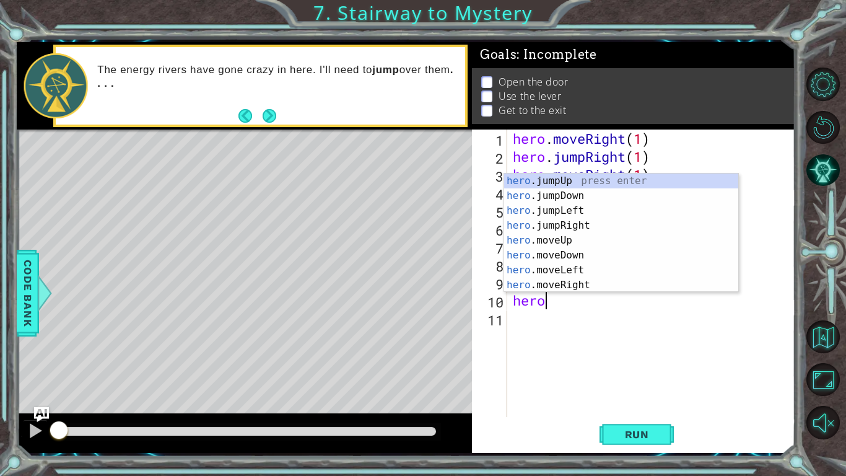
scroll to position [0, 1]
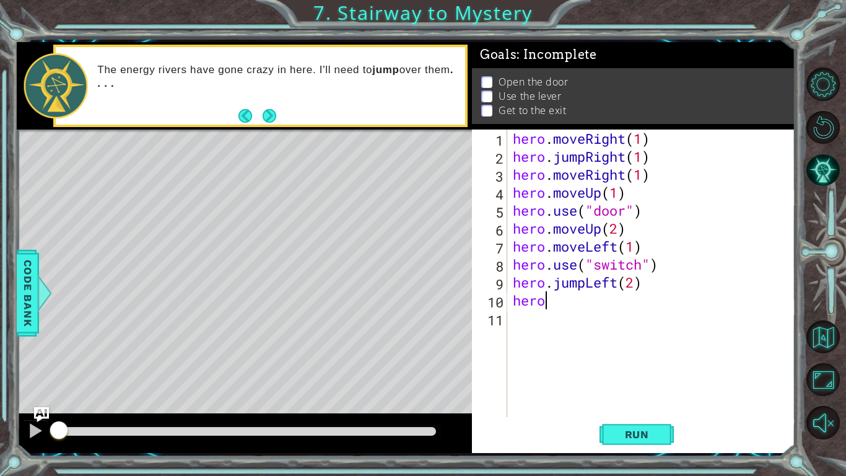
click at [595, 328] on div "hero . moveRight ( 1 ) hero . jumpRight ( 1 ) hero . moveRight ( 1 ) hero . mov…" at bounding box center [655, 290] width 288 height 323
click at [585, 287] on div "hero . moveRight ( 1 ) hero . jumpRight ( 1 ) hero . moveRight ( 1 ) hero . mov…" at bounding box center [655, 290] width 288 height 323
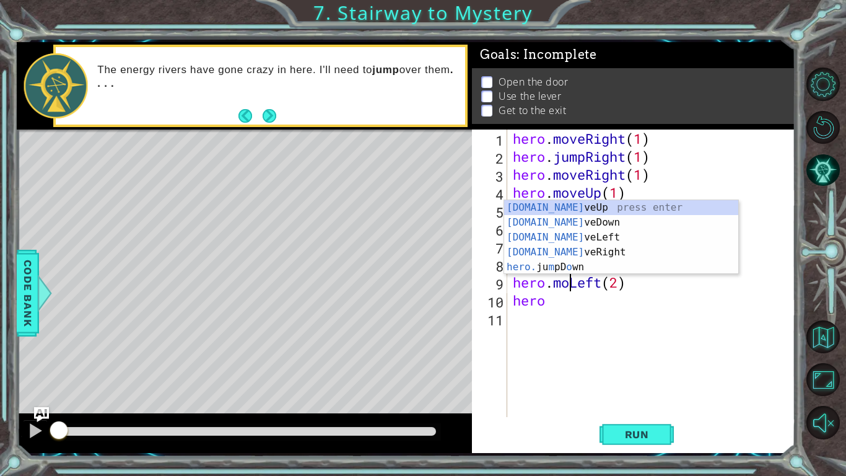
scroll to position [0, 3]
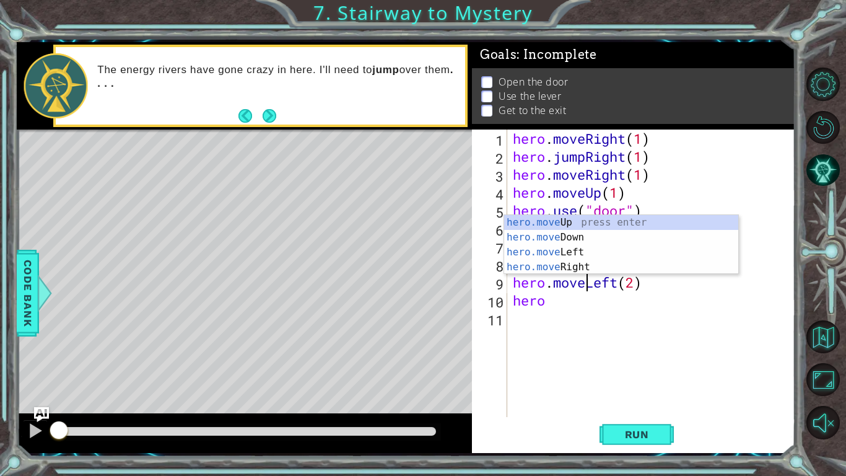
click at [597, 307] on div "hero . moveRight ( 1 ) hero . jumpRight ( 1 ) hero . moveRight ( 1 ) hero . mov…" at bounding box center [655, 290] width 288 height 323
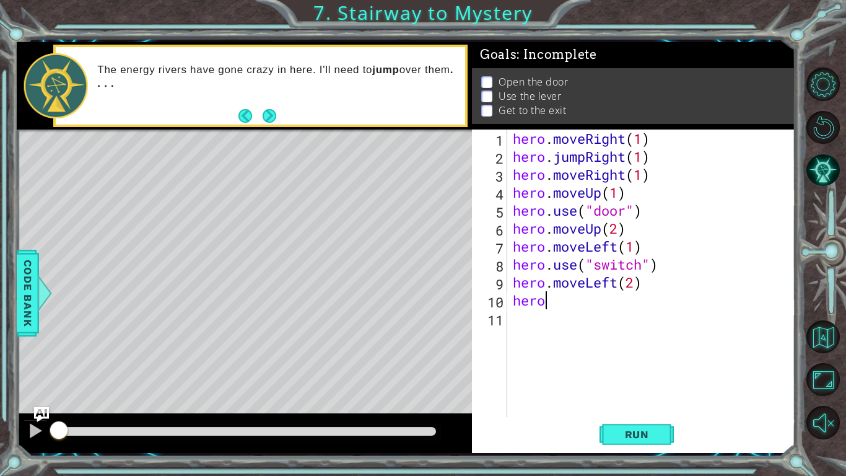
scroll to position [0, 1]
type textarea "hero2."
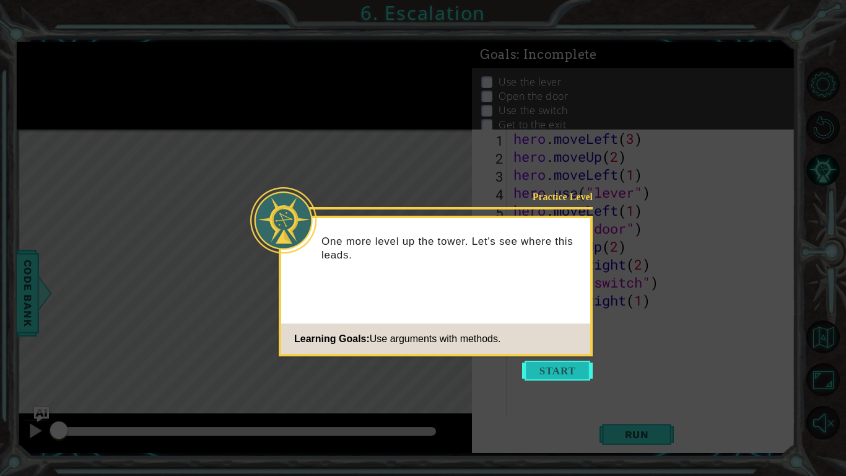
click at [561, 371] on button "Start" at bounding box center [557, 371] width 71 height 20
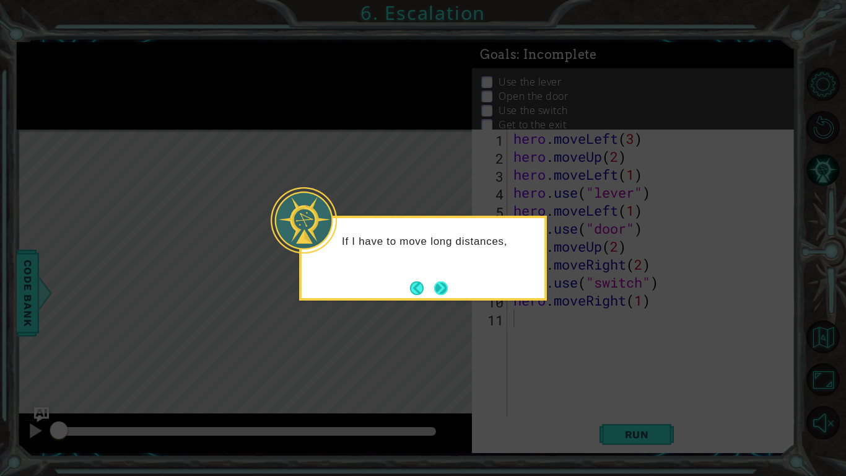
click at [441, 281] on button "Next" at bounding box center [441, 288] width 14 height 14
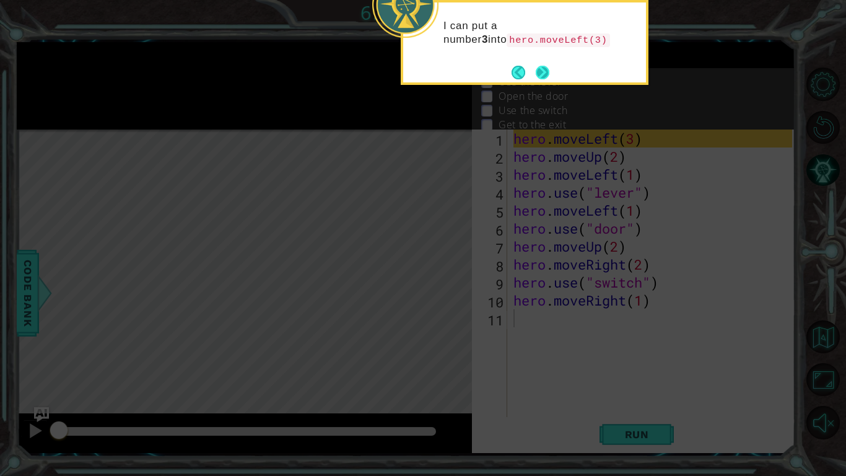
click at [539, 68] on button "Next" at bounding box center [543, 72] width 14 height 14
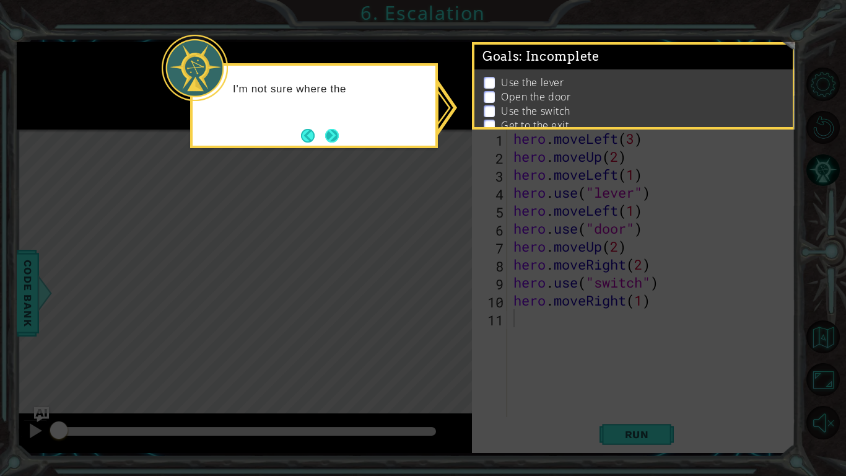
click at [333, 134] on button "Next" at bounding box center [332, 136] width 14 height 14
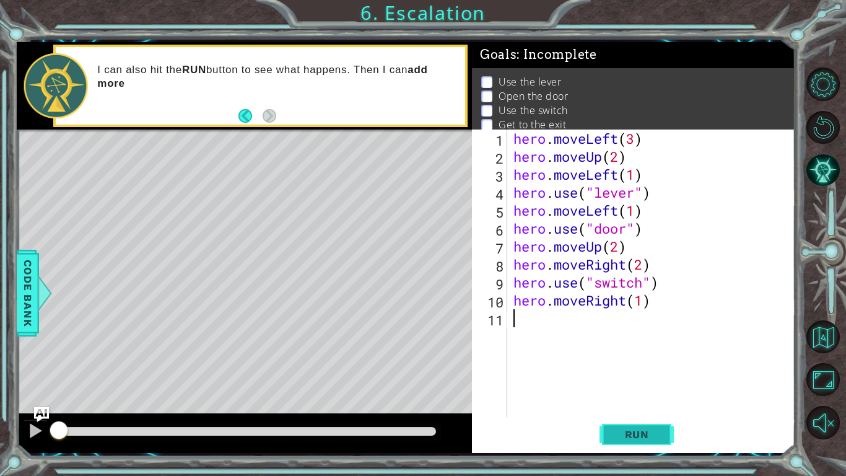
click at [644, 371] on span "Run" at bounding box center [637, 434] width 49 height 12
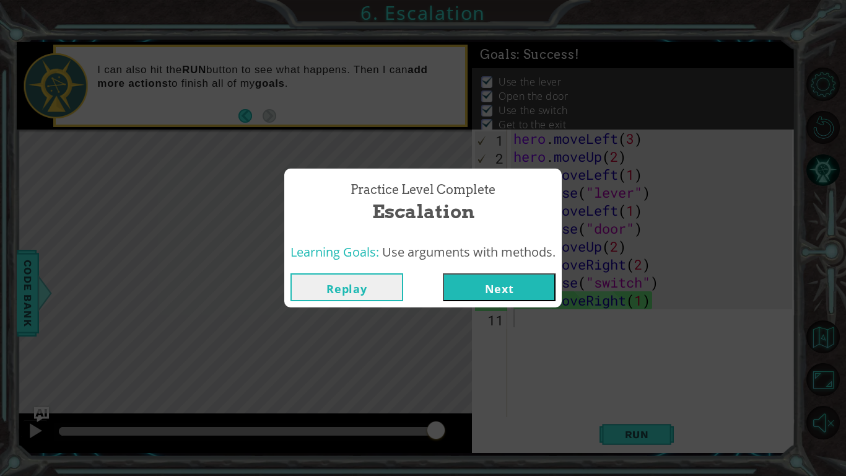
click at [504, 291] on button "Next" at bounding box center [499, 287] width 113 height 28
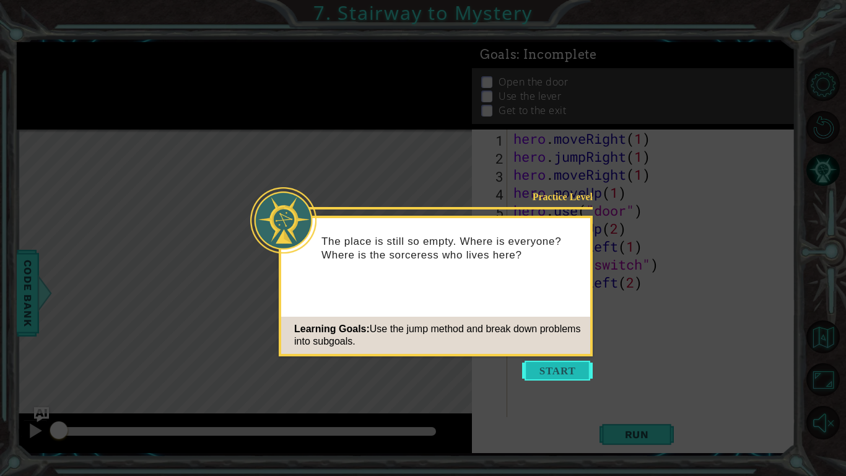
click at [562, 371] on button "Start" at bounding box center [557, 371] width 71 height 20
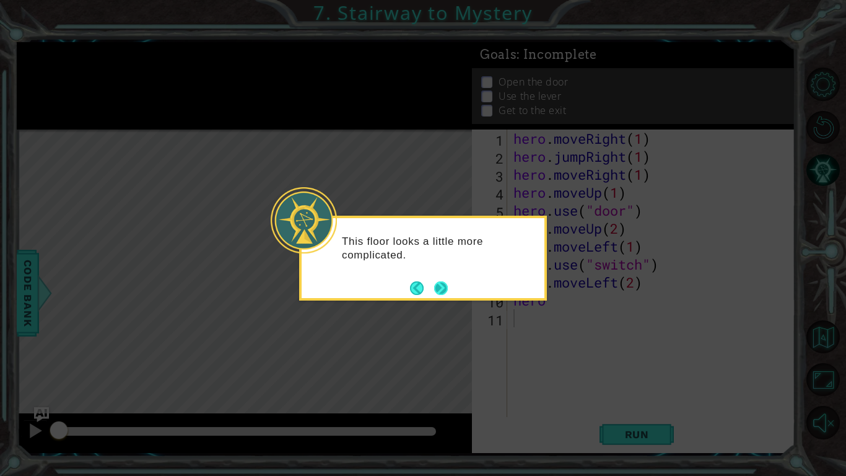
click at [448, 286] on button "Next" at bounding box center [441, 288] width 14 height 14
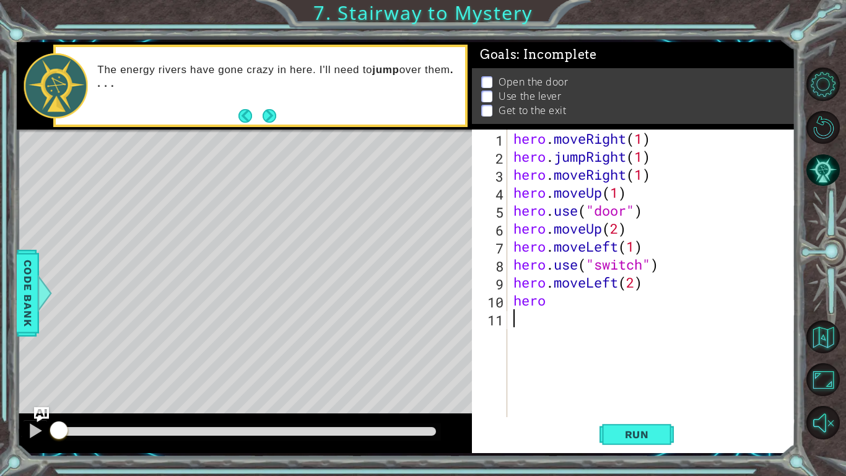
type textarea "hero"
click at [546, 344] on div "hero . moveRight ( 1 ) hero . jumpRight ( 1 ) hero . moveRight ( 1 ) hero . mov…" at bounding box center [654, 290] width 287 height 323
click at [571, 310] on div "hero . moveRight ( 1 ) hero . jumpRight ( 1 ) hero . moveRight ( 1 ) hero . mov…" at bounding box center [654, 290] width 287 height 323
click at [568, 304] on div "hero . moveRight ( 1 ) hero . jumpRight ( 1 ) hero . moveRight ( 1 ) hero . mov…" at bounding box center [654, 290] width 287 height 323
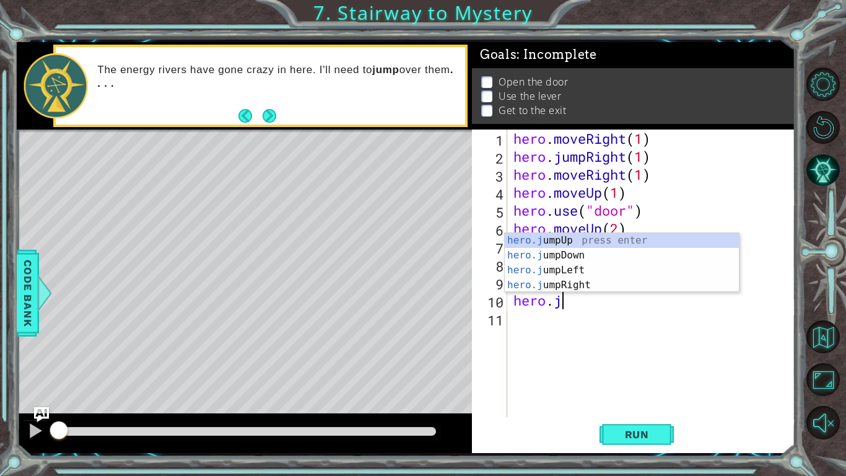
scroll to position [0, 2]
type textarea "hero.jum"
click at [566, 239] on div "hero.jum pUp press enter hero.jum pDown press enter hero.jum pLeft press enter …" at bounding box center [622, 277] width 234 height 89
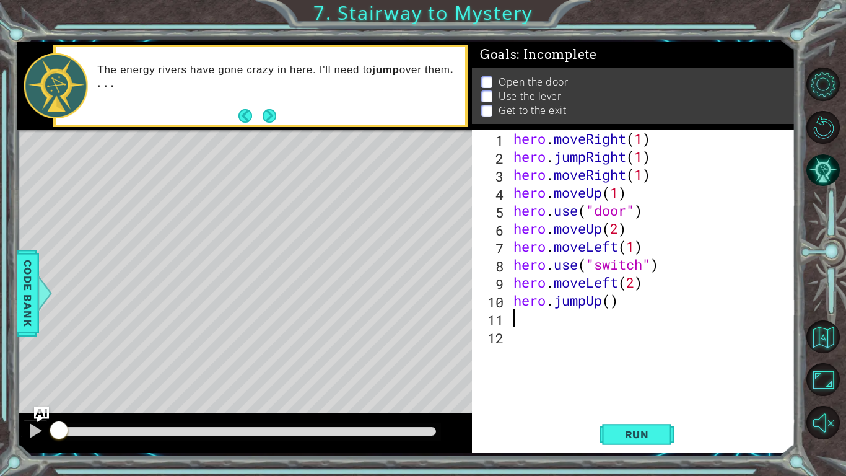
click at [616, 302] on div "hero . moveRight ( 1 ) hero . jumpRight ( 1 ) hero . moveRight ( 1 ) hero . mov…" at bounding box center [654, 290] width 287 height 323
click at [612, 303] on div "hero . moveRight ( 1 ) hero . jumpRight ( 1 ) hero . moveRight ( 1 ) hero . mov…" at bounding box center [654, 290] width 287 height 323
type textarea "hero.jumpUp(1)"
click at [546, 322] on div "hero . moveRight ( 1 ) hero . jumpRight ( 1 ) hero . moveRight ( 1 ) hero . mov…" at bounding box center [654, 290] width 287 height 323
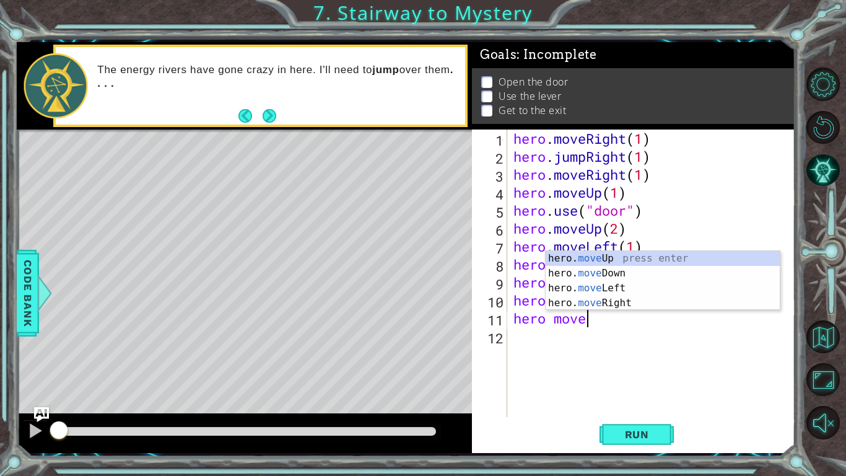
scroll to position [0, 3]
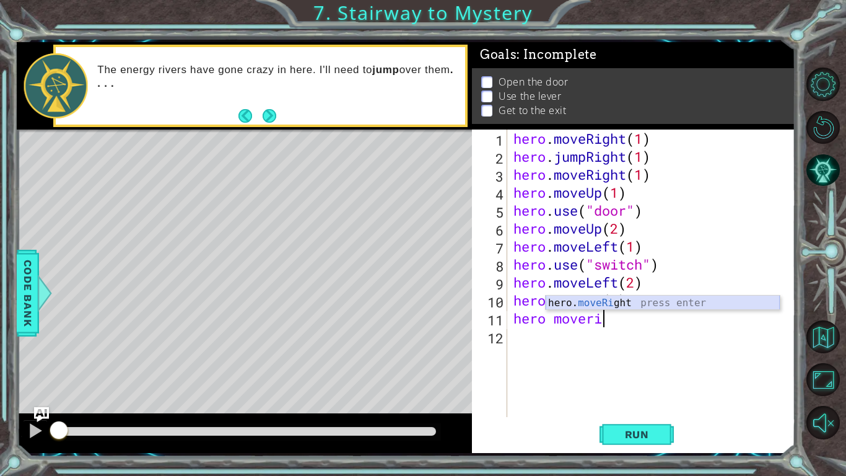
click at [587, 303] on div "hero. moveRi ght press enter" at bounding box center [663, 318] width 234 height 45
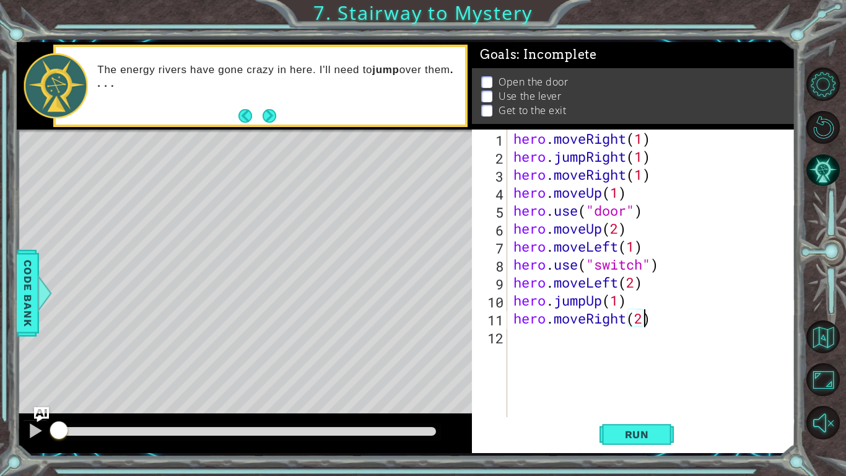
scroll to position [0, 6]
click at [650, 371] on span "Run" at bounding box center [637, 434] width 49 height 12
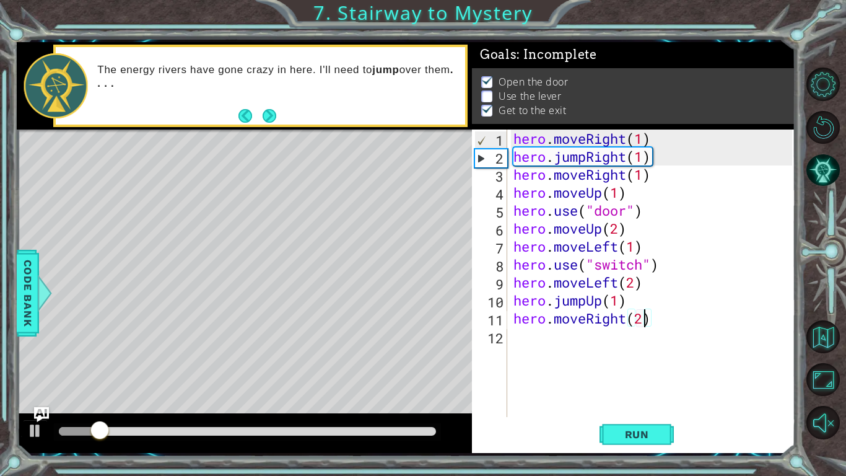
click at [644, 265] on div "hero . moveRight ( 1 ) hero . jumpRight ( 1 ) hero . moveRight ( 1 ) hero . mov…" at bounding box center [654, 290] width 287 height 323
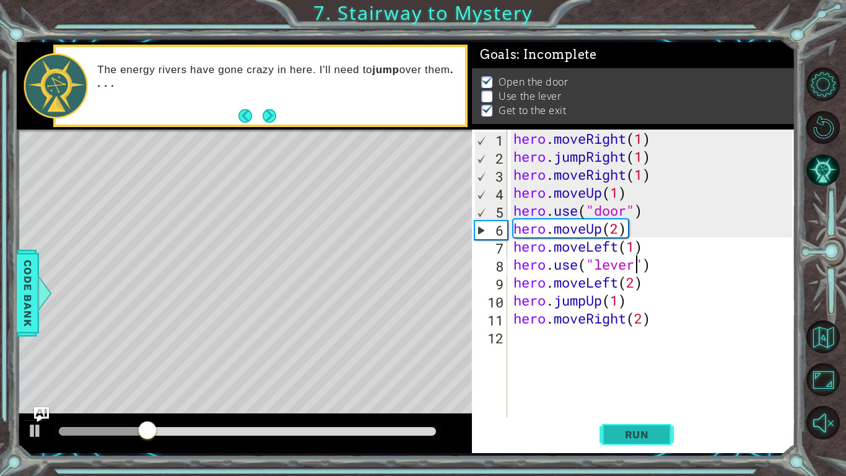
click at [649, 371] on button "Run" at bounding box center [637, 434] width 74 height 32
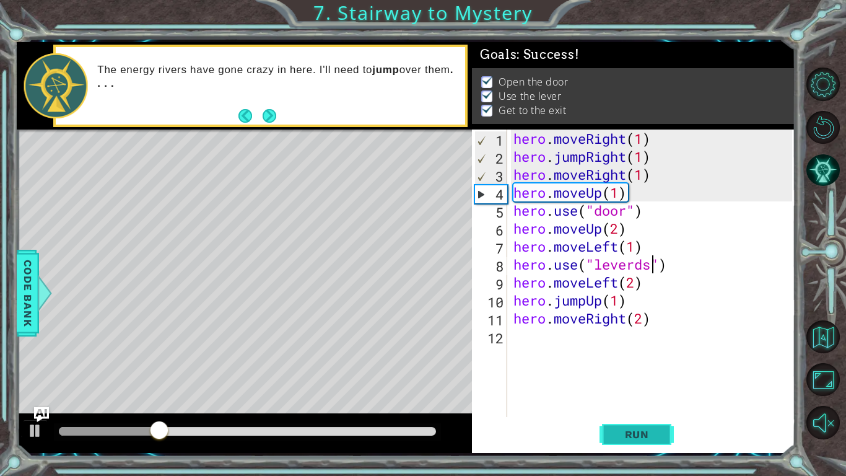
scroll to position [0, 6]
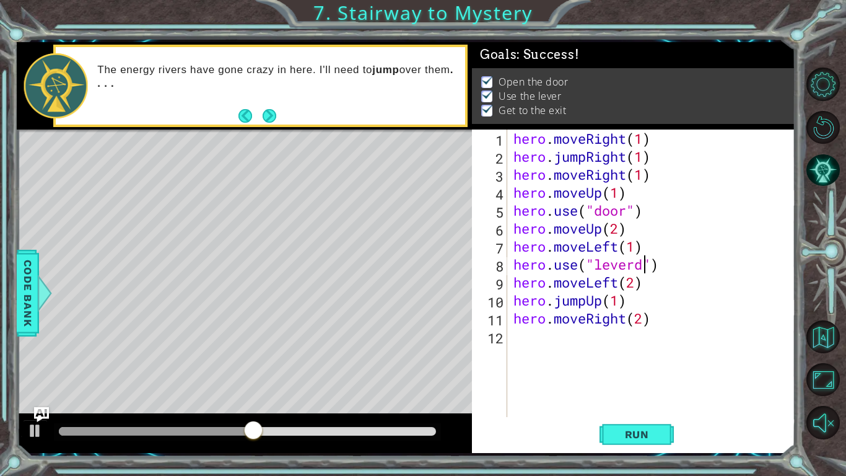
type textarea "hero.use("lever")"
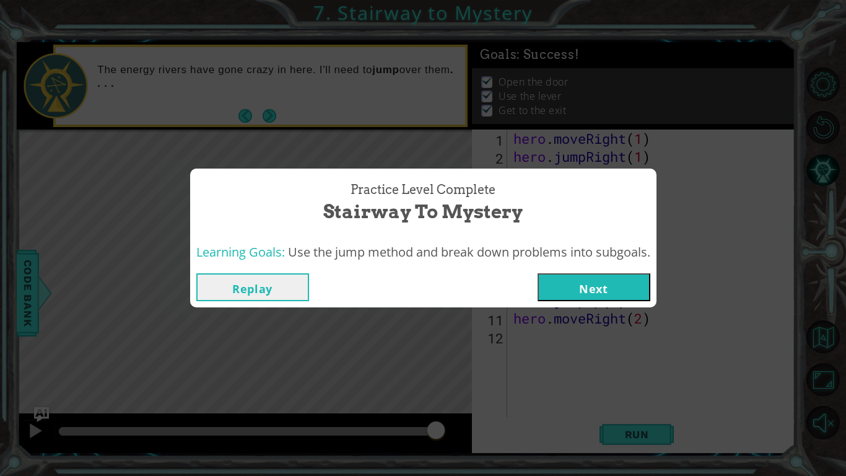
click at [272, 289] on button "Replay" at bounding box center [252, 287] width 113 height 28
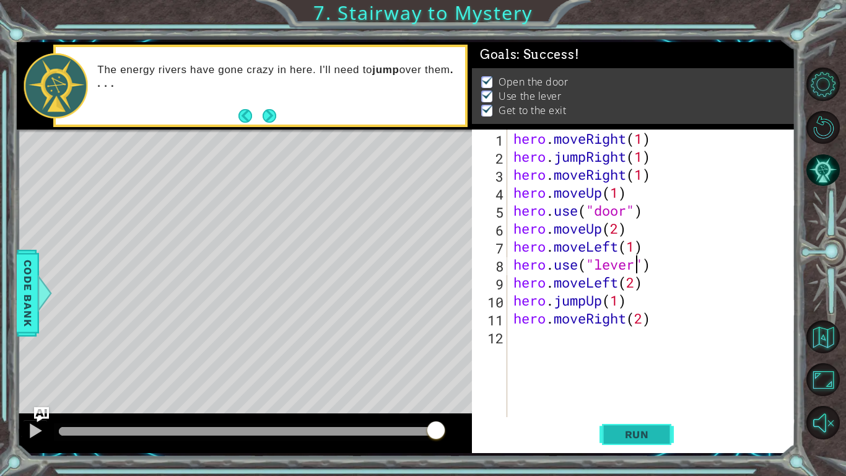
click at [626, 371] on span "Run" at bounding box center [637, 434] width 49 height 12
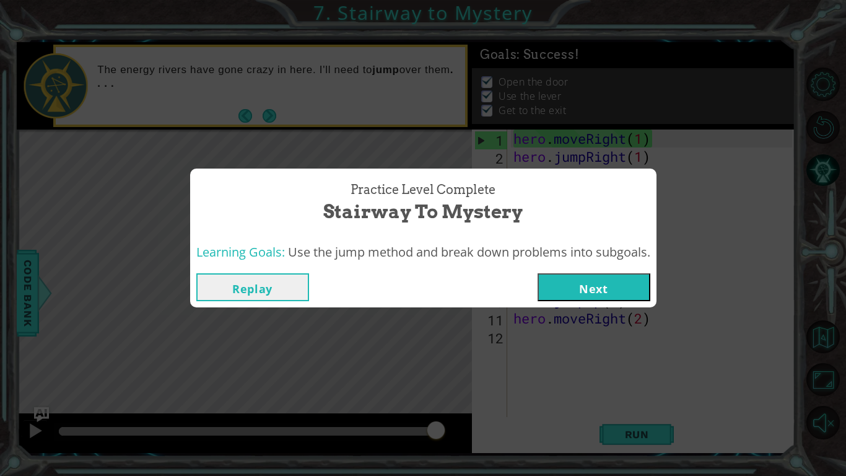
click at [566, 291] on button "Next" at bounding box center [594, 287] width 113 height 28
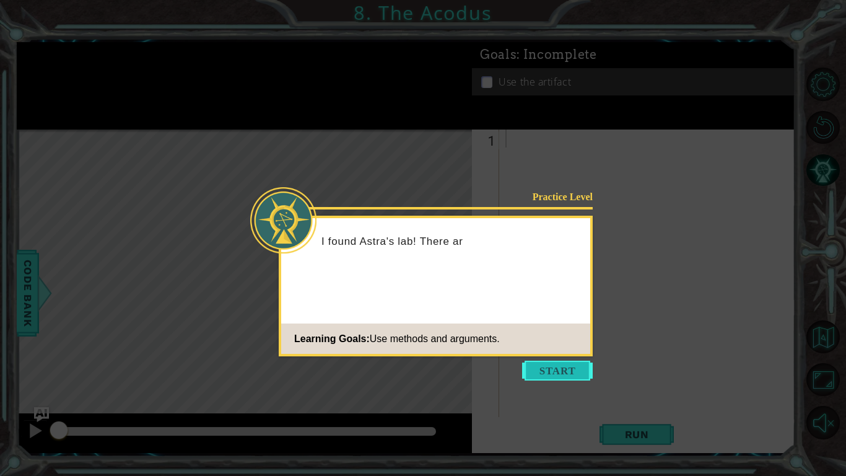
click at [524, 362] on button "Start" at bounding box center [557, 371] width 71 height 20
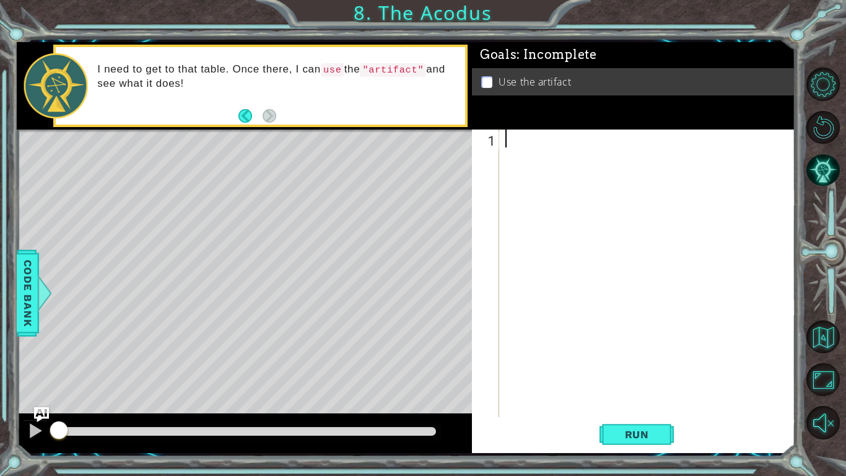
click at [526, 136] on div at bounding box center [651, 290] width 296 height 323
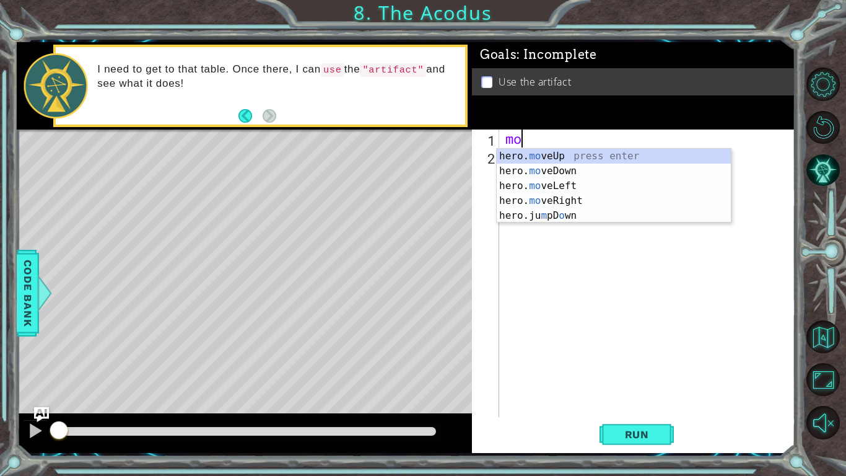
type textarea "m"
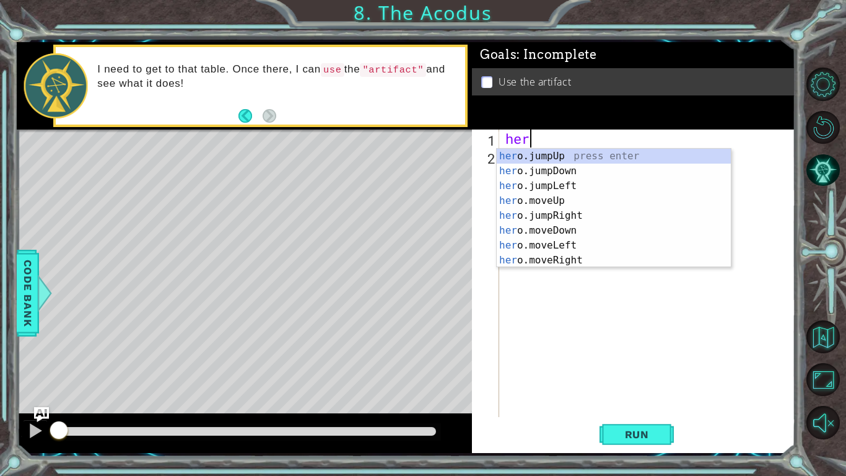
type textarea "hero"
click at [563, 152] on div "hero .jumpUp press enter hero .jumpDown press enter hero .jumpLeft press enter …" at bounding box center [614, 223] width 234 height 149
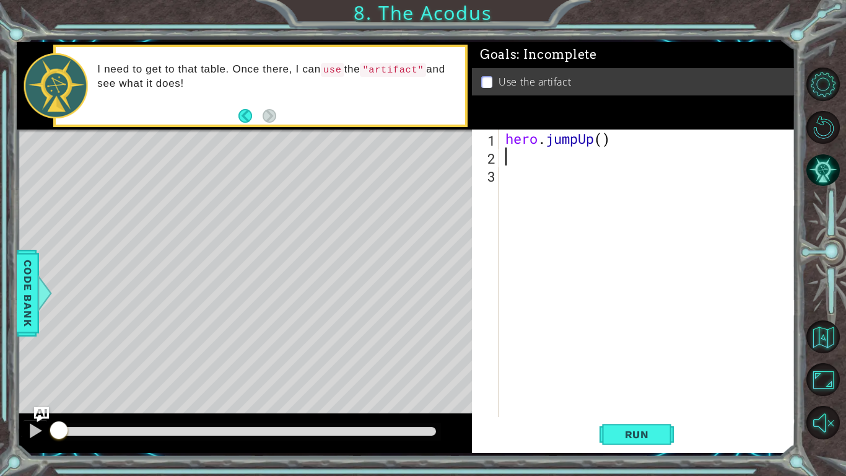
click at [576, 138] on div "hero . jumpUp ( )" at bounding box center [651, 290] width 296 height 323
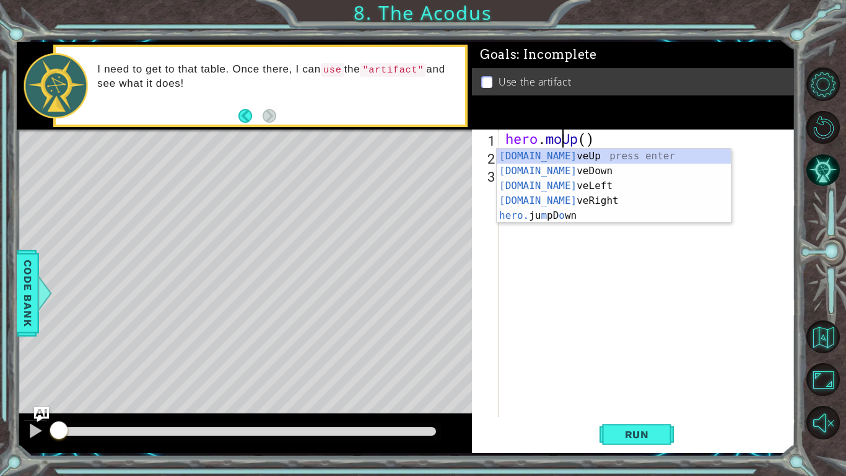
scroll to position [0, 3]
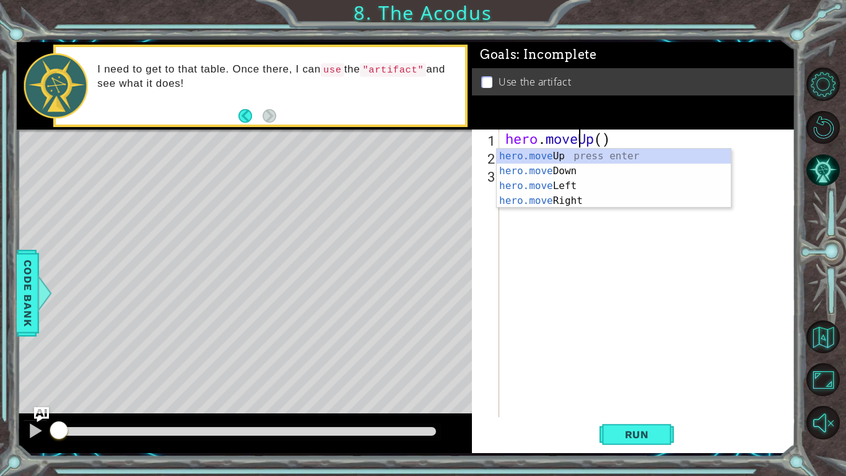
click at [604, 134] on div "hero . moveUp ( )" at bounding box center [651, 290] width 296 height 323
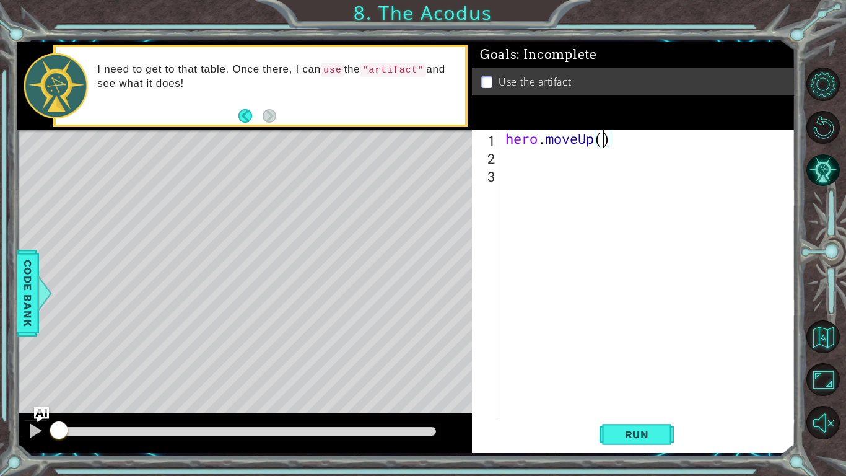
type textarea "hero.moveUp(2)"
click at [556, 157] on div "hero . moveUp ( 2 )" at bounding box center [651, 290] width 296 height 323
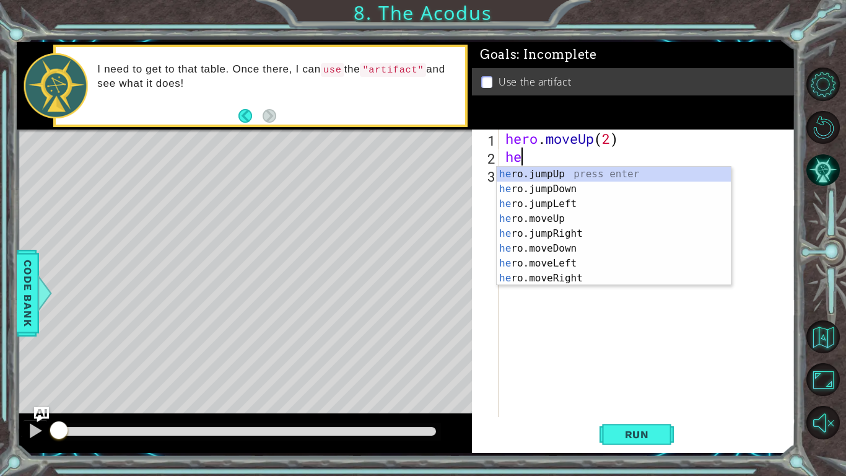
type textarea "hero"
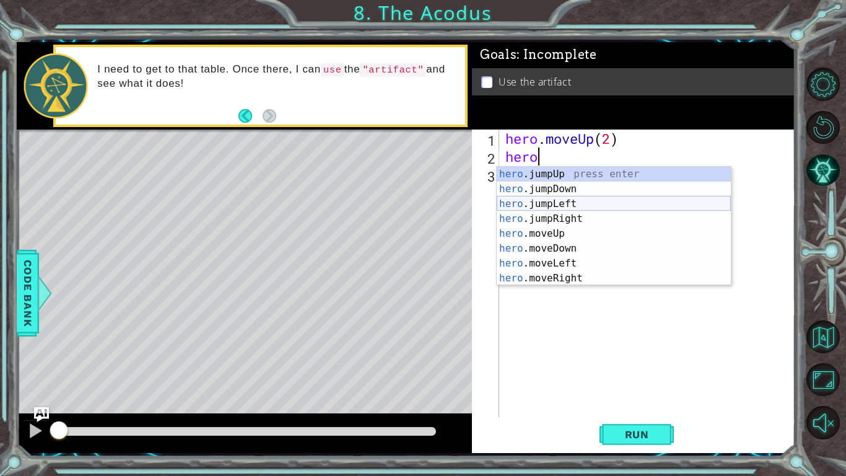
click at [575, 205] on div "hero .jumpUp press enter hero .jumpDown press enter hero .jumpLeft press enter …" at bounding box center [614, 241] width 234 height 149
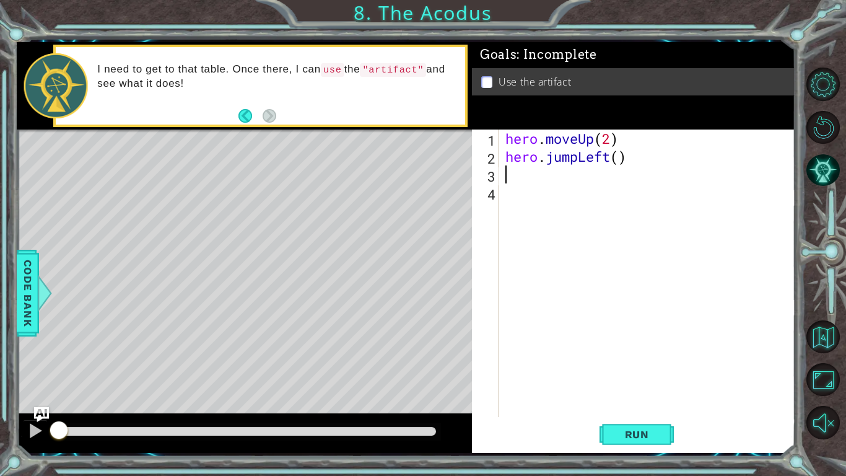
scroll to position [0, 0]
click at [618, 157] on div "hero . moveUp ( 2 ) hero . jumpLeft ( )" at bounding box center [651, 290] width 296 height 323
type textarea "hero.jumpLeft(1)"
click at [541, 197] on div "hero . moveUp ( 2 ) hero . jumpLeft ( 1 )" at bounding box center [651, 290] width 296 height 323
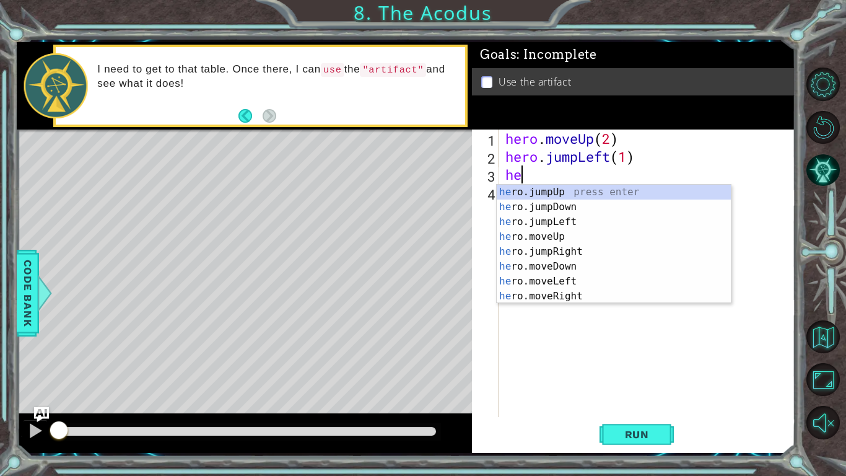
scroll to position [0, 1]
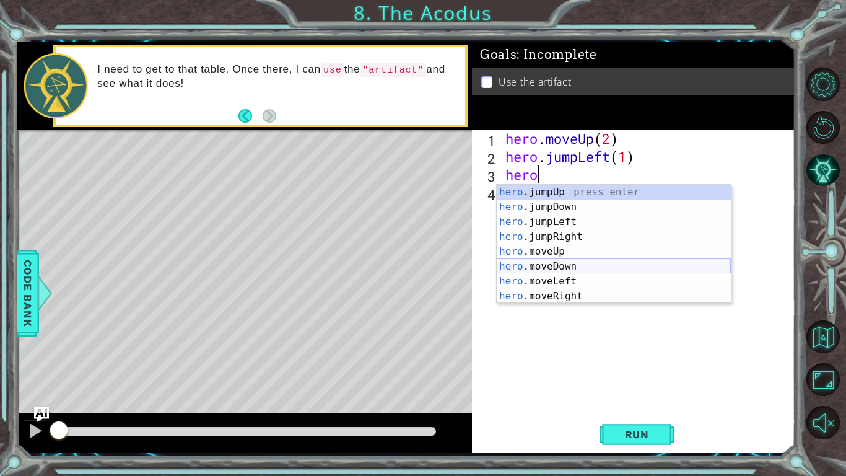
click at [577, 262] on div "hero .jumpUp press enter hero .jumpDown press enter hero .jumpLeft press enter …" at bounding box center [614, 259] width 234 height 149
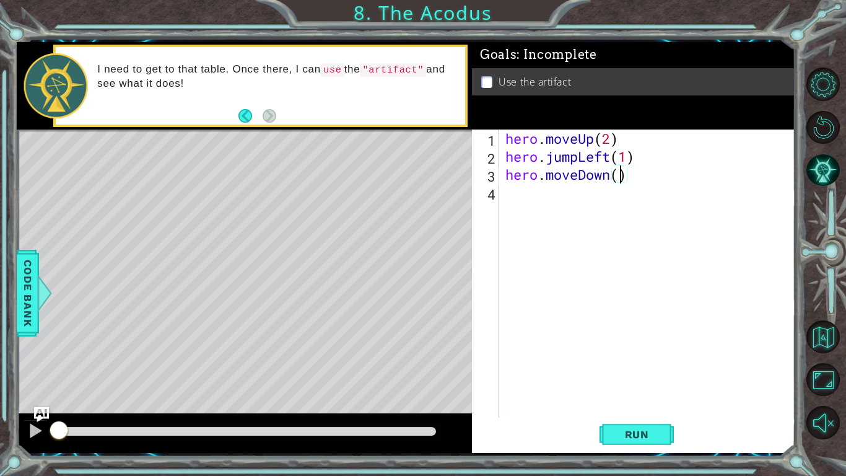
type textarea "hero.moveDown(2)"
click at [573, 198] on div "hero . moveUp ( 2 ) hero . jumpLeft ( 1 ) hero . moveDown ( 2 )" at bounding box center [651, 290] width 296 height 323
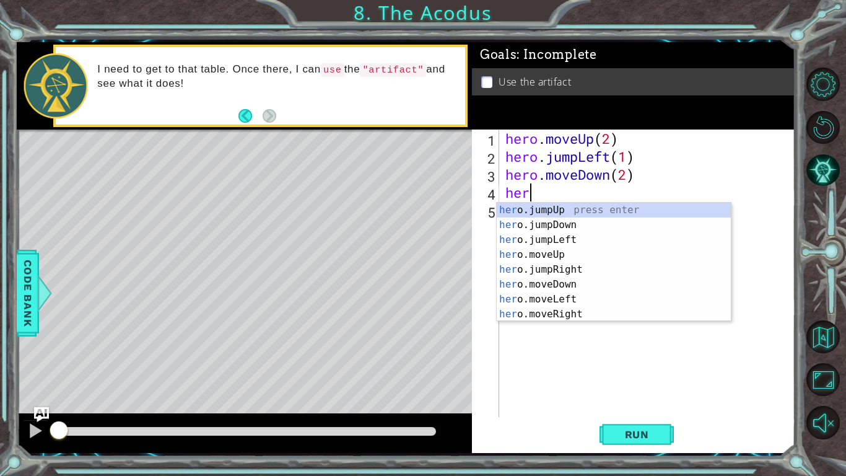
type textarea "hero"
click at [574, 241] on div "hero .jumpUp press enter hero .jumpDown press enter hero .jumpLeft press enter …" at bounding box center [614, 277] width 234 height 149
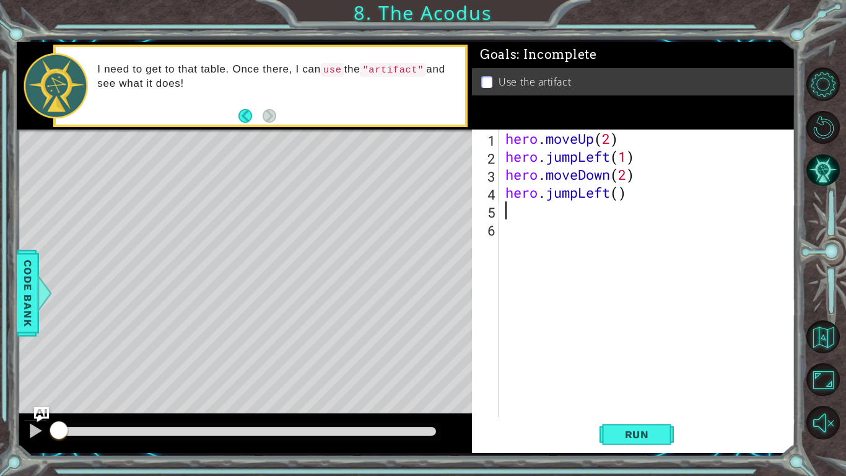
scroll to position [0, 0]
click at [622, 200] on div "hero . moveUp ( 2 ) hero . jumpLeft ( 1 ) hero . moveDown ( 2 ) hero . jumpLeft…" at bounding box center [651, 290] width 296 height 323
type textarea "hero.jumpLeft(1)"
click at [548, 232] on div "hero . moveUp ( 2 ) hero . jumpLeft ( 1 ) hero . moveDown ( 2 ) hero . jumpLeft…" at bounding box center [651, 290] width 296 height 323
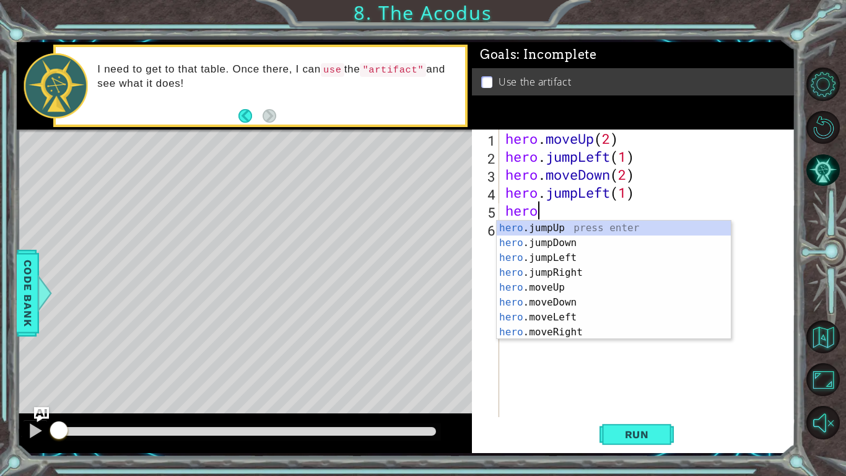
scroll to position [0, 1]
click at [572, 285] on div "hero .jumpUp press enter hero .jumpDown press enter hero .jumpLeft press enter …" at bounding box center [614, 295] width 234 height 149
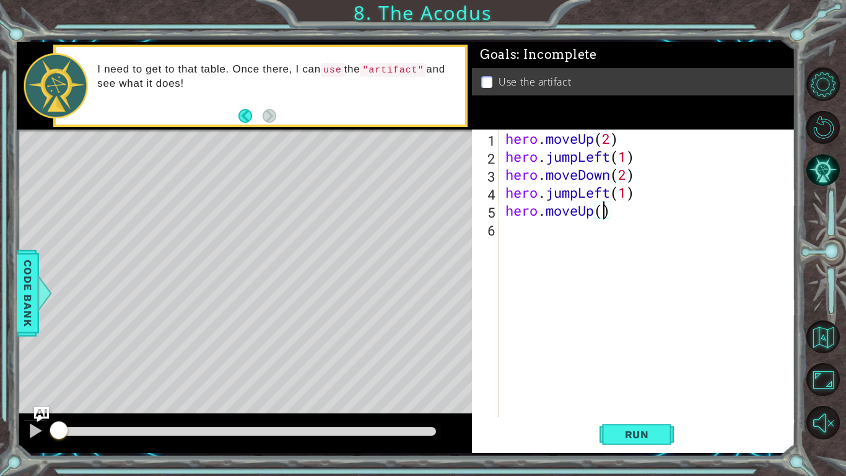
type textarea "hero.moveUp(2)"
click at [547, 239] on div "hero . moveUp ( 2 ) hero . jumpLeft ( 1 ) hero . moveDown ( 2 ) hero . jumpLeft…" at bounding box center [651, 290] width 296 height 323
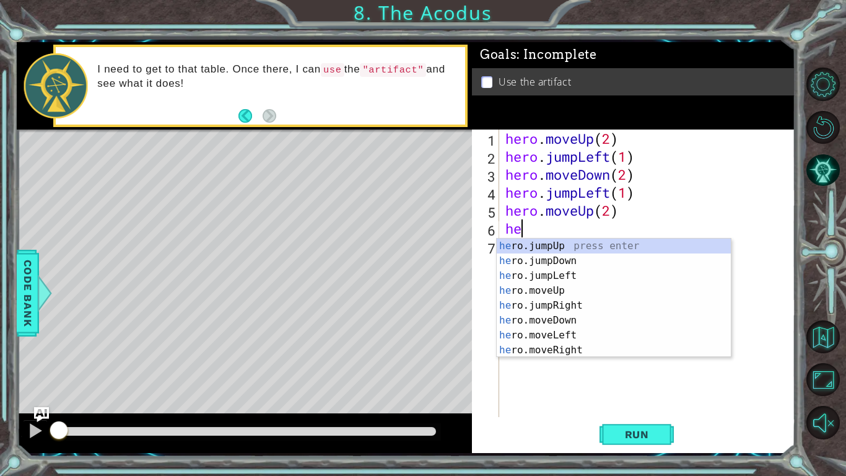
type textarea "hero"
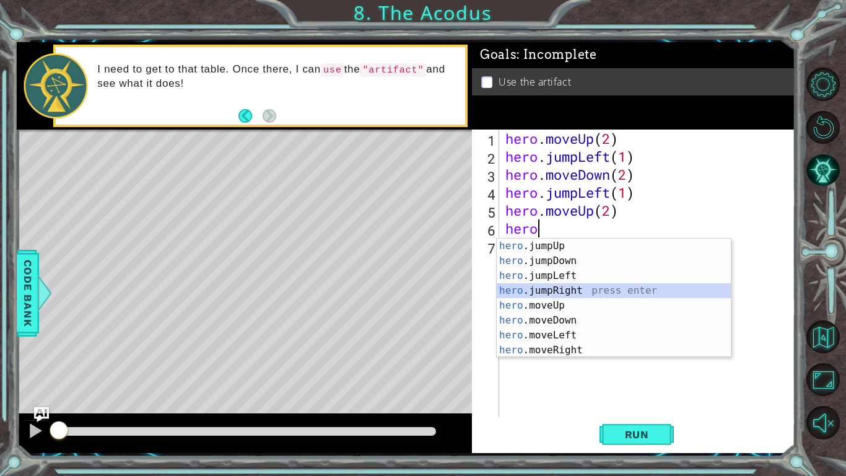
click at [577, 292] on div "hero .jumpUp press enter hero .jumpDown press enter hero .jumpLeft press enter …" at bounding box center [614, 313] width 234 height 149
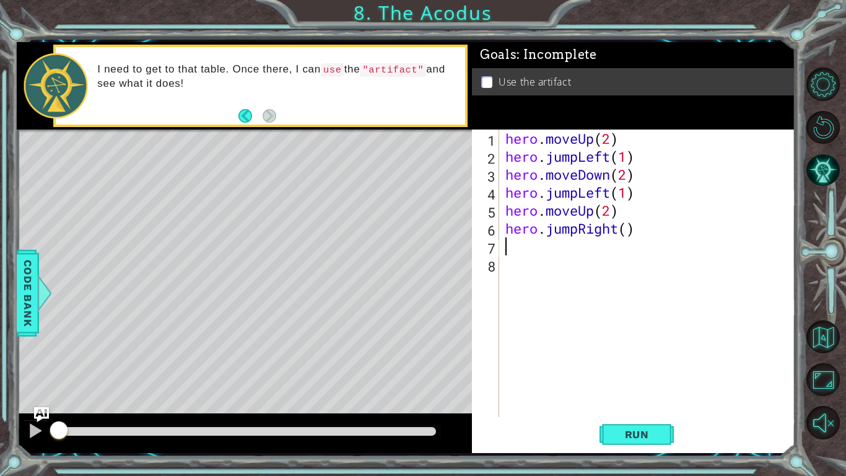
click at [627, 236] on div "hero . moveUp ( 2 ) hero . jumpLeft ( 1 ) hero . moveDown ( 2 ) hero . jumpLeft…" at bounding box center [651, 290] width 296 height 323
type textarea "hero.jumpRight(1)"
click at [547, 263] on div "hero . moveUp ( 2 ) hero . jumpLeft ( 1 ) hero . moveDown ( 2 ) hero . jumpLeft…" at bounding box center [651, 290] width 296 height 323
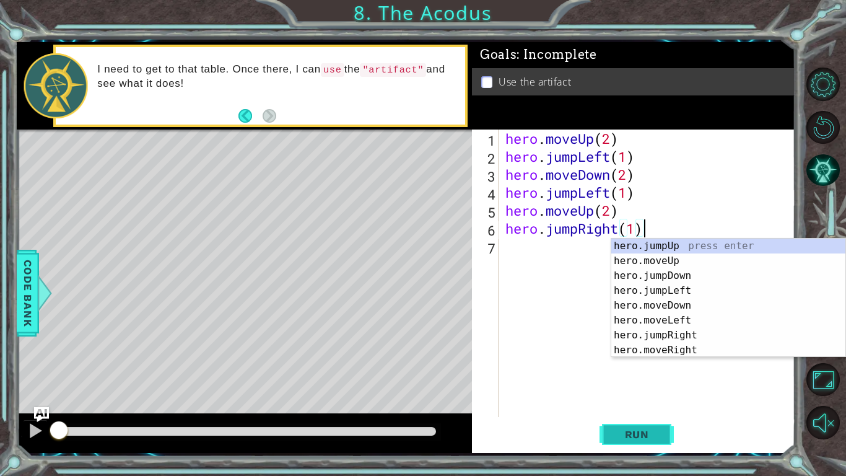
click at [635, 371] on span "Run" at bounding box center [637, 434] width 49 height 12
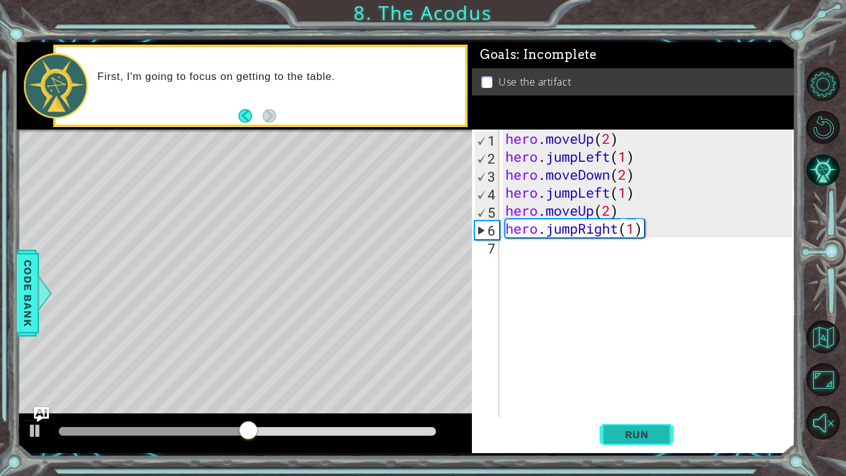
click at [635, 371] on span "Run" at bounding box center [637, 434] width 49 height 12
click at [576, 159] on div "hero . moveUp ( 2 ) hero . jumpLeft ( 1 ) hero . moveDown ( 2 ) hero . jumpLeft…" at bounding box center [651, 290] width 296 height 323
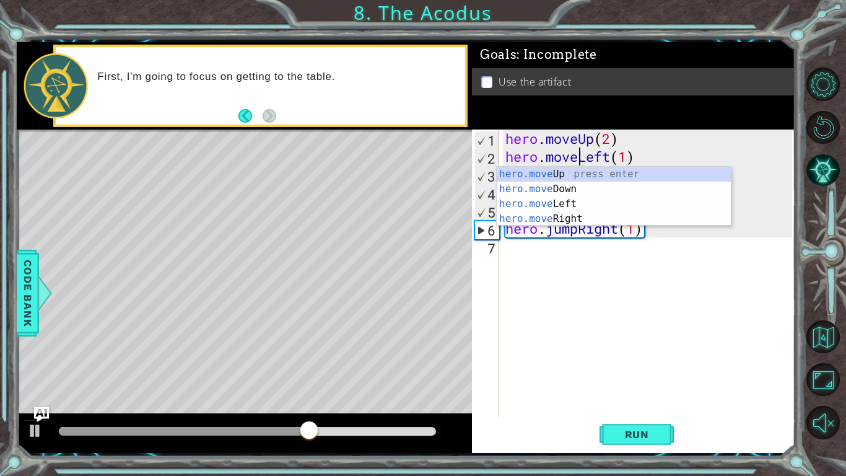
scroll to position [0, 3]
click at [658, 371] on span "Run" at bounding box center [637, 434] width 49 height 12
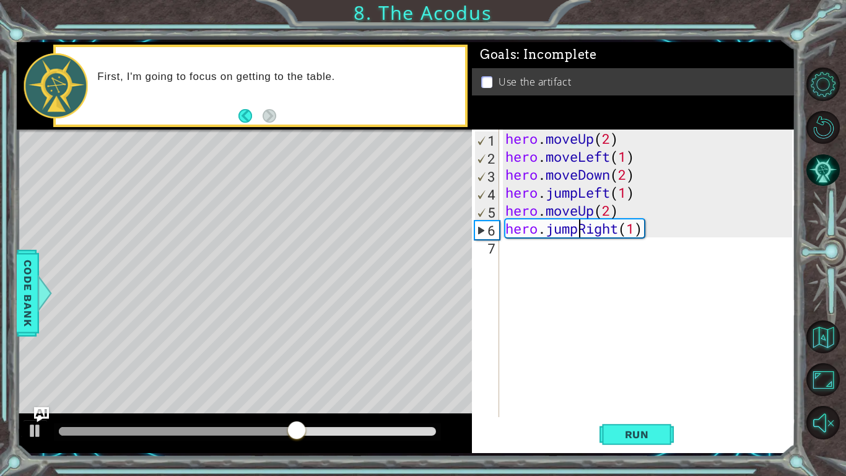
click at [576, 230] on div "hero . moveUp ( 2 ) hero . moveLeft ( 1 ) hero . moveDown ( 2 ) hero . jumpLeft…" at bounding box center [651, 290] width 296 height 323
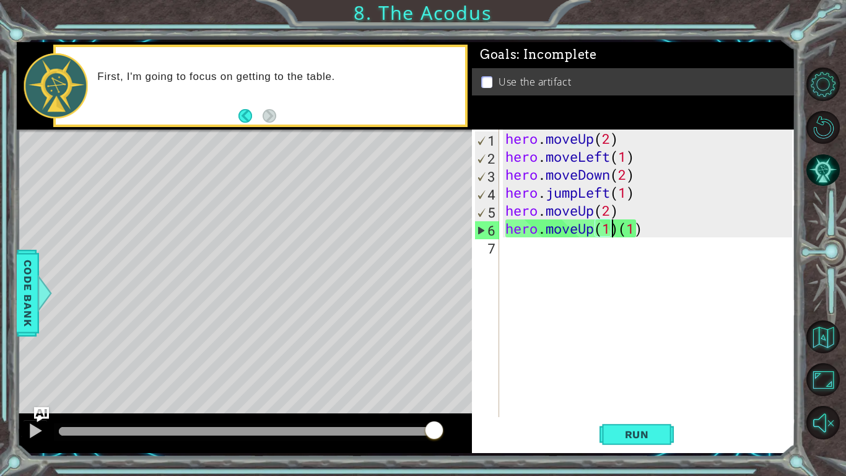
scroll to position [0, 4]
click at [652, 230] on div "hero . moveUp ( 2 ) hero . moveLeft ( 1 ) hero . moveDown ( 2 ) hero . jumpLeft…" at bounding box center [651, 290] width 296 height 323
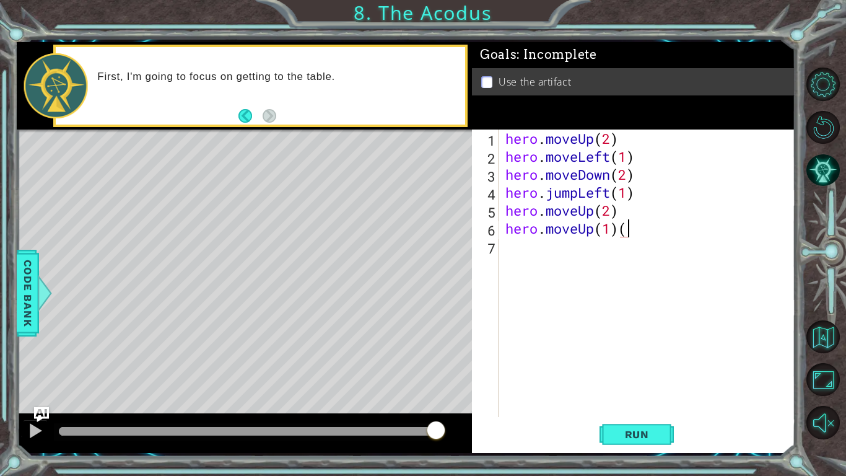
type textarea "hero.moveUp(1)"
click at [573, 258] on div "hero . moveUp ( 2 ) hero . moveLeft ( 1 ) hero . moveDown ( 2 ) hero . jumpLeft…" at bounding box center [651, 290] width 296 height 323
click at [560, 258] on div "hero . use press enter" at bounding box center [614, 279] width 234 height 45
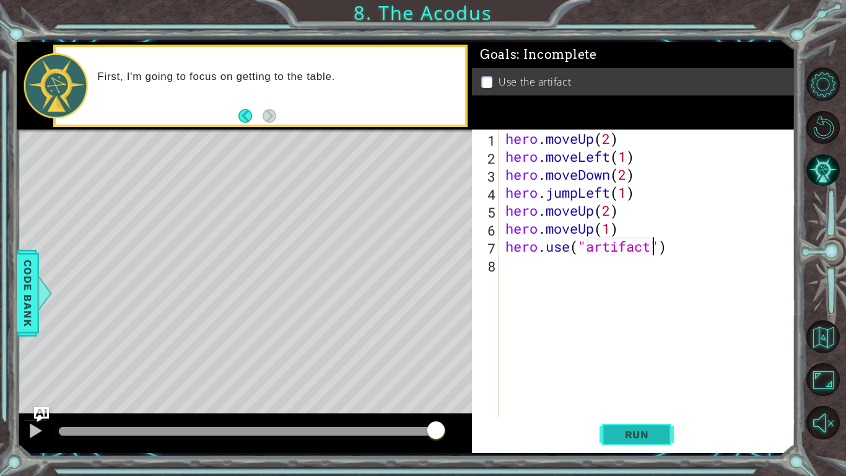
click at [630, 371] on span "Run" at bounding box center [637, 434] width 49 height 12
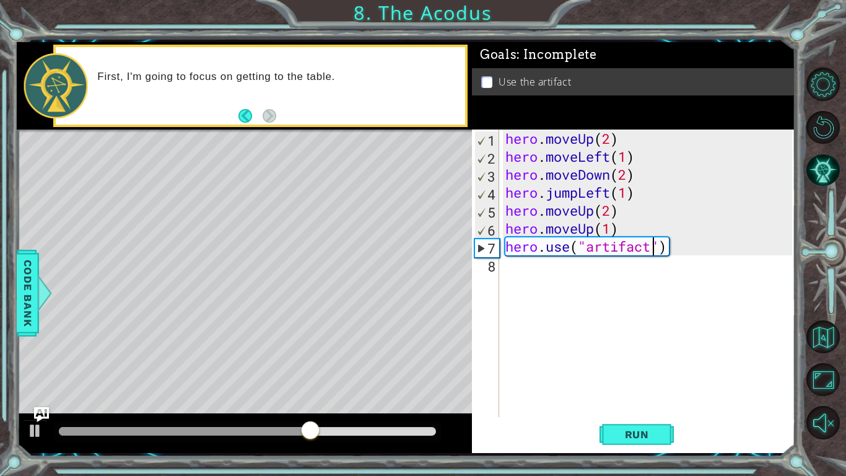
click at [595, 230] on div "hero . moveUp ( 2 ) hero . moveLeft ( 1 ) hero . moveDown ( 2 ) hero . jumpLeft…" at bounding box center [651, 290] width 296 height 323
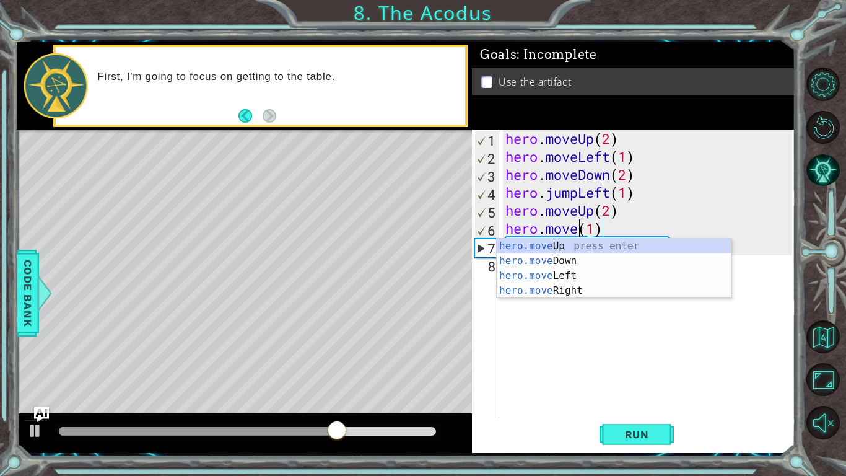
scroll to position [0, 4]
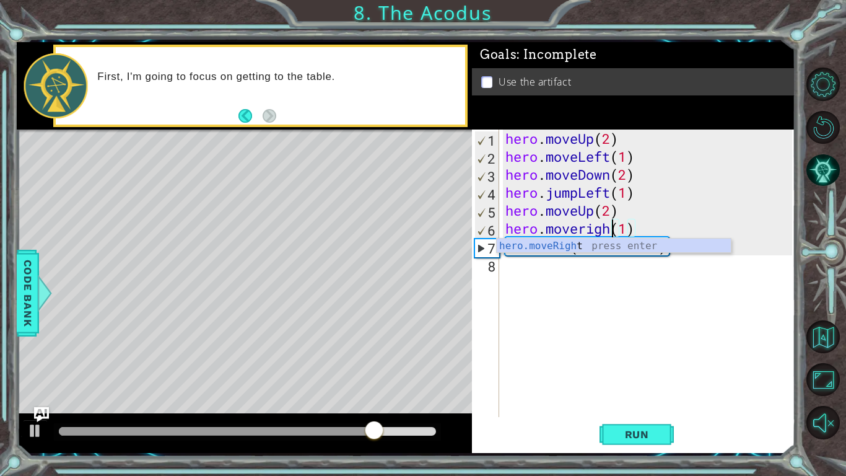
type textarea "hero.moveright(1)"
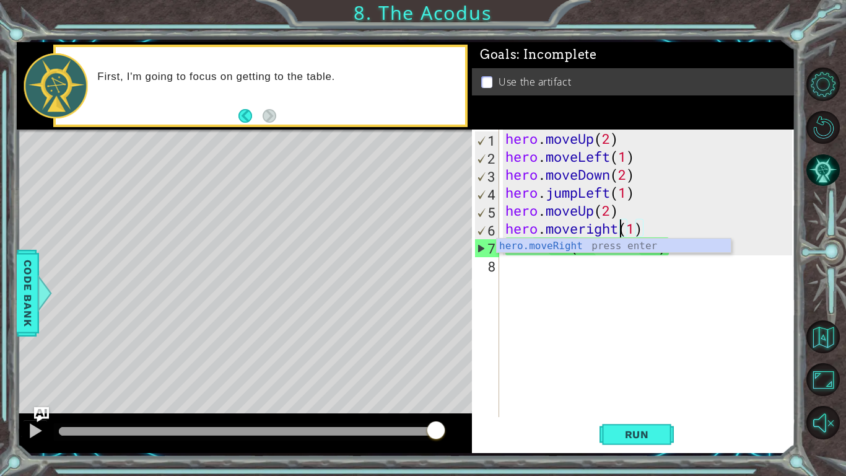
click at [533, 279] on div "hero . moveUp ( 2 ) hero . moveLeft ( 1 ) hero . moveDown ( 2 ) hero . jumpLeft…" at bounding box center [651, 290] width 296 height 323
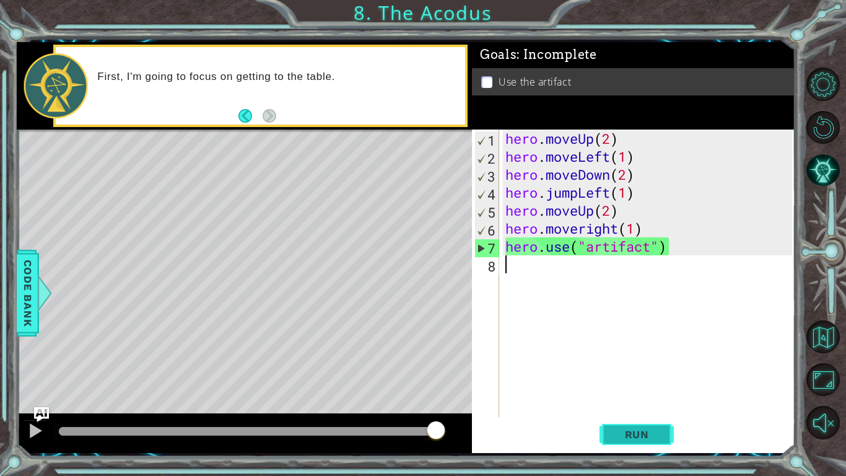
click at [641, 371] on span "Run" at bounding box center [637, 434] width 49 height 12
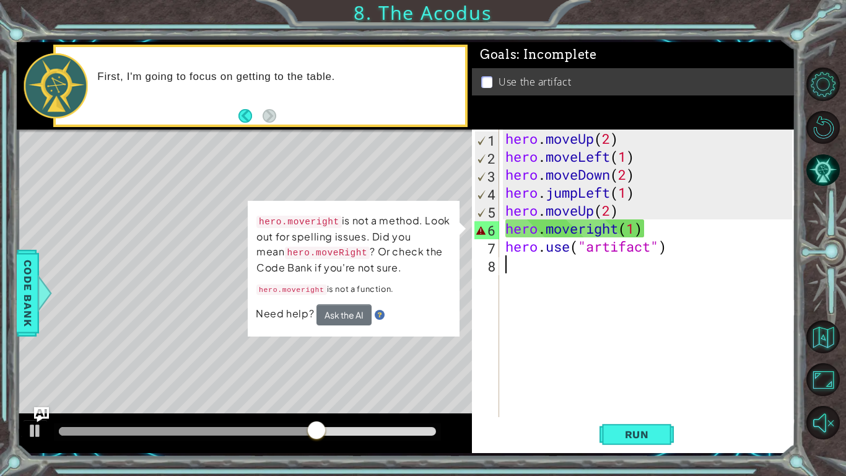
click at [619, 227] on div "hero . moveUp ( 2 ) hero . moveLeft ( 1 ) hero . moveDown ( 2 ) hero . jumpLeft…" at bounding box center [651, 290] width 296 height 323
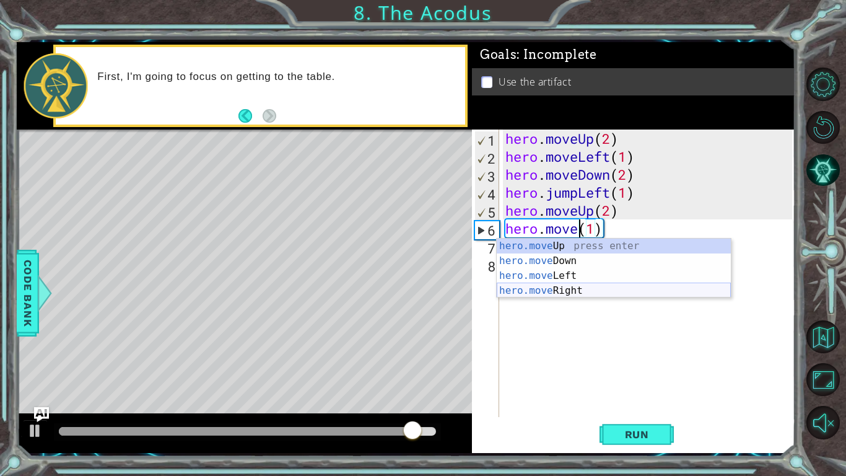
click at [574, 286] on div "hero.move Up press enter hero.move Down press enter hero.move Left press enter …" at bounding box center [614, 283] width 234 height 89
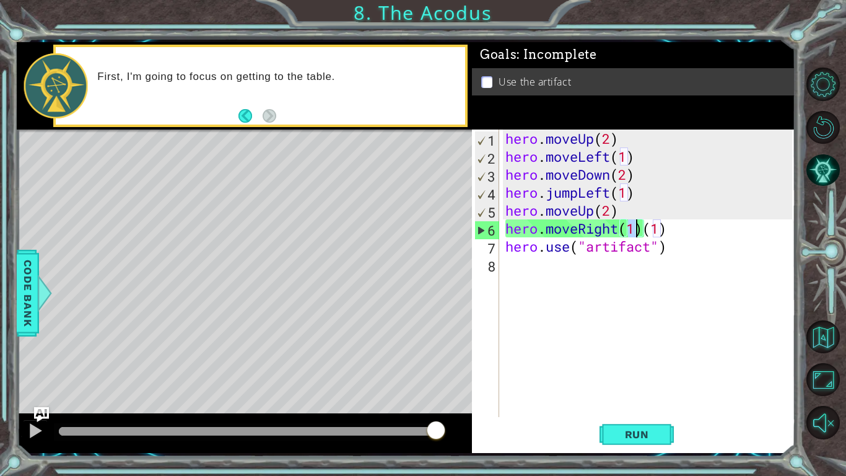
click at [670, 244] on div "hero . moveUp ( 2 ) hero . moveLeft ( 1 ) hero . moveDown ( 2 ) hero . jumpLeft…" at bounding box center [651, 290] width 296 height 323
click at [671, 224] on div "hero . moveUp ( 2 ) hero . moveLeft ( 1 ) hero . moveDown ( 2 ) hero . jumpLeft…" at bounding box center [651, 290] width 296 height 323
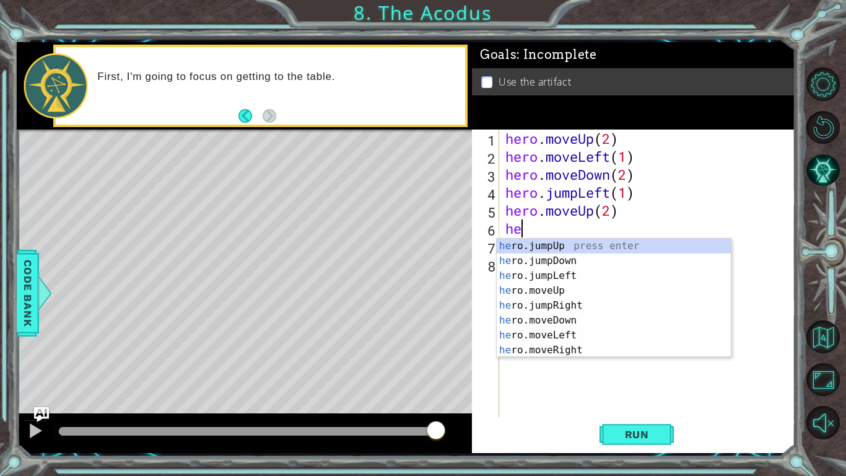
type textarea "h"
type textarea "hero"
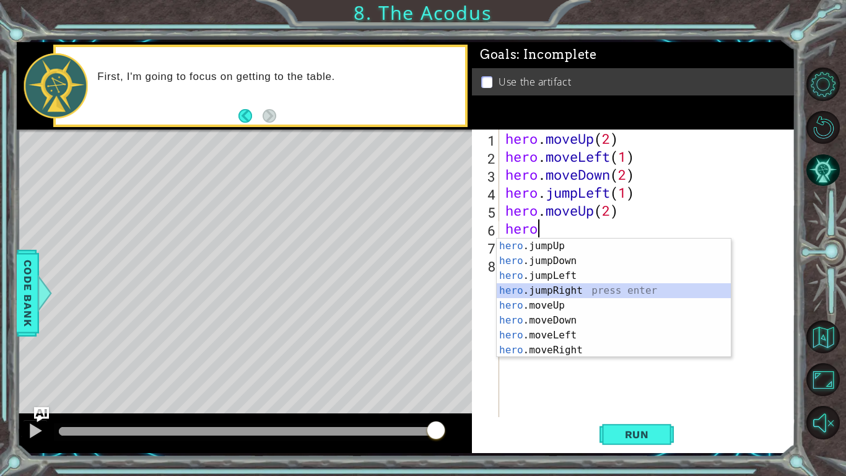
click at [600, 287] on div "hero .jumpUp press enter hero .jumpDown press enter hero .jumpLeft press enter …" at bounding box center [614, 313] width 234 height 149
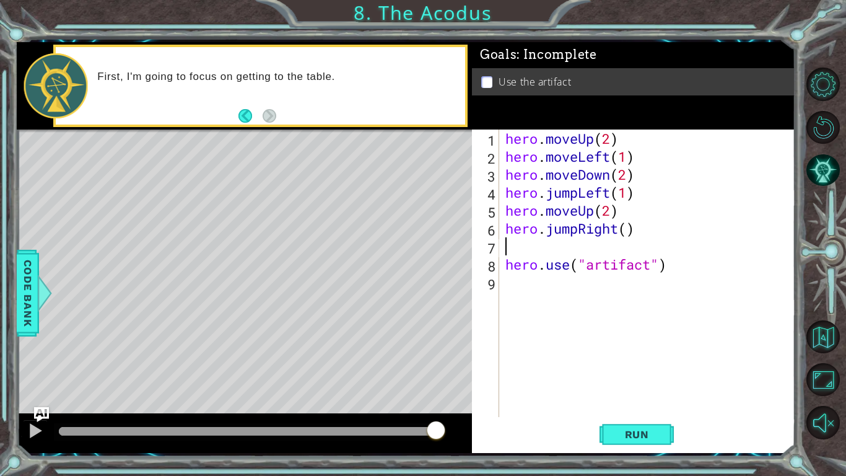
click at [631, 230] on div "hero . moveUp ( 2 ) hero . moveLeft ( 1 ) hero . moveDown ( 2 ) hero . jumpLeft…" at bounding box center [651, 290] width 296 height 323
click at [504, 264] on div "hero . moveUp ( 2 ) hero . moveLeft ( 1 ) hero . moveDown ( 2 ) hero . jumpLeft…" at bounding box center [651, 290] width 296 height 323
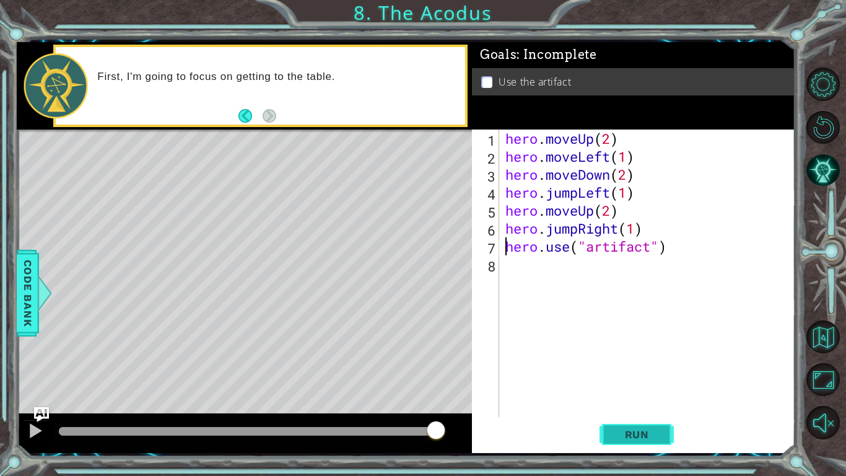
click at [655, 371] on span "Run" at bounding box center [637, 434] width 49 height 12
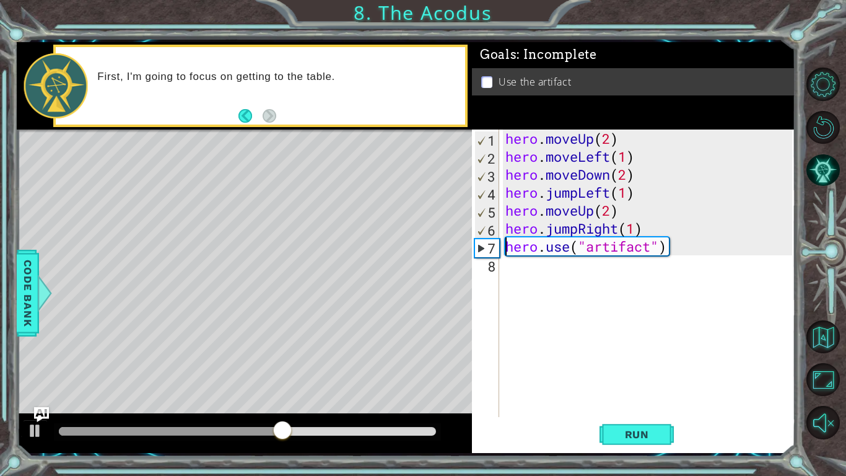
click at [583, 230] on div "hero . moveUp ( 2 ) hero . moveLeft ( 1 ) hero . moveDown ( 2 ) hero . jumpLeft…" at bounding box center [651, 290] width 296 height 323
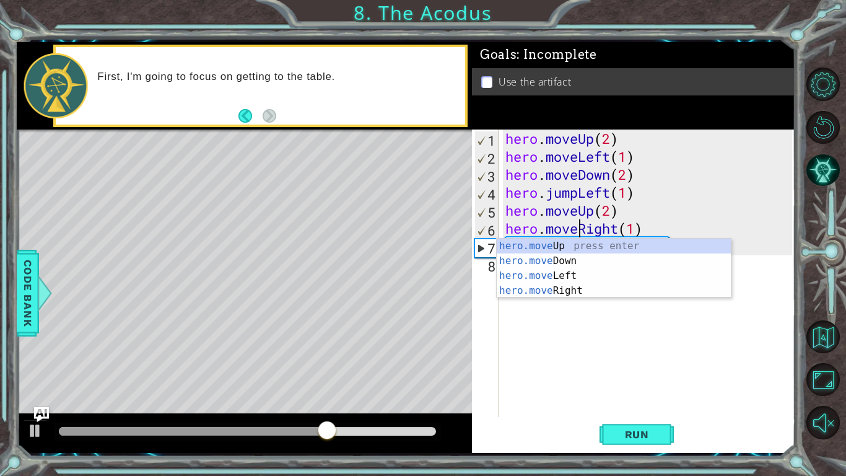
scroll to position [0, 3]
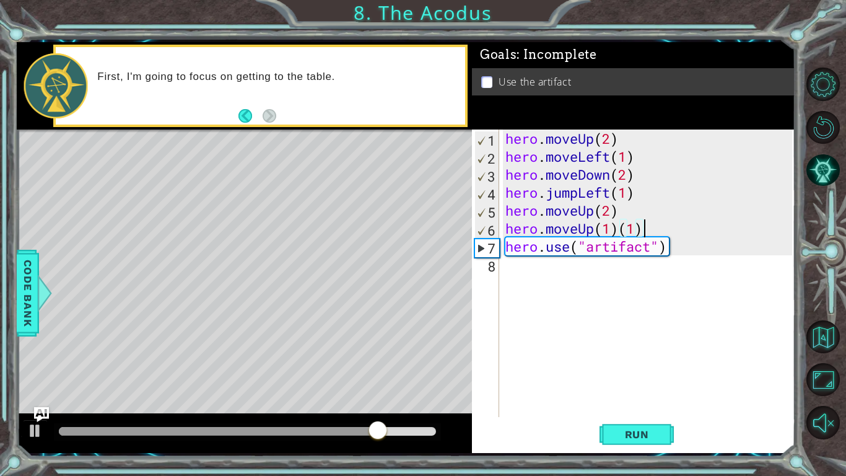
click at [646, 221] on div "hero . moveUp ( 2 ) hero . moveLeft ( 1 ) hero . moveDown ( 2 ) hero . jumpLeft…" at bounding box center [651, 290] width 296 height 323
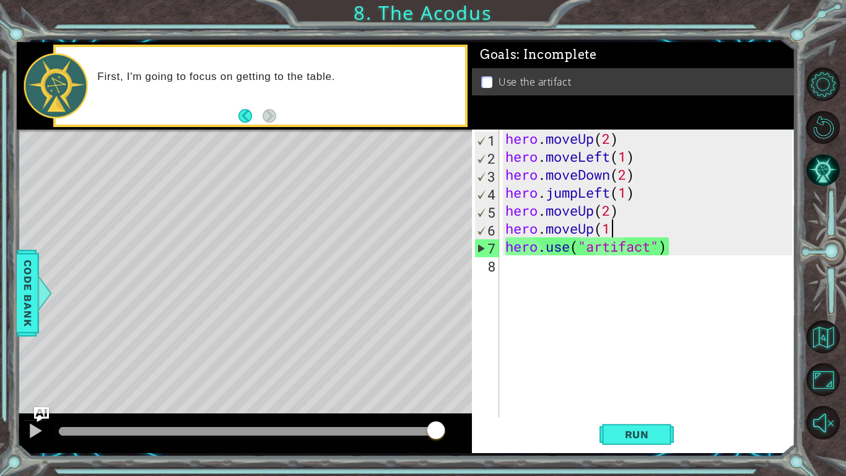
scroll to position [0, 4]
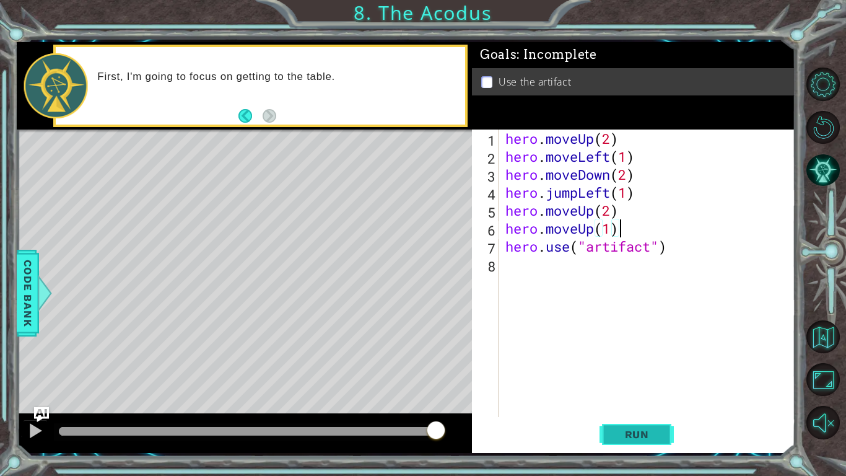
click at [639, 371] on span "Run" at bounding box center [637, 434] width 49 height 12
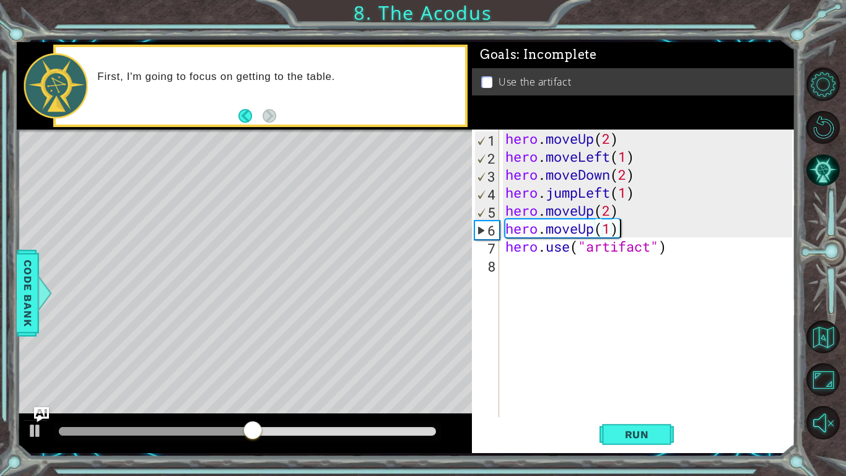
click at [592, 229] on div "hero . moveUp ( 2 ) hero . moveLeft ( 1 ) hero . moveDown ( 2 ) hero . jumpLeft…" at bounding box center [651, 290] width 296 height 323
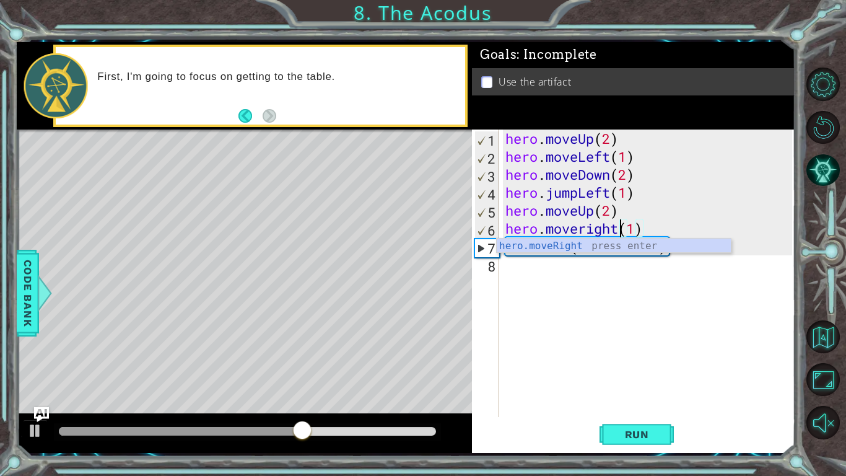
scroll to position [0, 5]
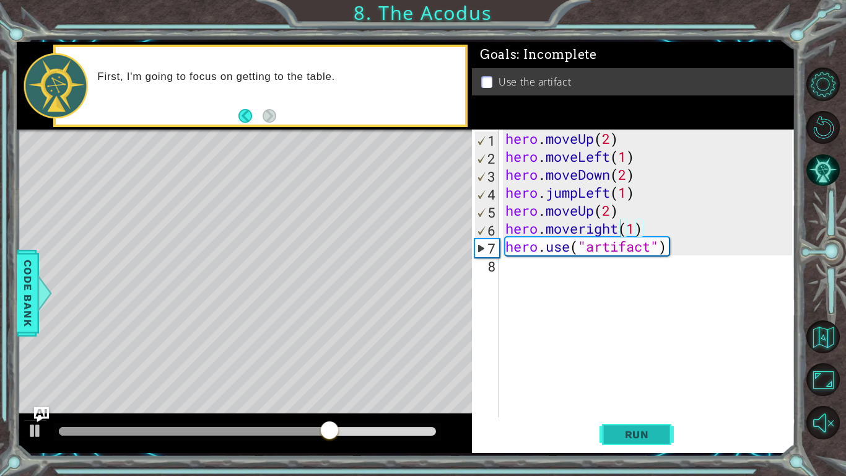
click at [641, 371] on span "Run" at bounding box center [637, 434] width 49 height 12
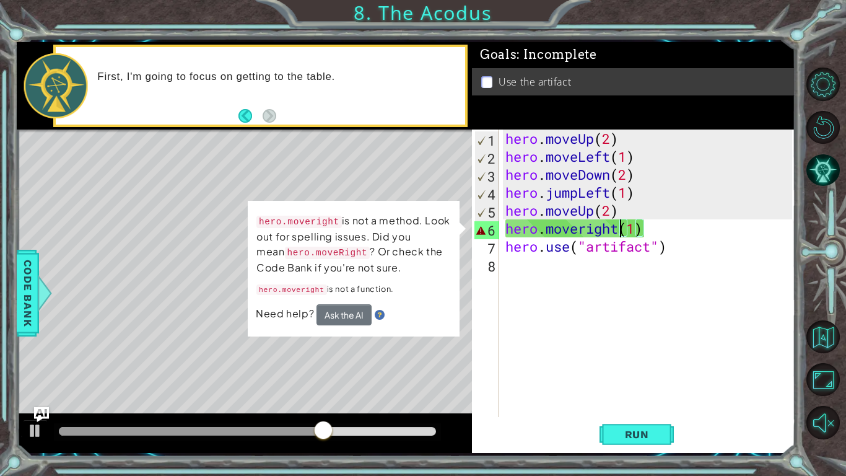
click at [643, 229] on div "hero . moveUp ( 2 ) hero . moveLeft ( 1 ) hero . moveDown ( 2 ) hero . jumpLeft…" at bounding box center [651, 290] width 296 height 323
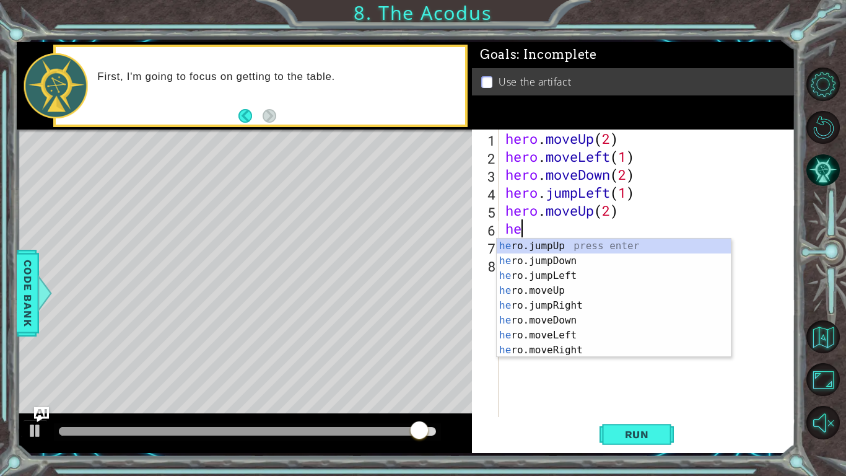
scroll to position [0, 0]
type textarea "h"
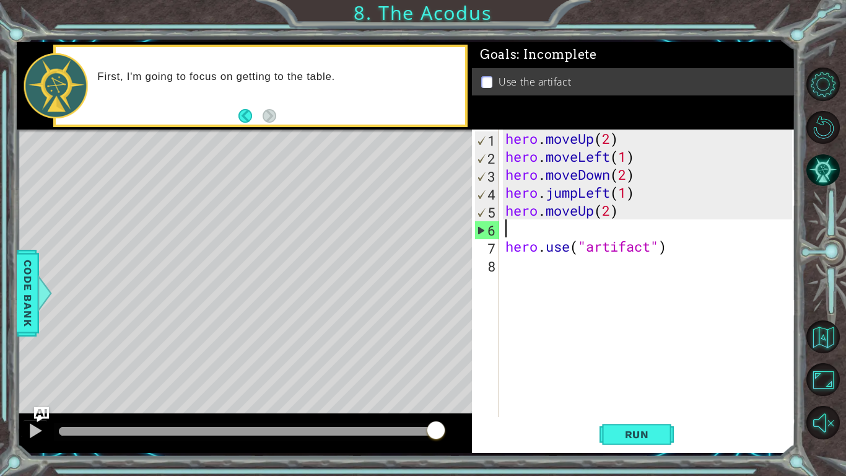
type textarea "e"
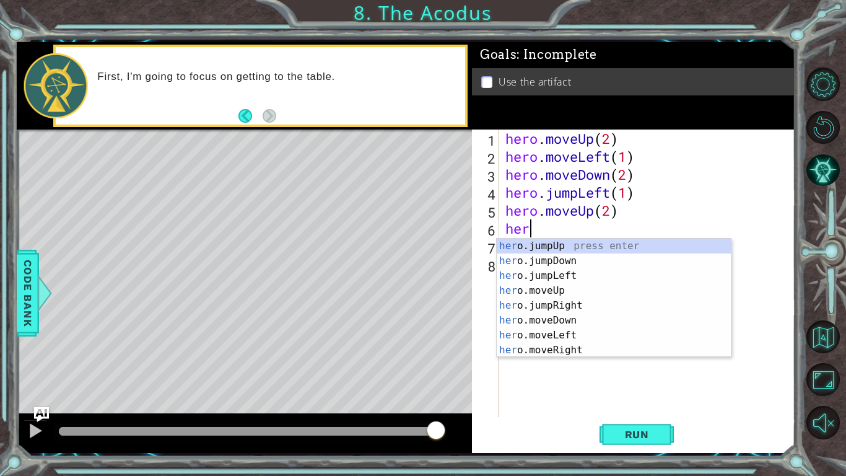
scroll to position [0, 1]
type textarea "hero.move"
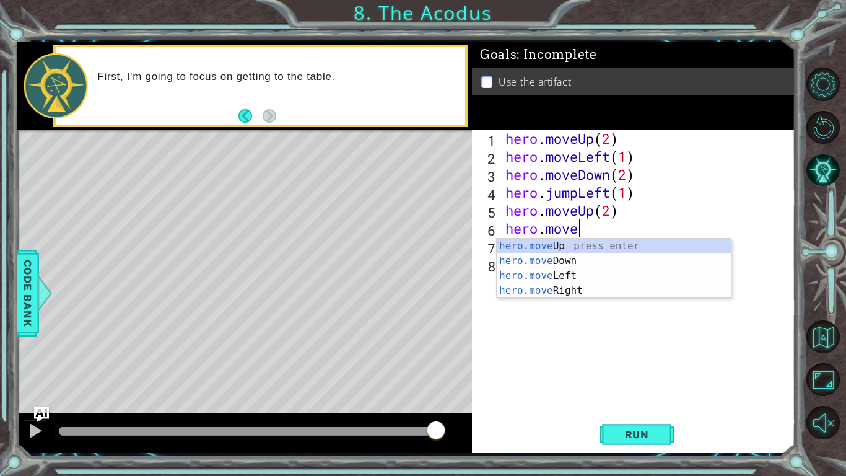
scroll to position [0, 2]
click at [598, 298] on div "hero . moveUp ( 2 ) hero . moveLeft ( 1 ) hero . moveDown ( 2 ) hero . jumpLeft…" at bounding box center [651, 290] width 296 height 323
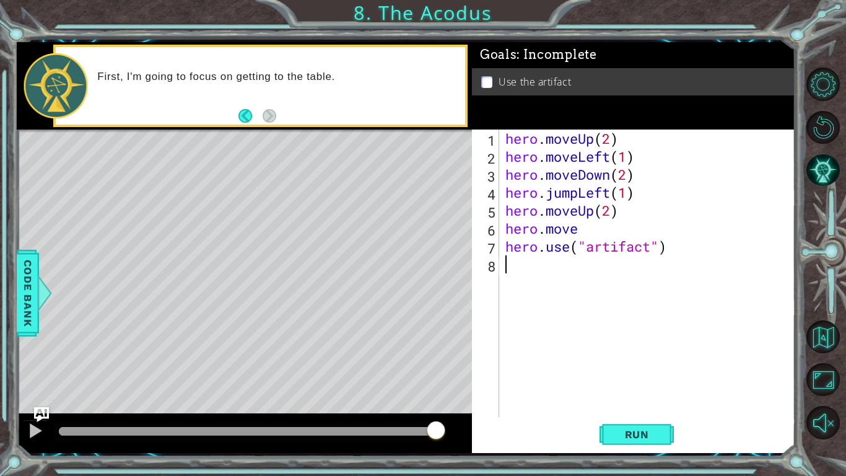
click at [594, 273] on div "hero . moveUp ( 2 ) hero . moveLeft ( 1 ) hero . moveDown ( 2 ) hero . jumpLeft…" at bounding box center [651, 290] width 296 height 323
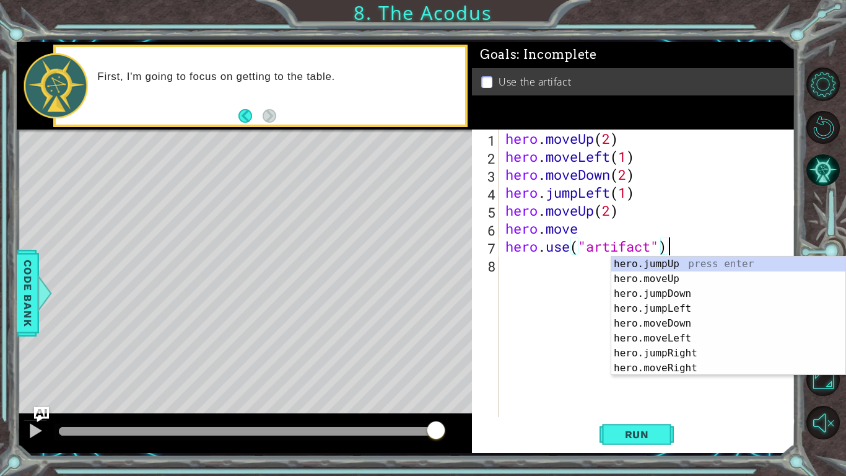
click at [585, 232] on div "hero . moveUp ( 2 ) hero . moveLeft ( 1 ) hero . moveDown ( 2 ) hero . jumpLeft…" at bounding box center [651, 290] width 296 height 323
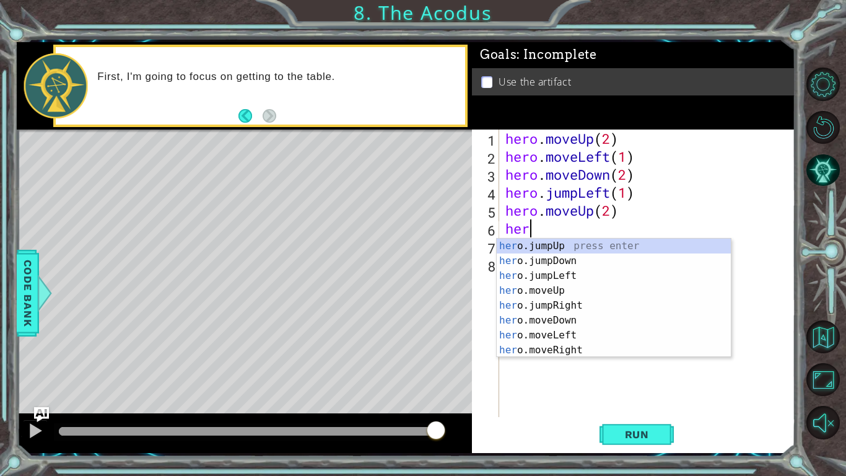
type textarea "h"
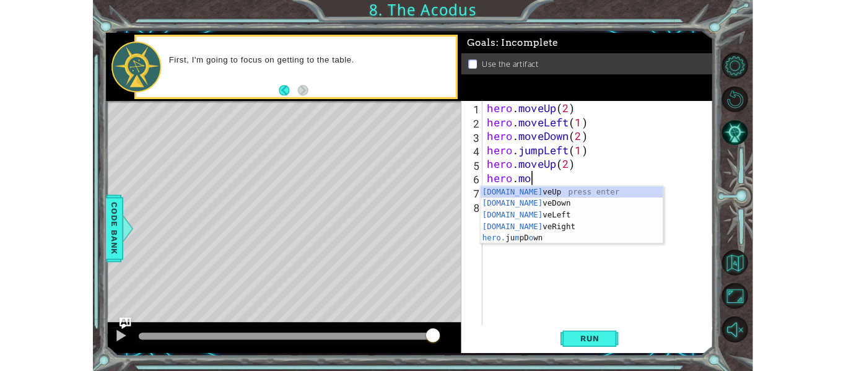
scroll to position [0, 2]
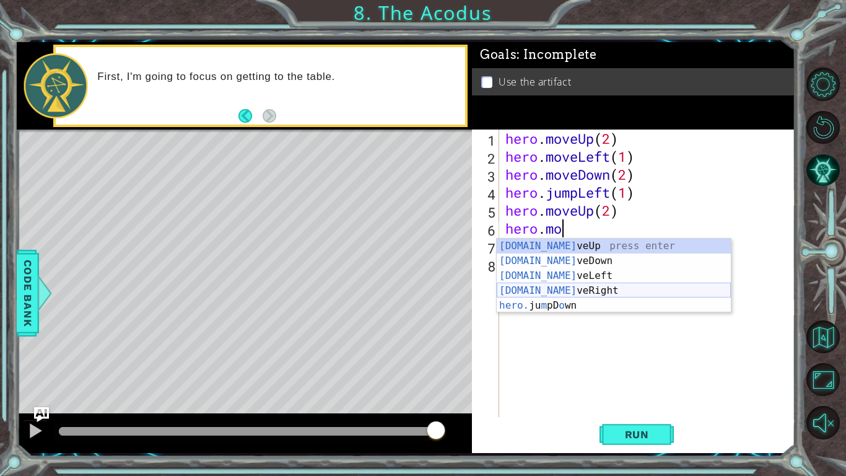
click at [584, 291] on div "[DOMAIN_NAME] veUp press enter [DOMAIN_NAME] veDown press enter [DOMAIN_NAME] v…" at bounding box center [614, 291] width 234 height 104
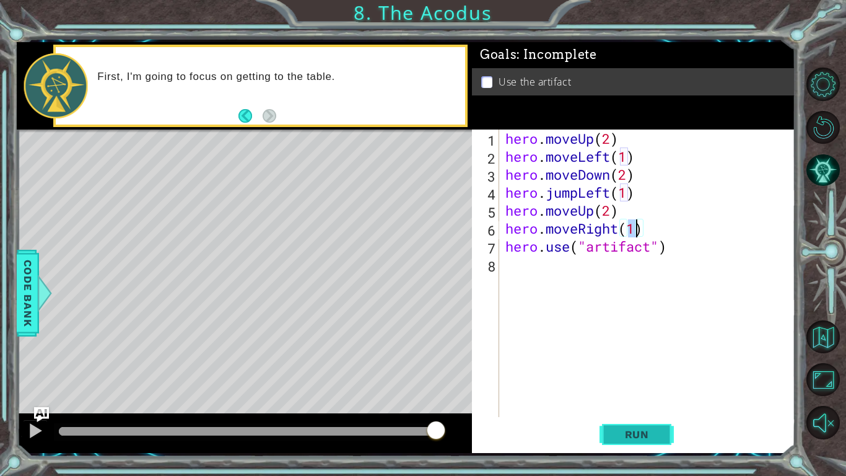
type textarea "hero.moveRight(1)"
click at [639, 371] on span "Run" at bounding box center [637, 434] width 49 height 12
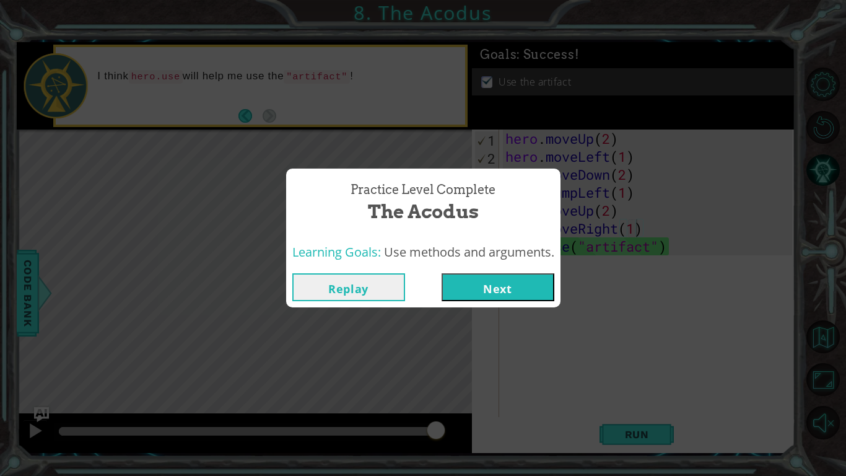
click at [493, 286] on button "Next" at bounding box center [498, 287] width 113 height 28
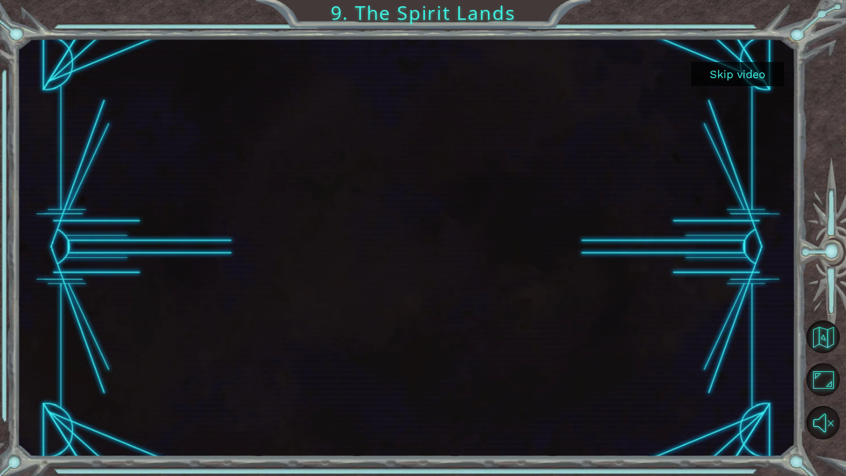
click at [739, 79] on button "Skip video" at bounding box center [737, 74] width 93 height 24
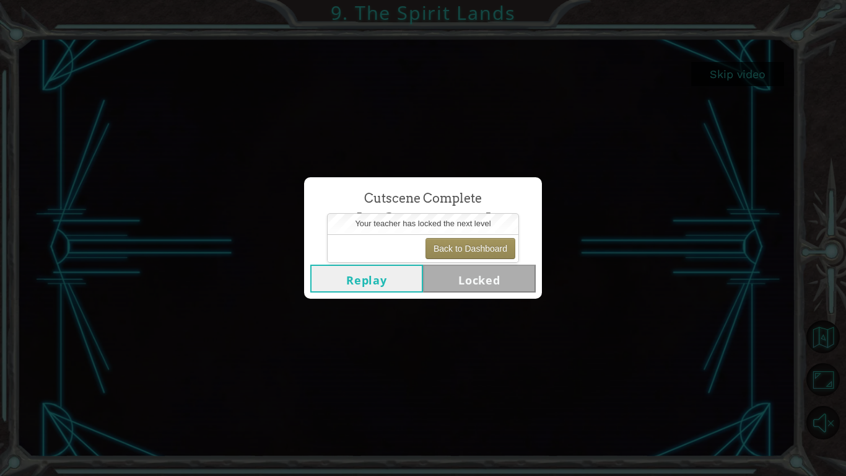
click at [385, 278] on button "Replay" at bounding box center [366, 279] width 113 height 28
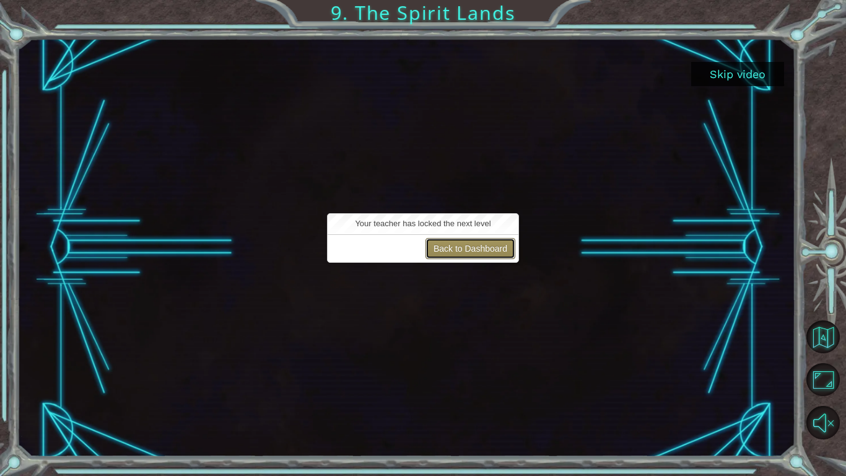
click at [509, 247] on button "Back to Dashboard" at bounding box center [471, 248] width 90 height 21
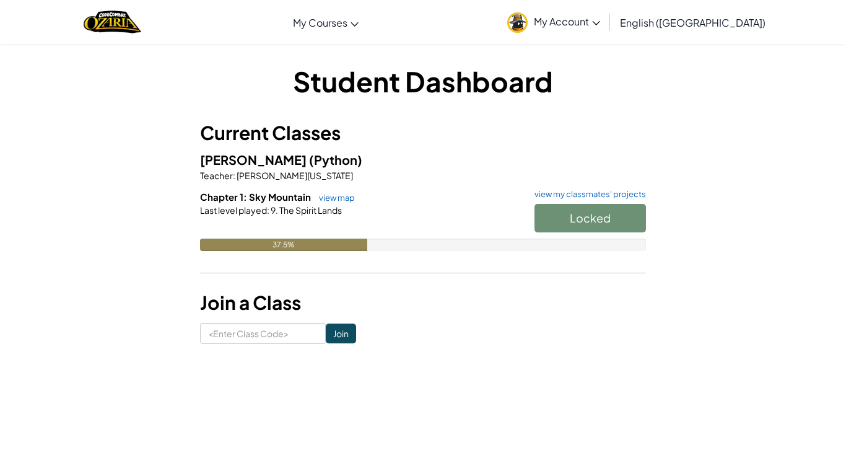
click at [597, 220] on div "Locked" at bounding box center [584, 221] width 124 height 35
